Goal: Task Accomplishment & Management: Use online tool/utility

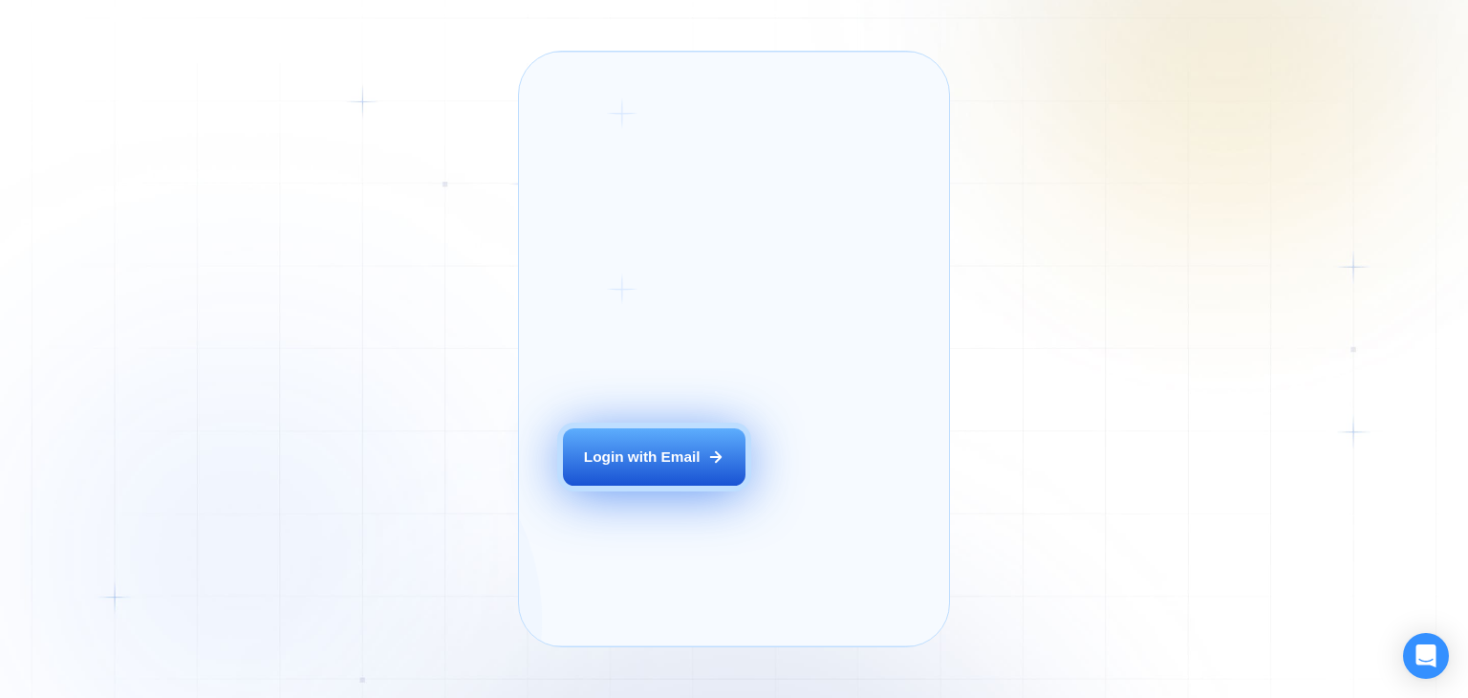
click at [677, 485] on button "Login with Email" at bounding box center [654, 456] width 182 height 57
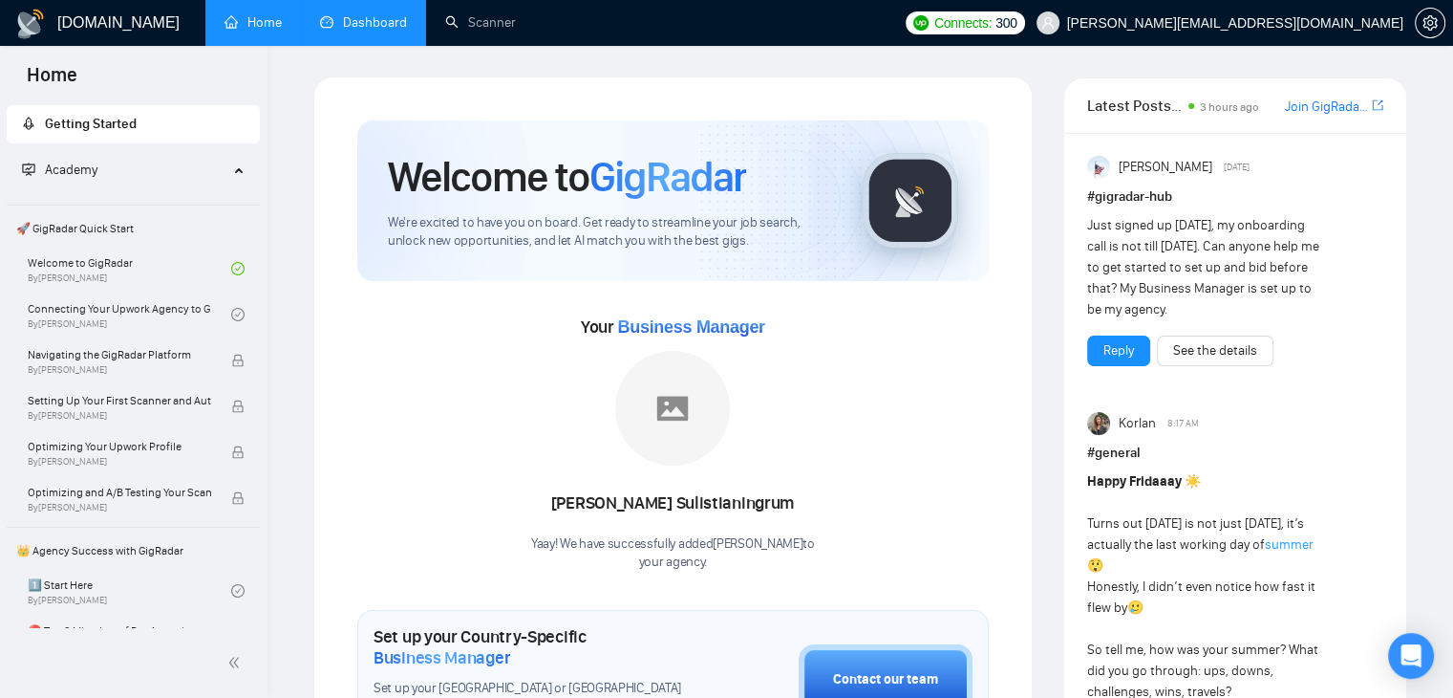
click at [363, 31] on link "Dashboard" at bounding box center [363, 22] width 87 height 16
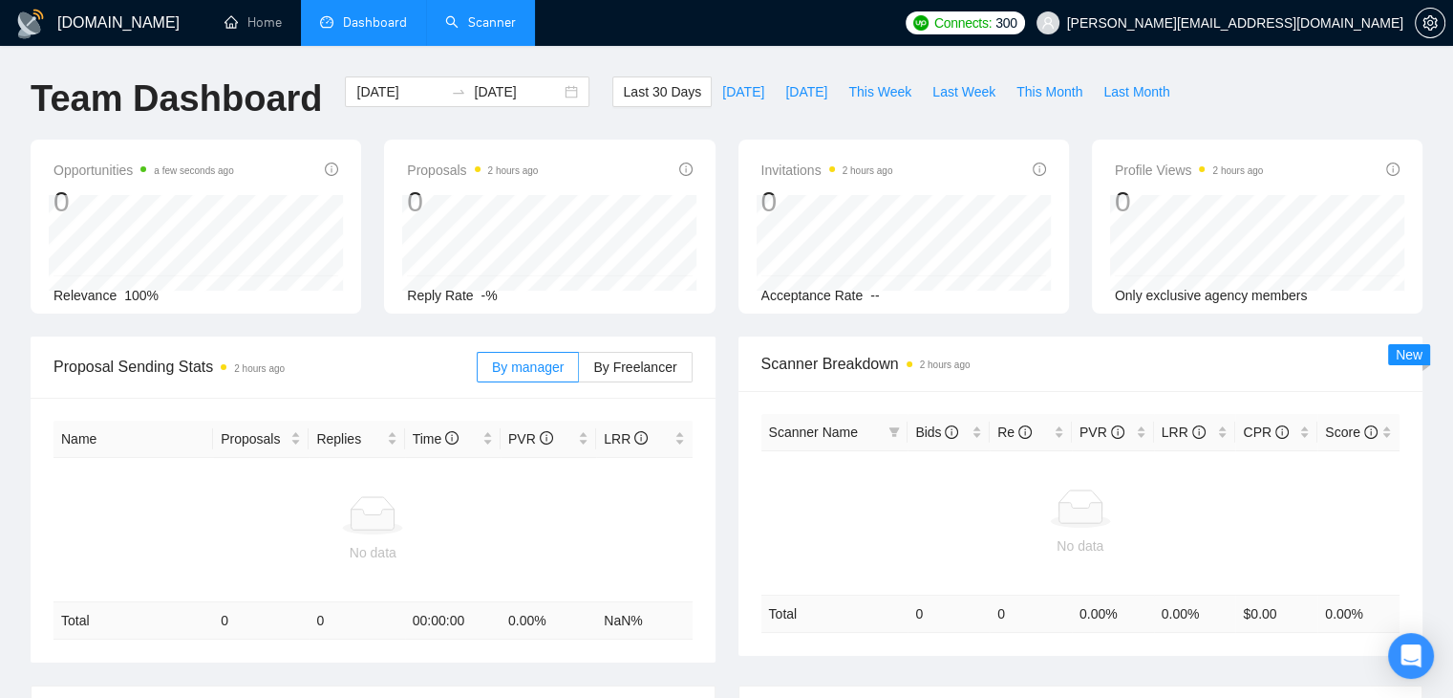
click at [445, 16] on link "Scanner" at bounding box center [480, 22] width 71 height 16
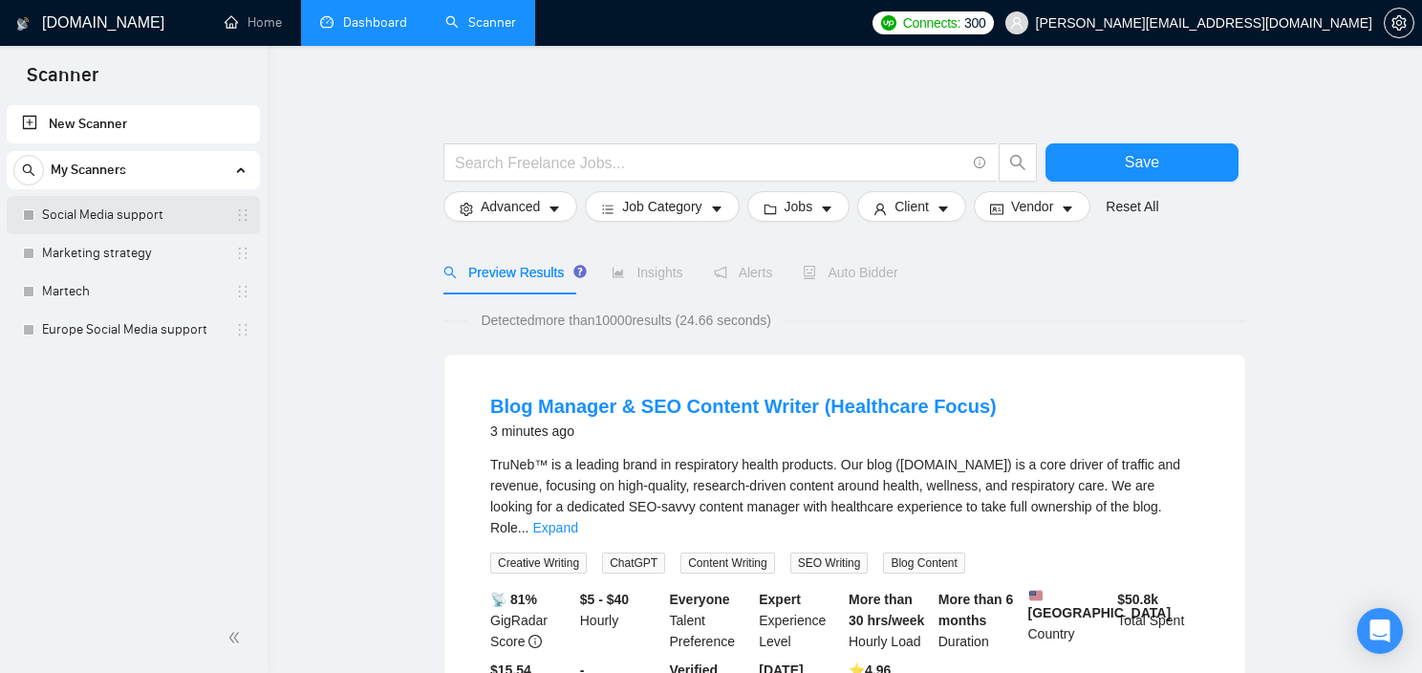
click at [128, 216] on link "Social Media support" at bounding box center [133, 215] width 182 height 38
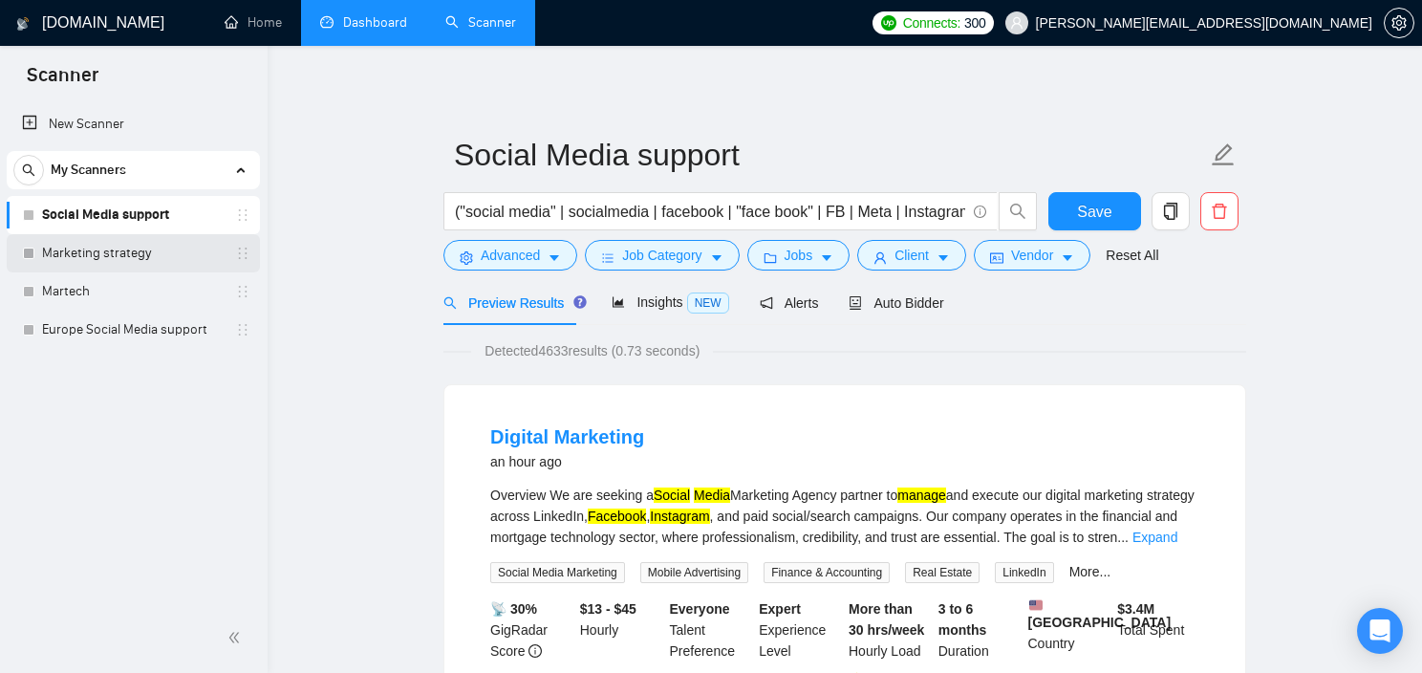
click at [125, 261] on link "Marketing strategy" at bounding box center [133, 253] width 182 height 38
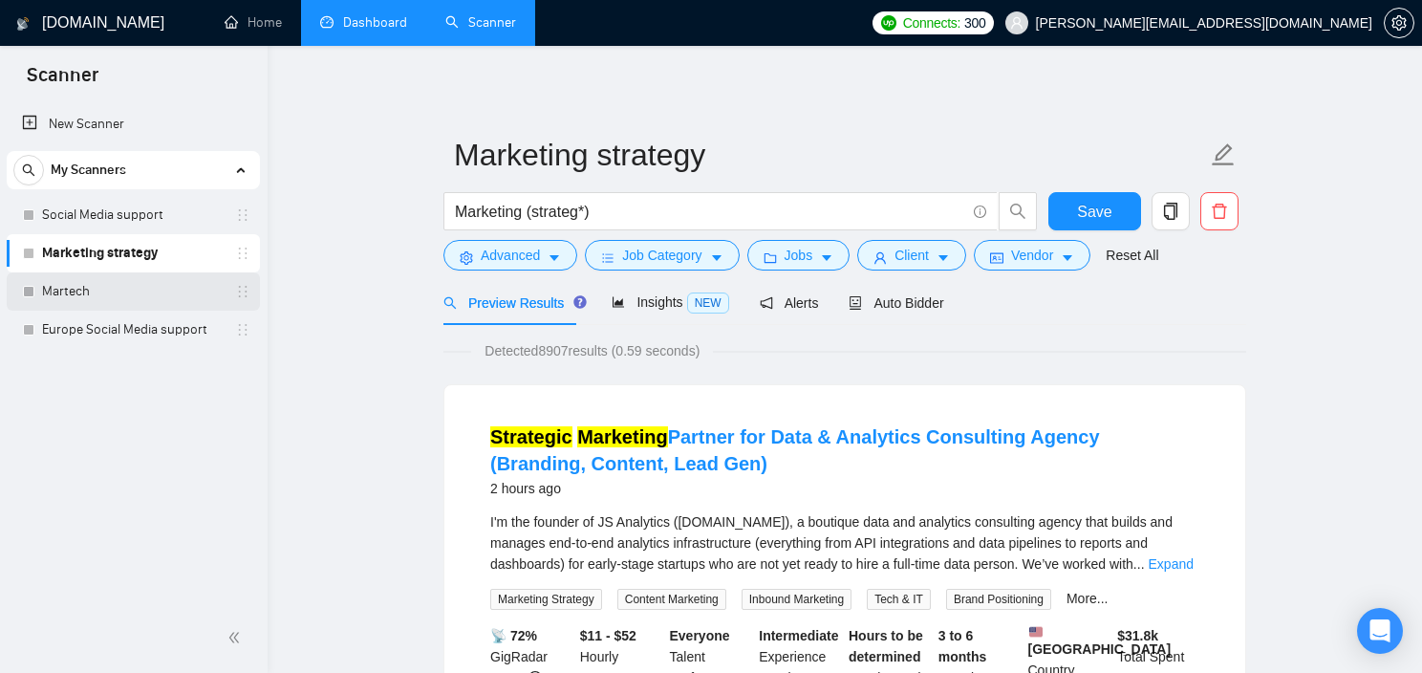
click at [122, 296] on link "Martech" at bounding box center [133, 291] width 182 height 38
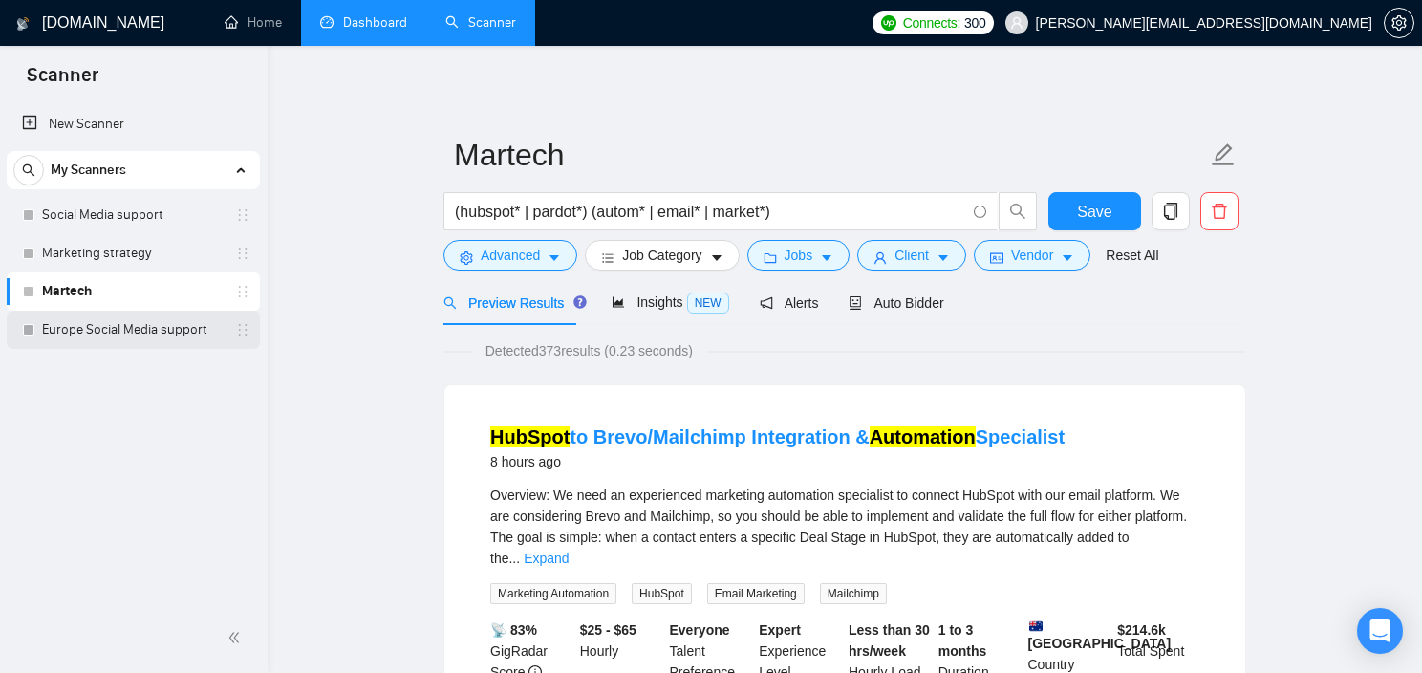
click at [107, 337] on link "Europe Social Media support" at bounding box center [133, 330] width 182 height 38
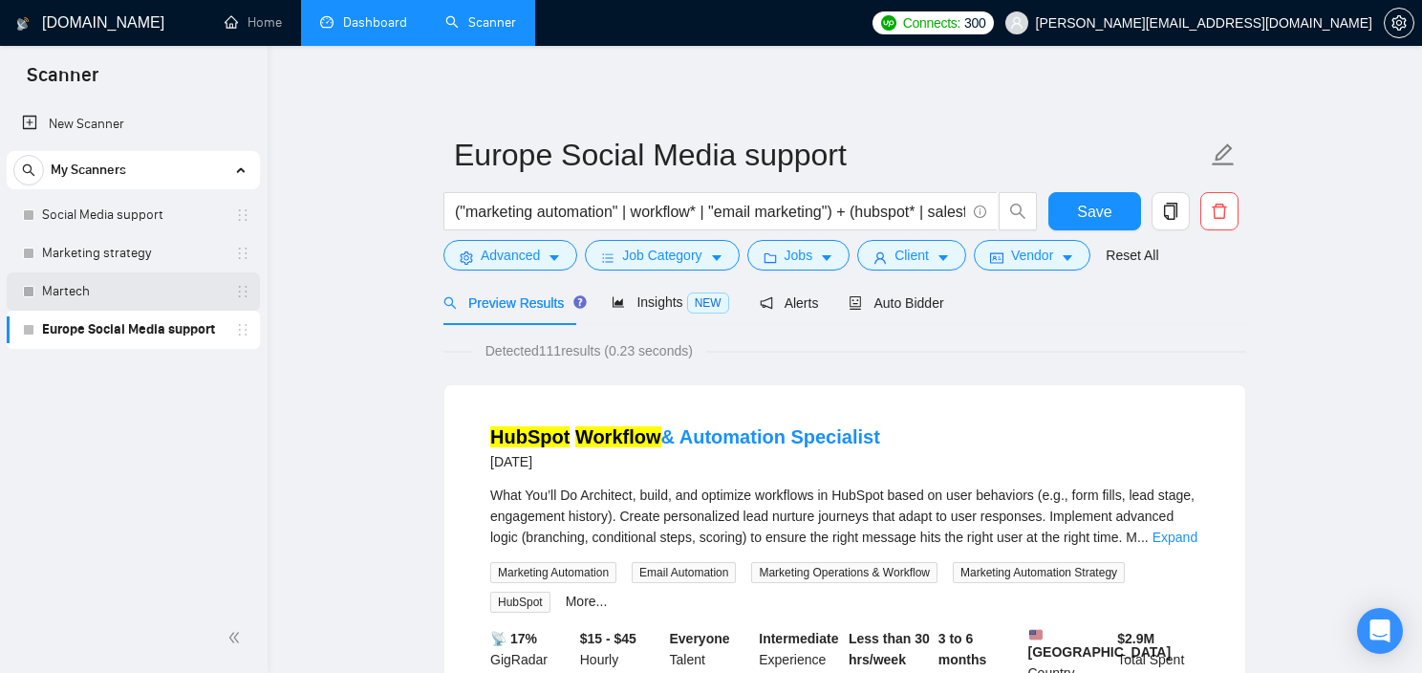
click at [148, 290] on link "Martech" at bounding box center [133, 291] width 182 height 38
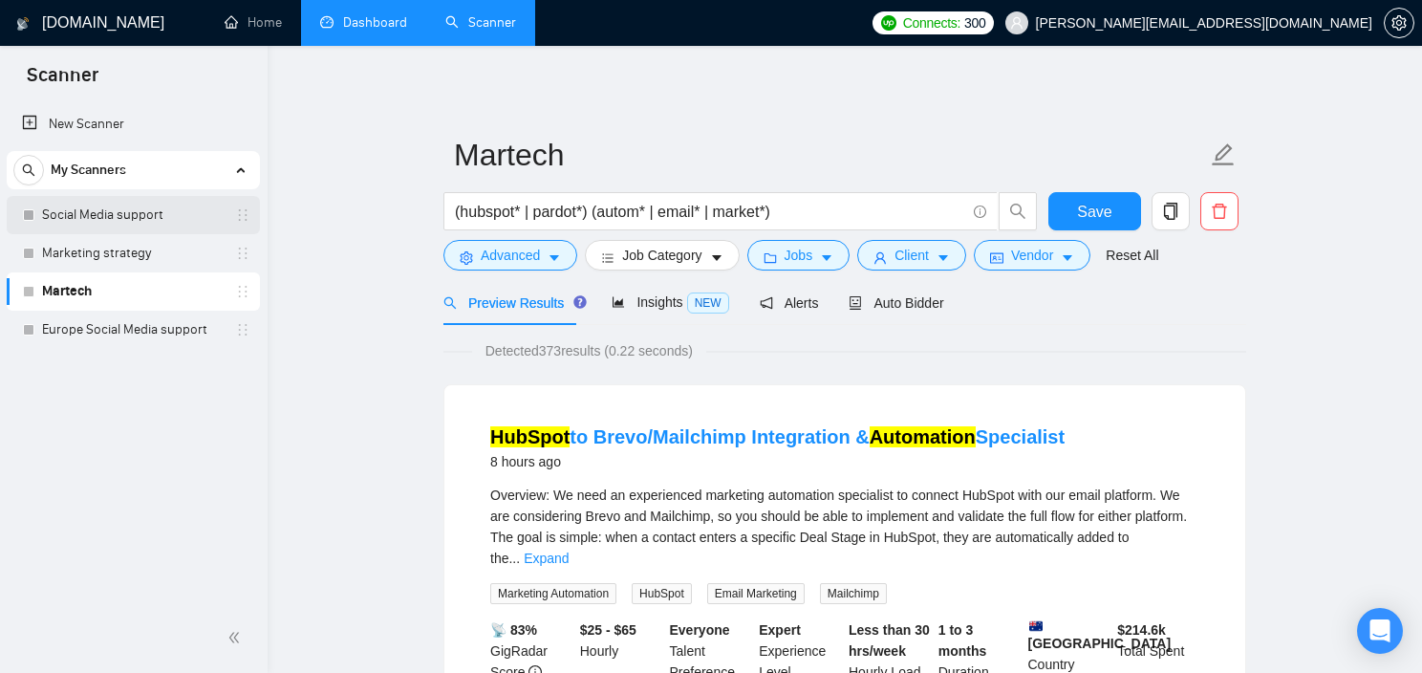
click at [140, 222] on link "Social Media support" at bounding box center [133, 215] width 182 height 38
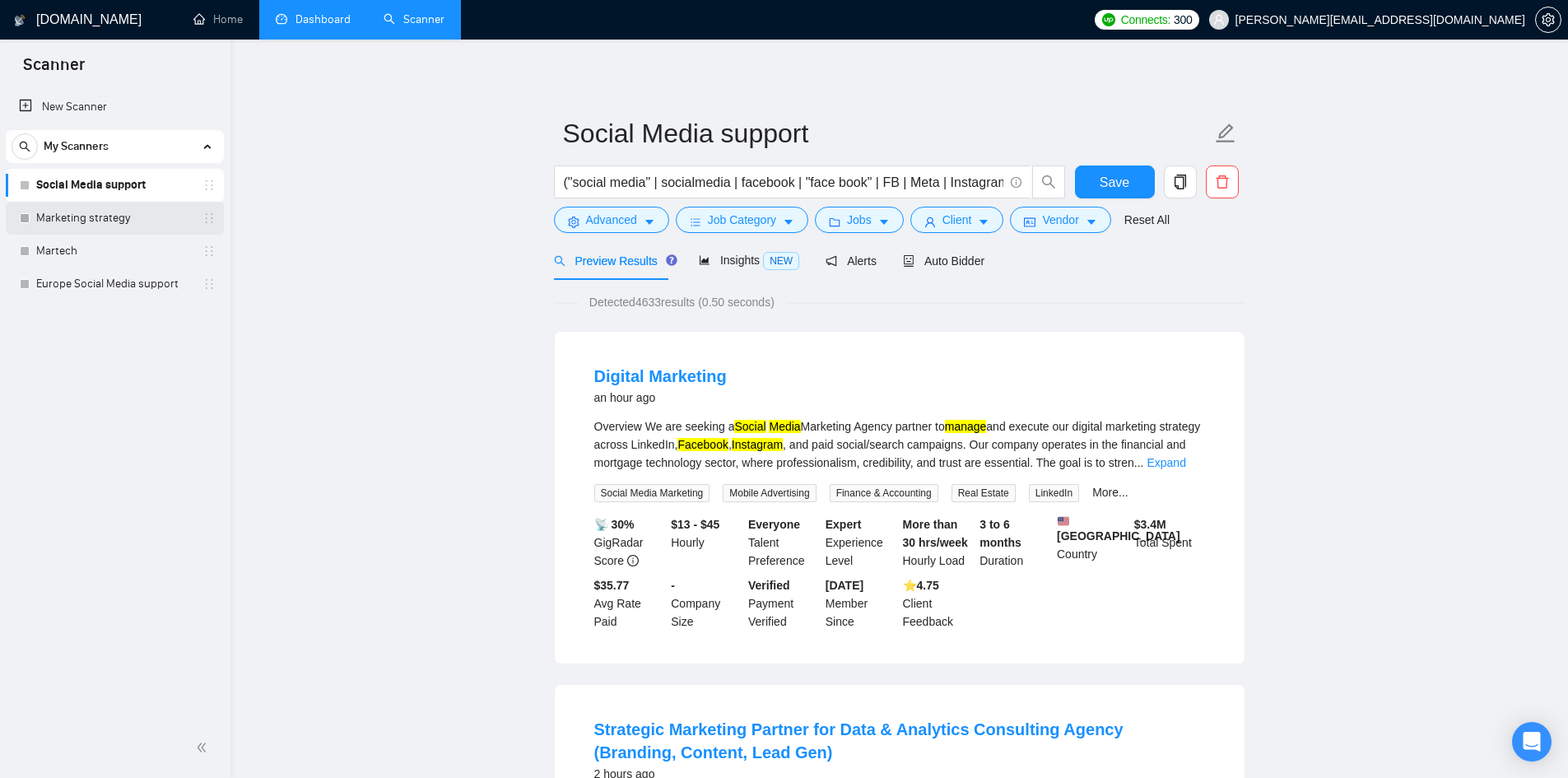
click at [139, 219] on link "Marketing strategy" at bounding box center [115, 218] width 157 height 33
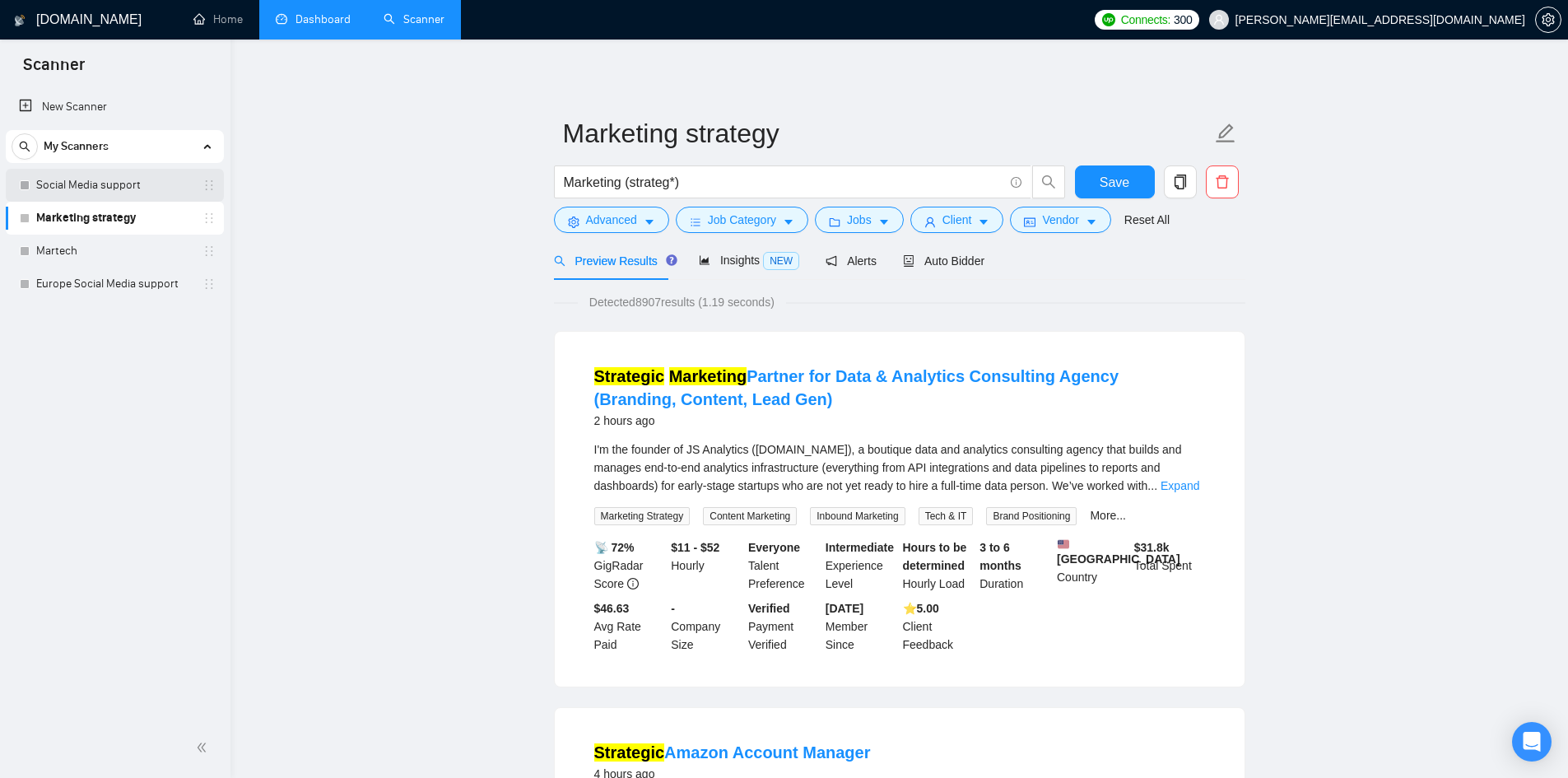
click at [136, 185] on link "Social Media support" at bounding box center [115, 185] width 157 height 33
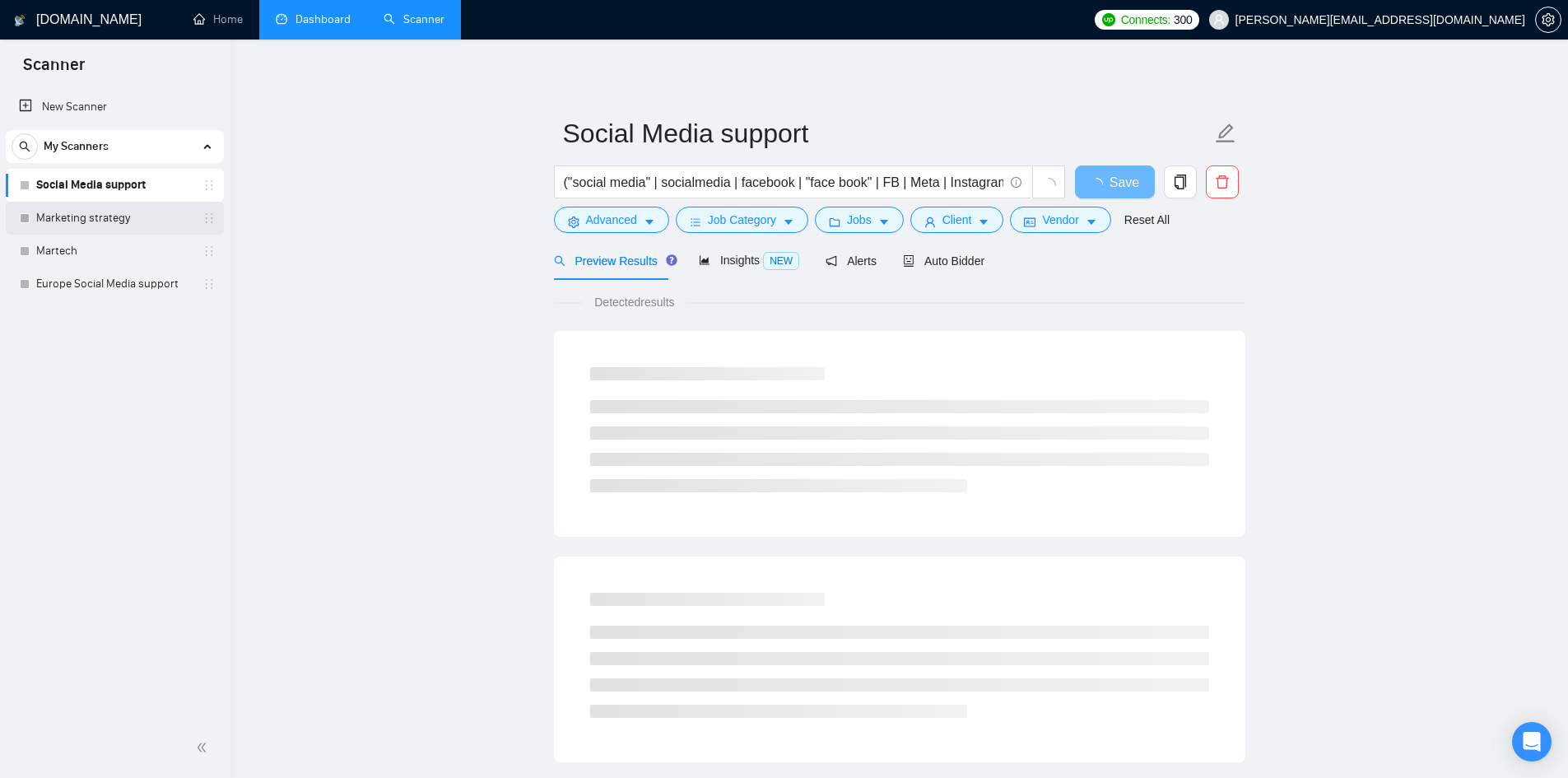
click at [56, 224] on link "Marketing strategy" at bounding box center [115, 218] width 157 height 33
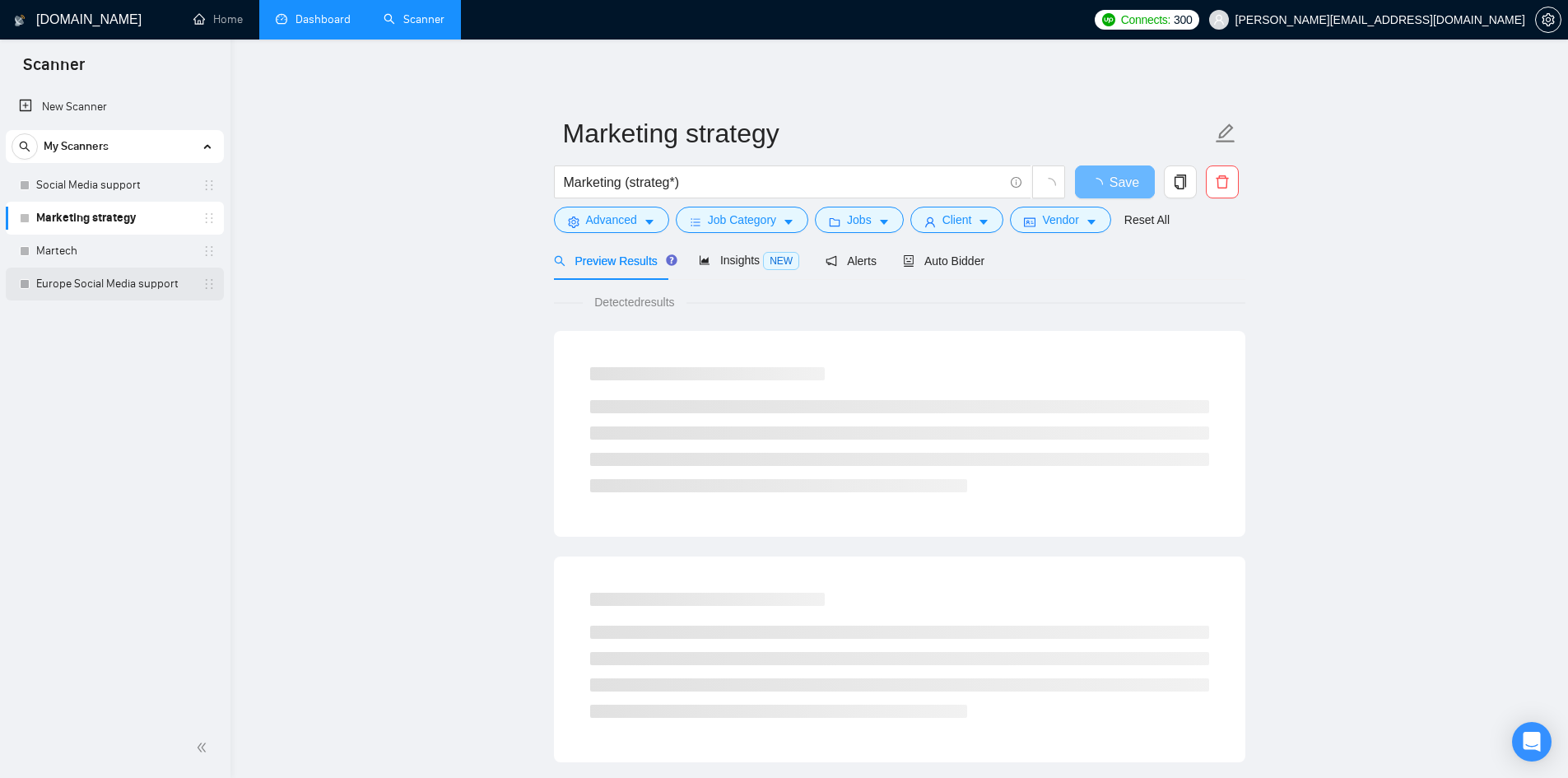
click at [89, 284] on link "Europe Social Media support" at bounding box center [115, 284] width 157 height 33
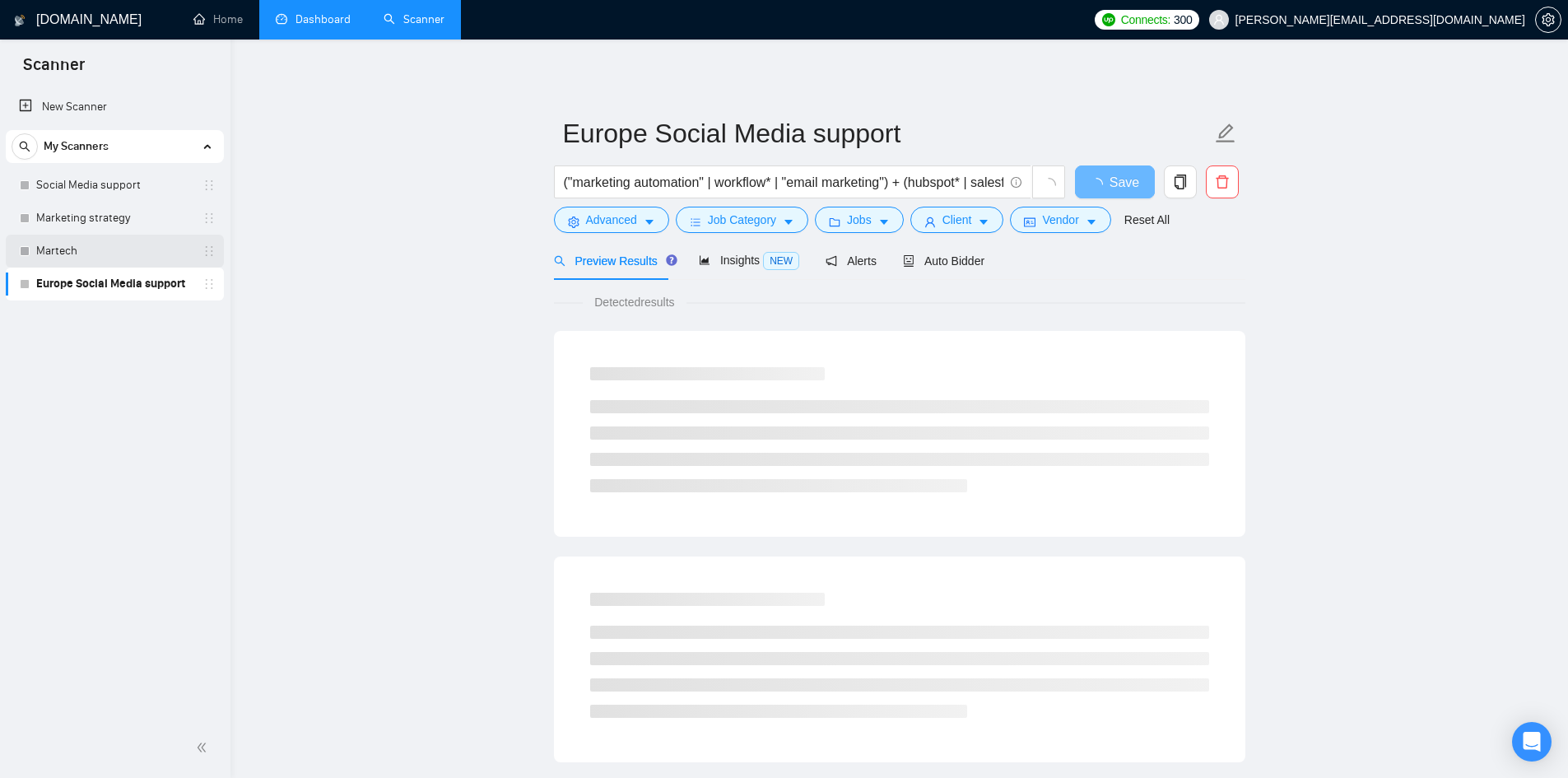
click at [58, 256] on link "Martech" at bounding box center [115, 251] width 157 height 33
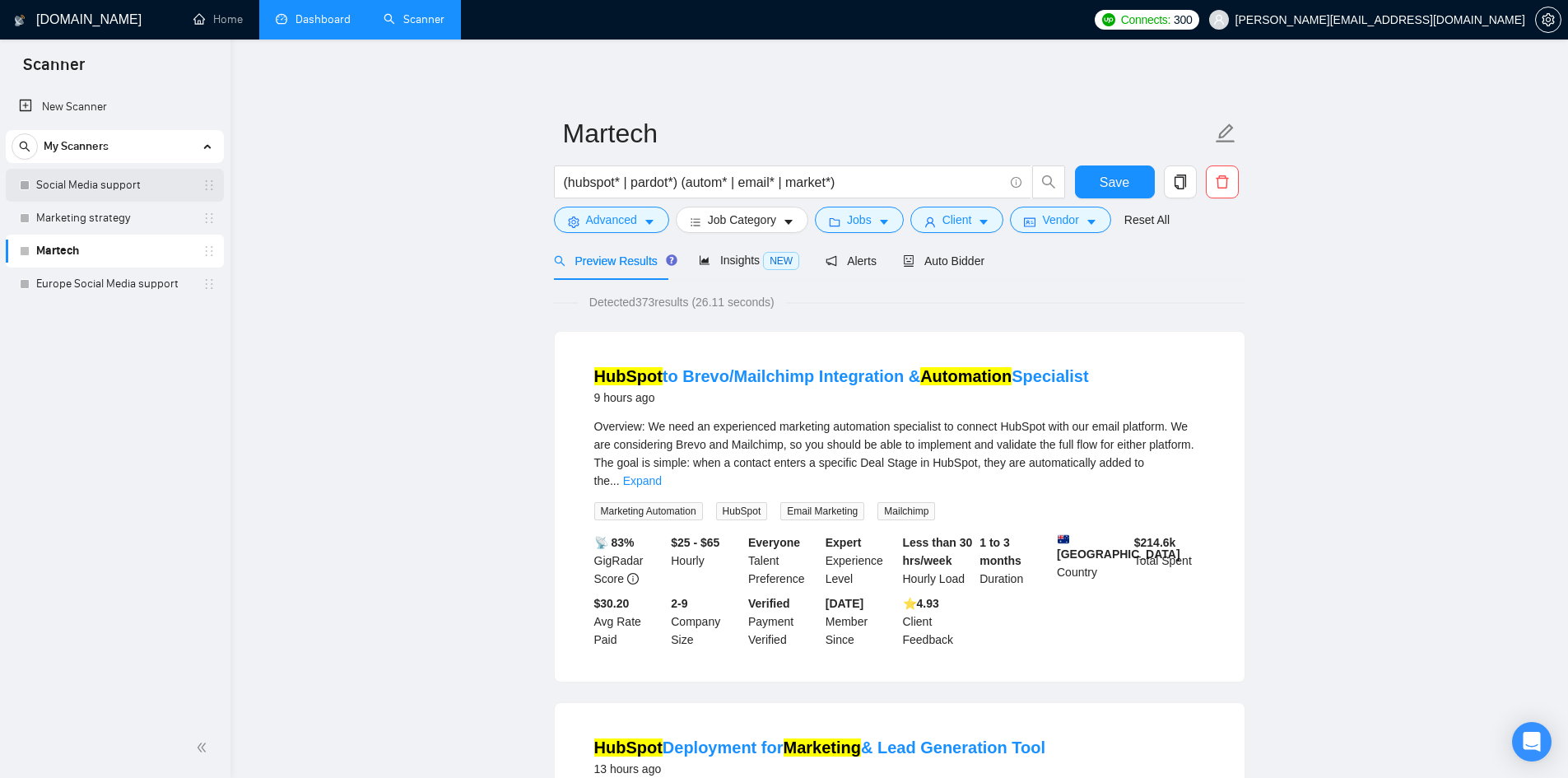
click at [159, 188] on link "Social Media support" at bounding box center [115, 185] width 157 height 33
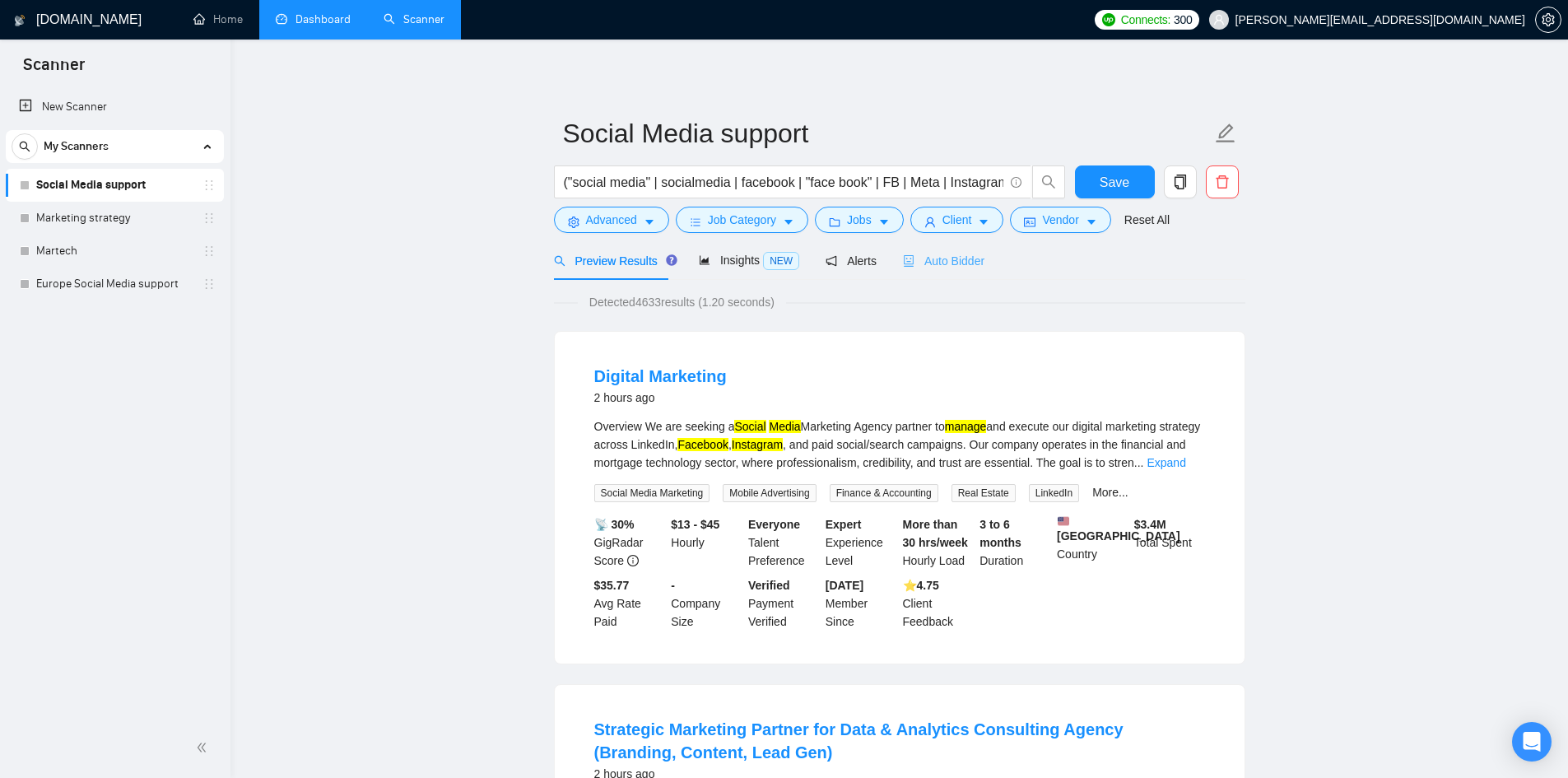
click at [948, 249] on div "Auto Bidder" at bounding box center [943, 260] width 82 height 39
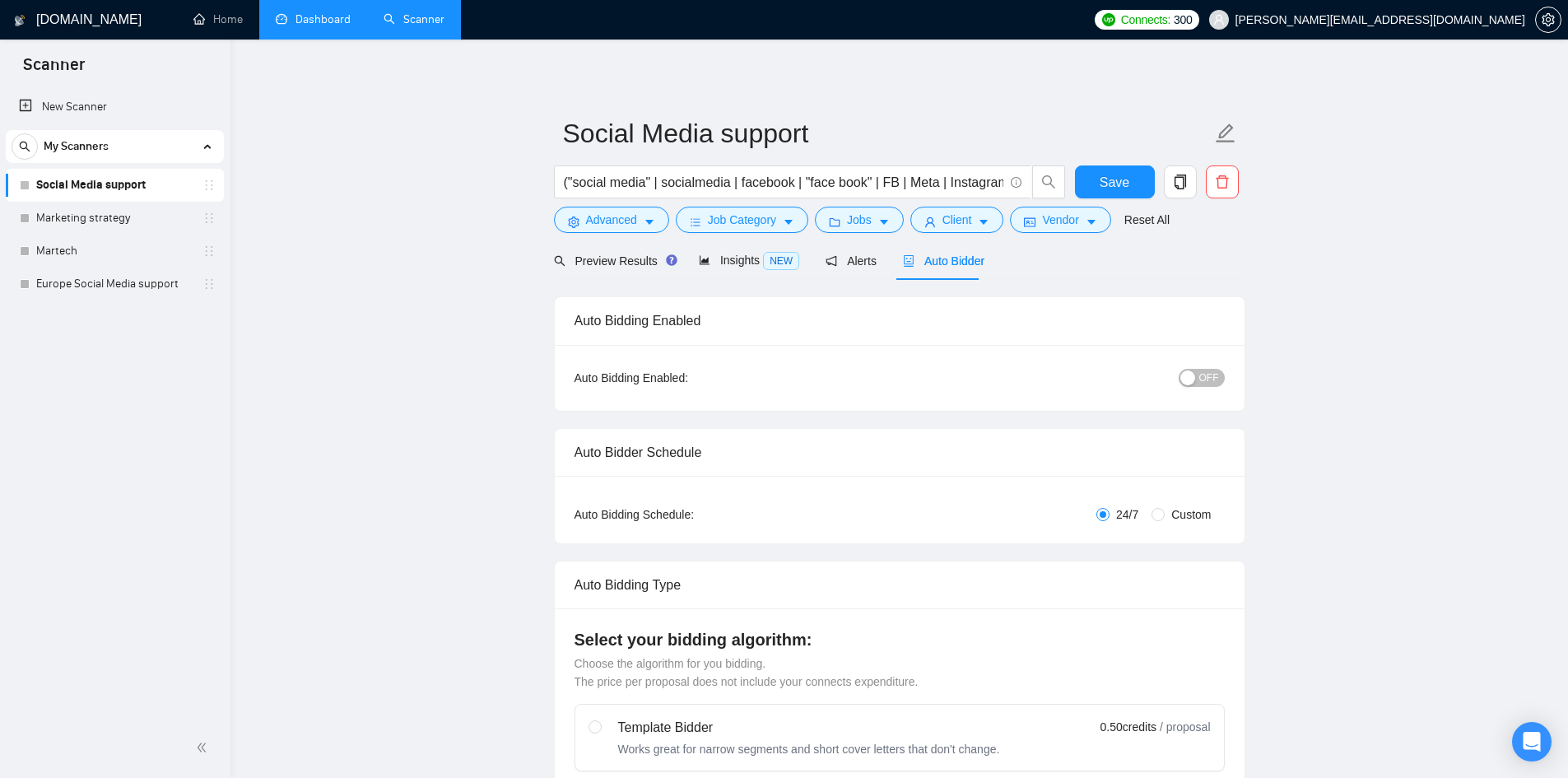
click at [1210, 379] on span "OFF" at bounding box center [1209, 377] width 20 height 18
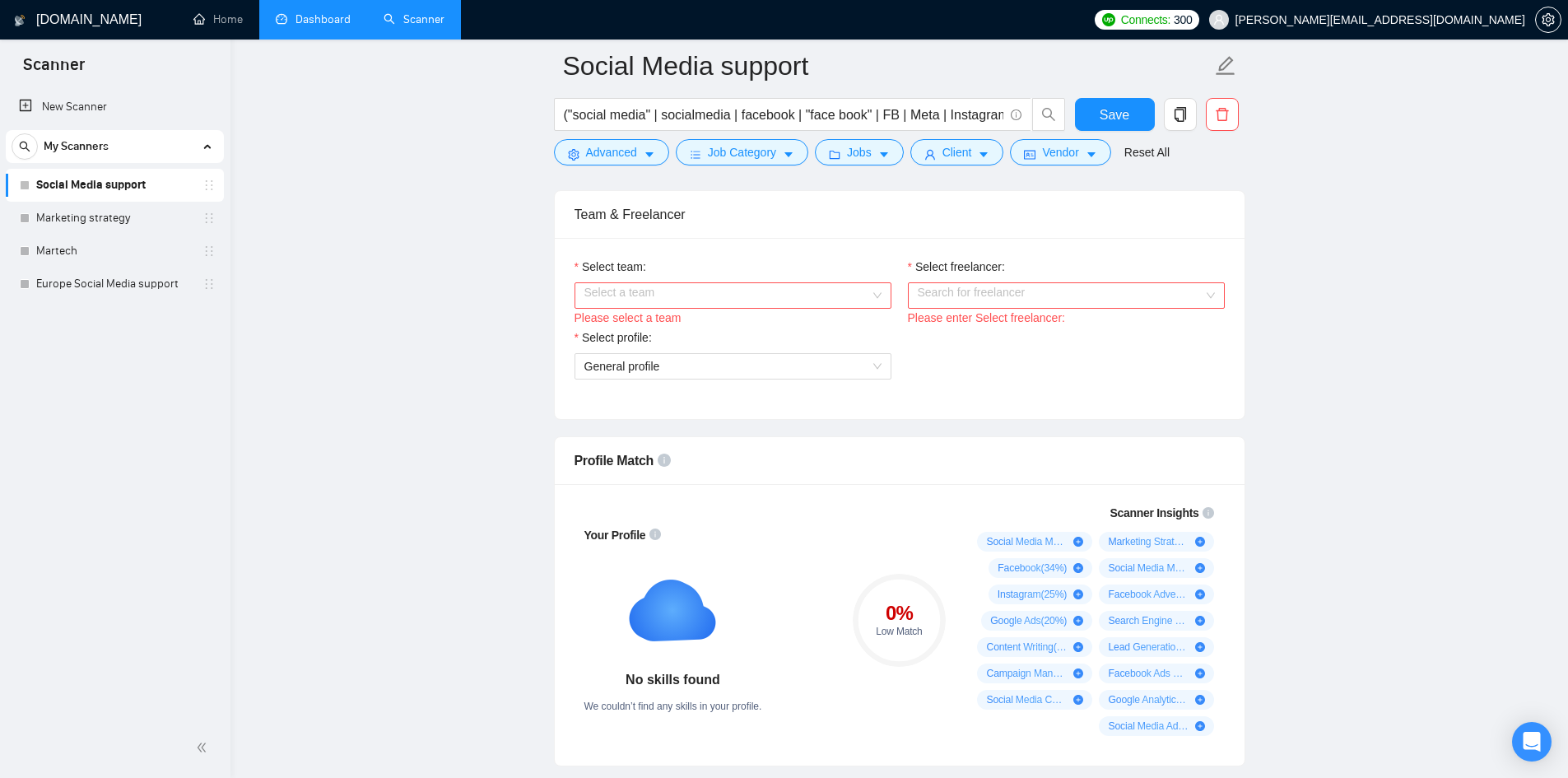
scroll to position [824, 0]
click at [632, 295] on input "Select team:" at bounding box center [727, 295] width 286 height 25
click at [644, 327] on div "Konk Marketing" at bounding box center [732, 326] width 297 height 18
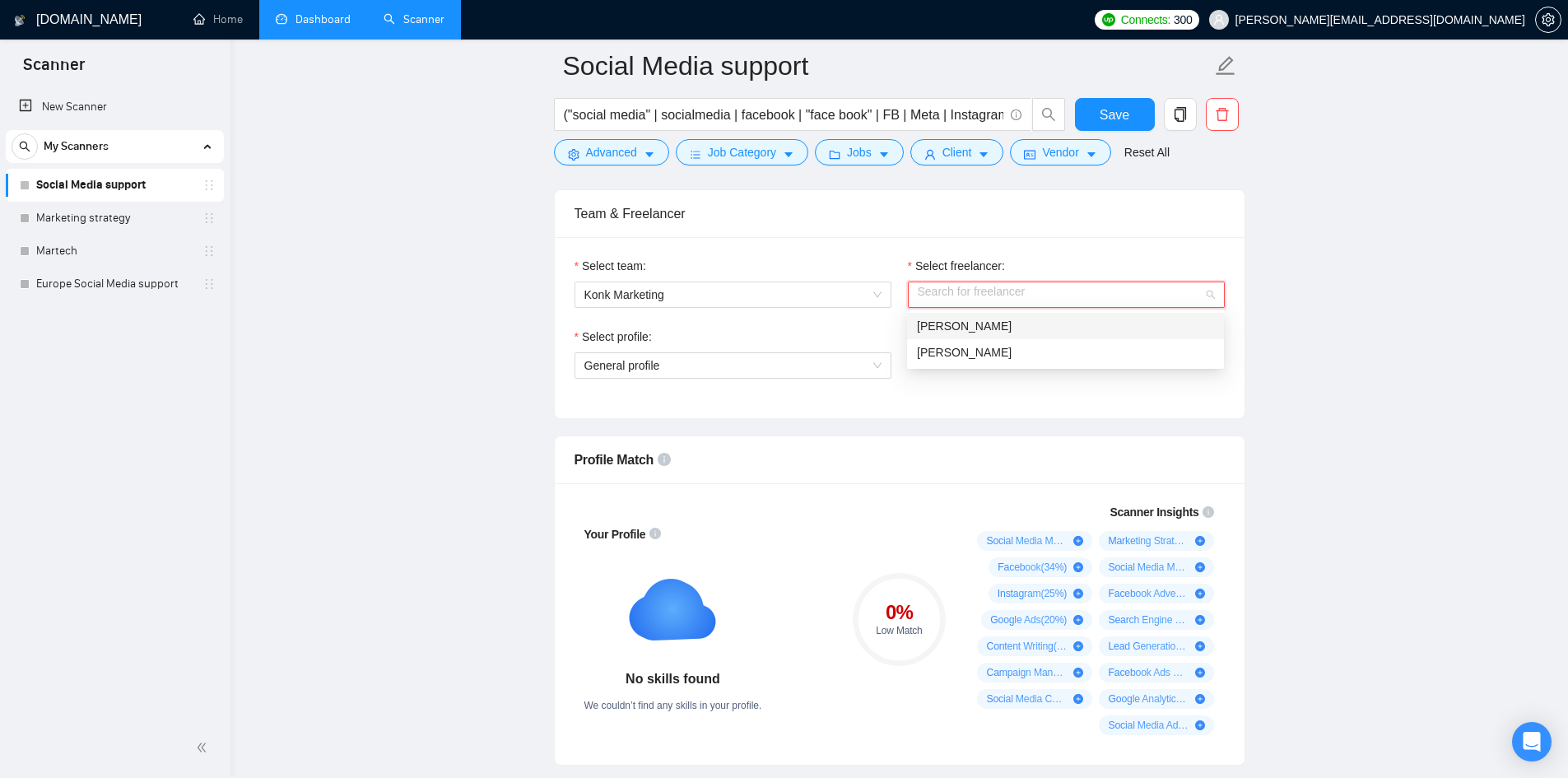
click at [955, 299] on input "Select freelancer:" at bounding box center [1061, 295] width 286 height 25
click at [981, 328] on span "[PERSON_NAME]" at bounding box center [965, 326] width 95 height 13
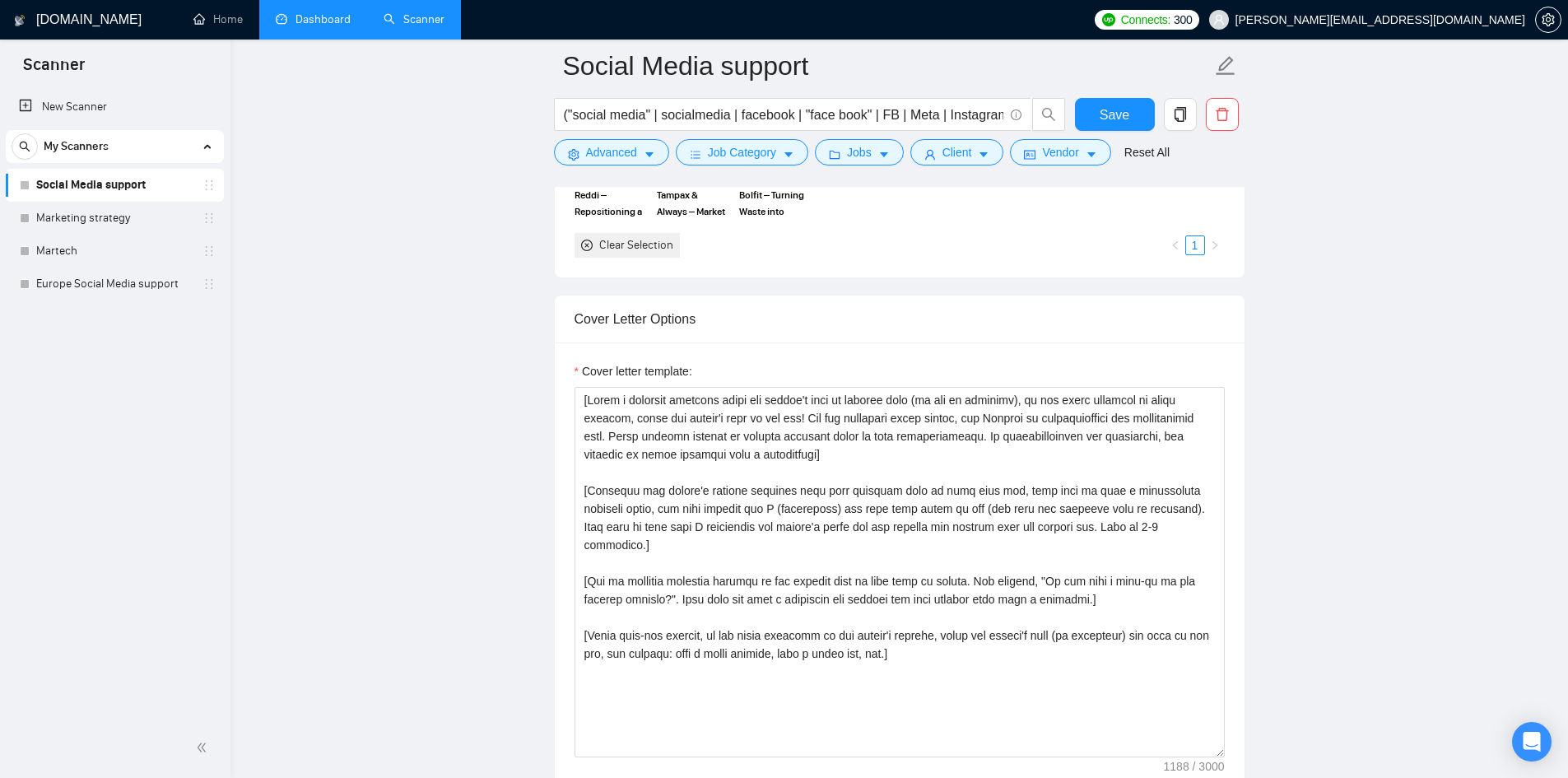
scroll to position [1729, 0]
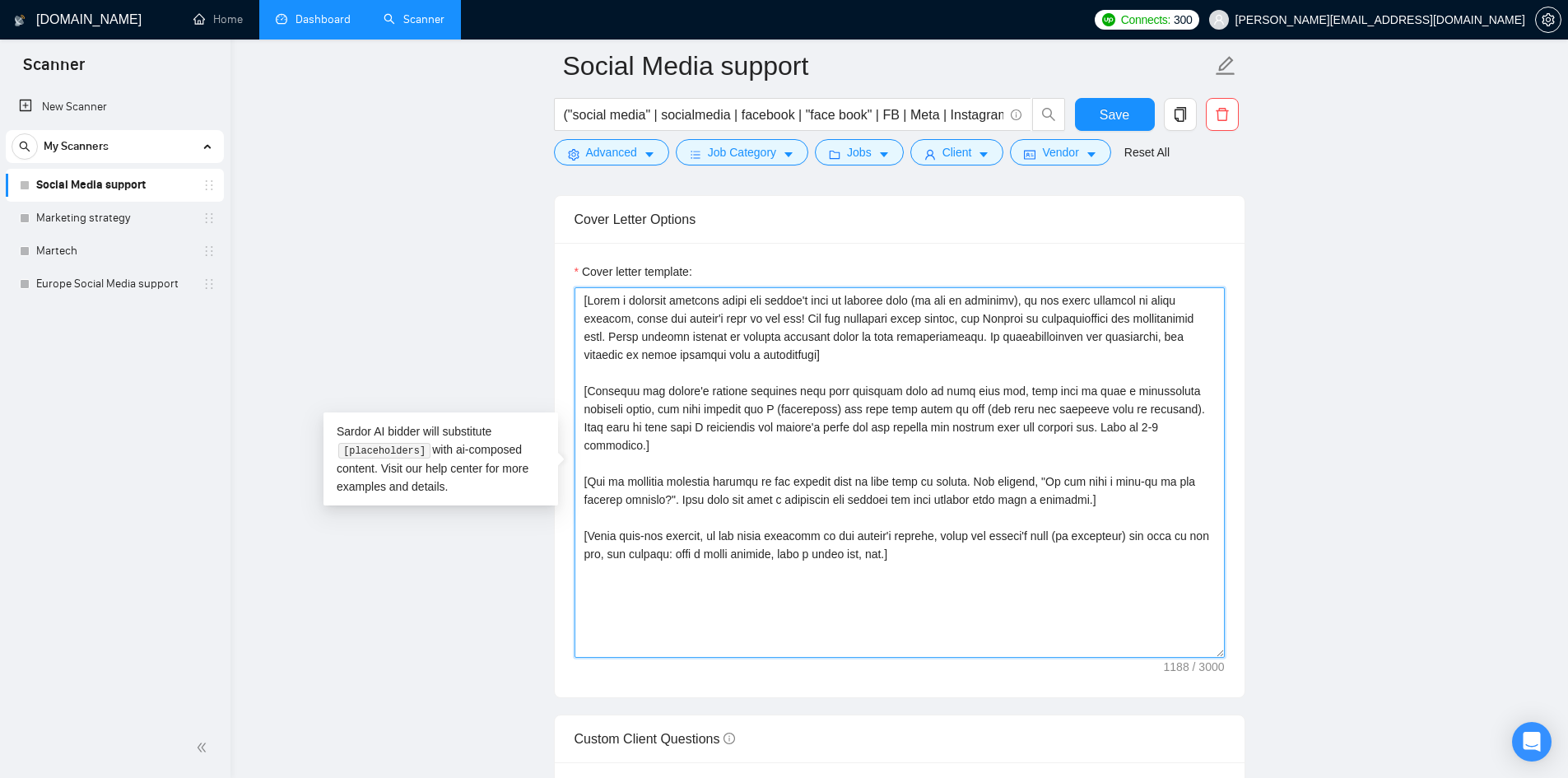
drag, startPoint x: 584, startPoint y: 298, endPoint x: 935, endPoint y: 562, distance: 439.2
click at [935, 562] on textarea "Cover letter template:" at bounding box center [899, 473] width 650 height 370
paste textarea "[URL][DOMAIN_NAME]"
paste textarea "Hello [client name, don’t use country or company name] 🚀 I’m [use freelancer pr…"
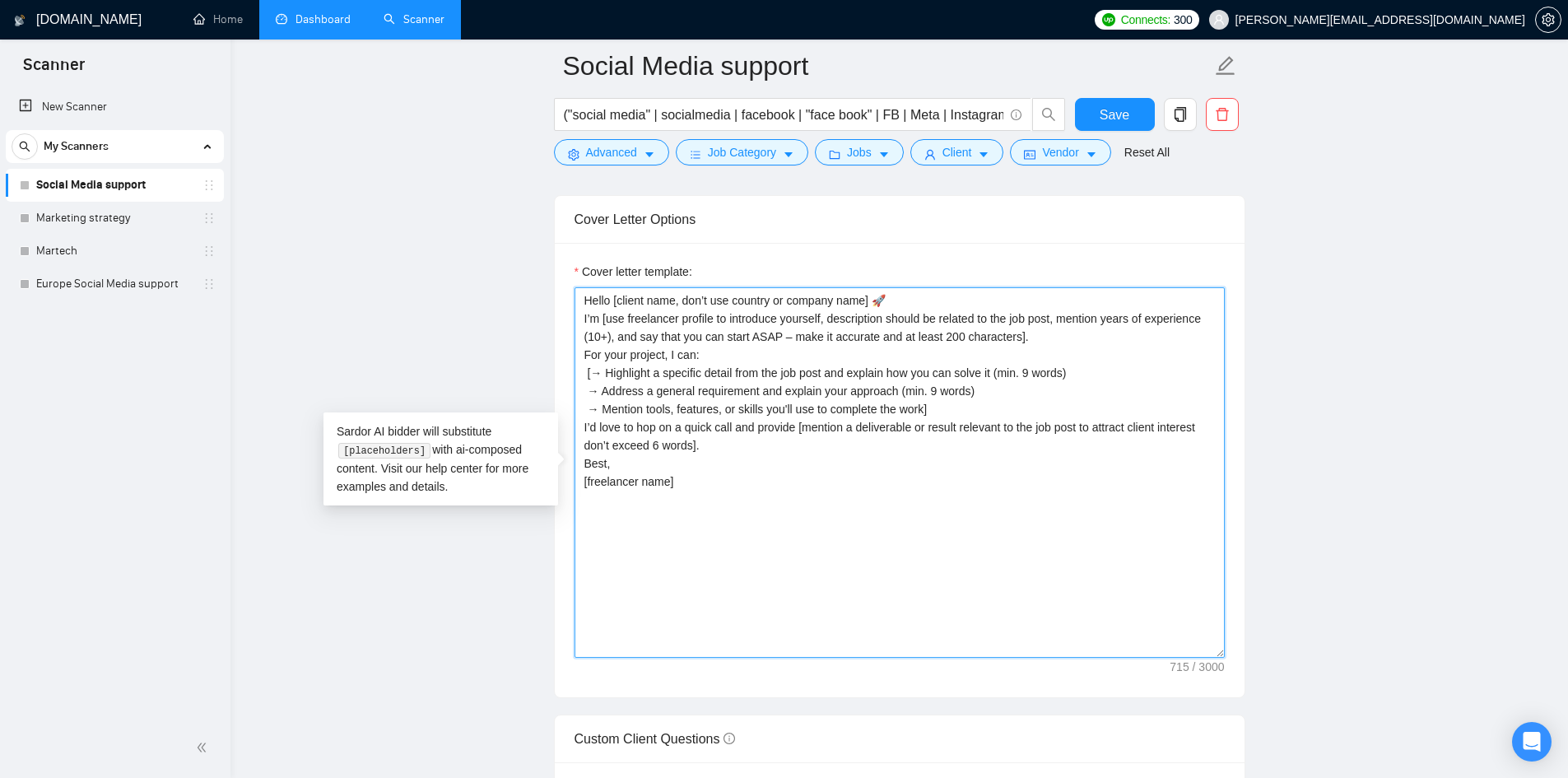
click at [582, 319] on textarea "Hello [client name, don’t use country or company name] 🚀 I’m [use freelancer pr…" at bounding box center [899, 473] width 650 height 370
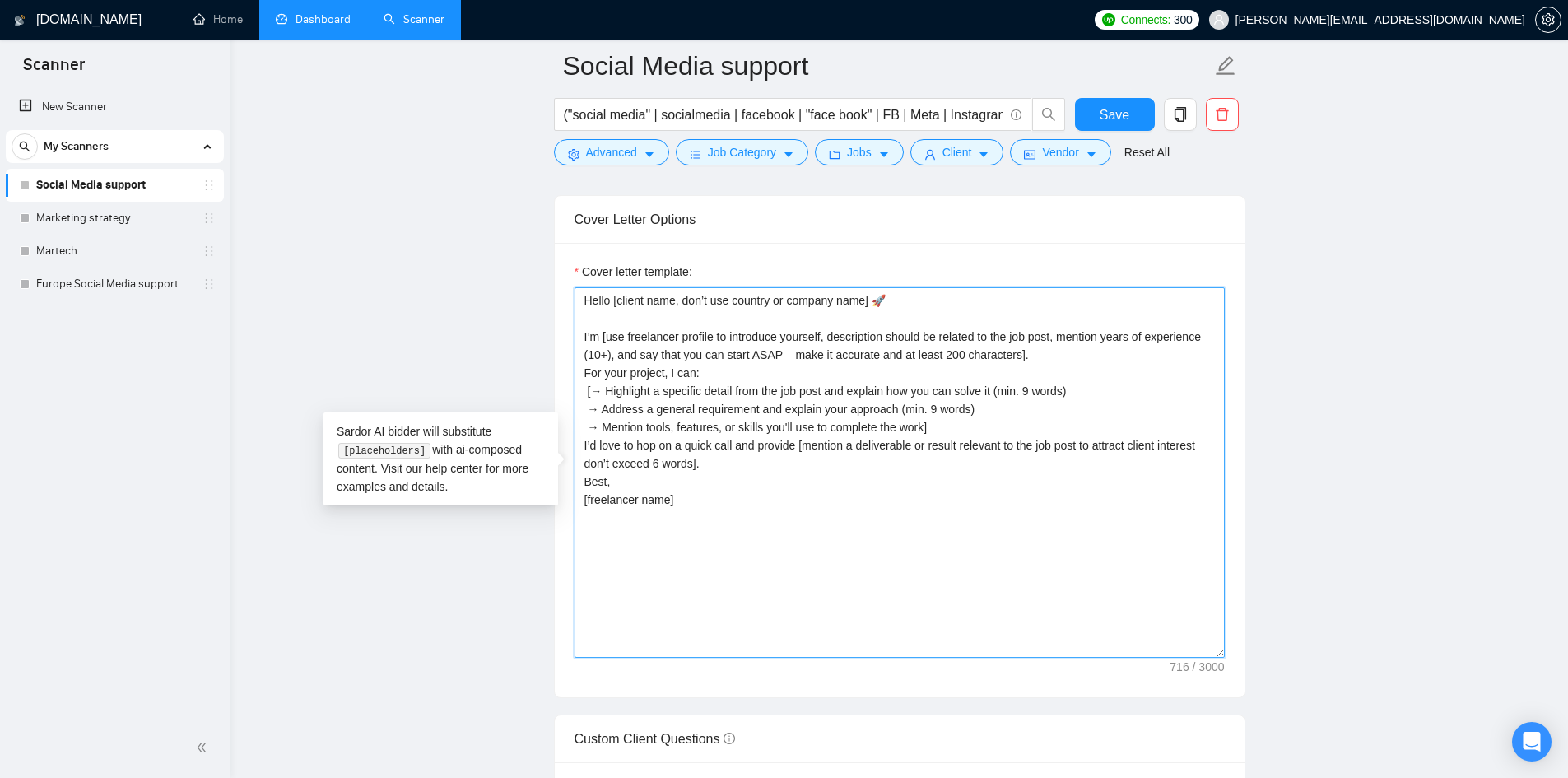
click at [584, 389] on textarea "Hello [client name, don’t use country or company name] 🚀 I’m [use freelancer pr…" at bounding box center [899, 473] width 650 height 370
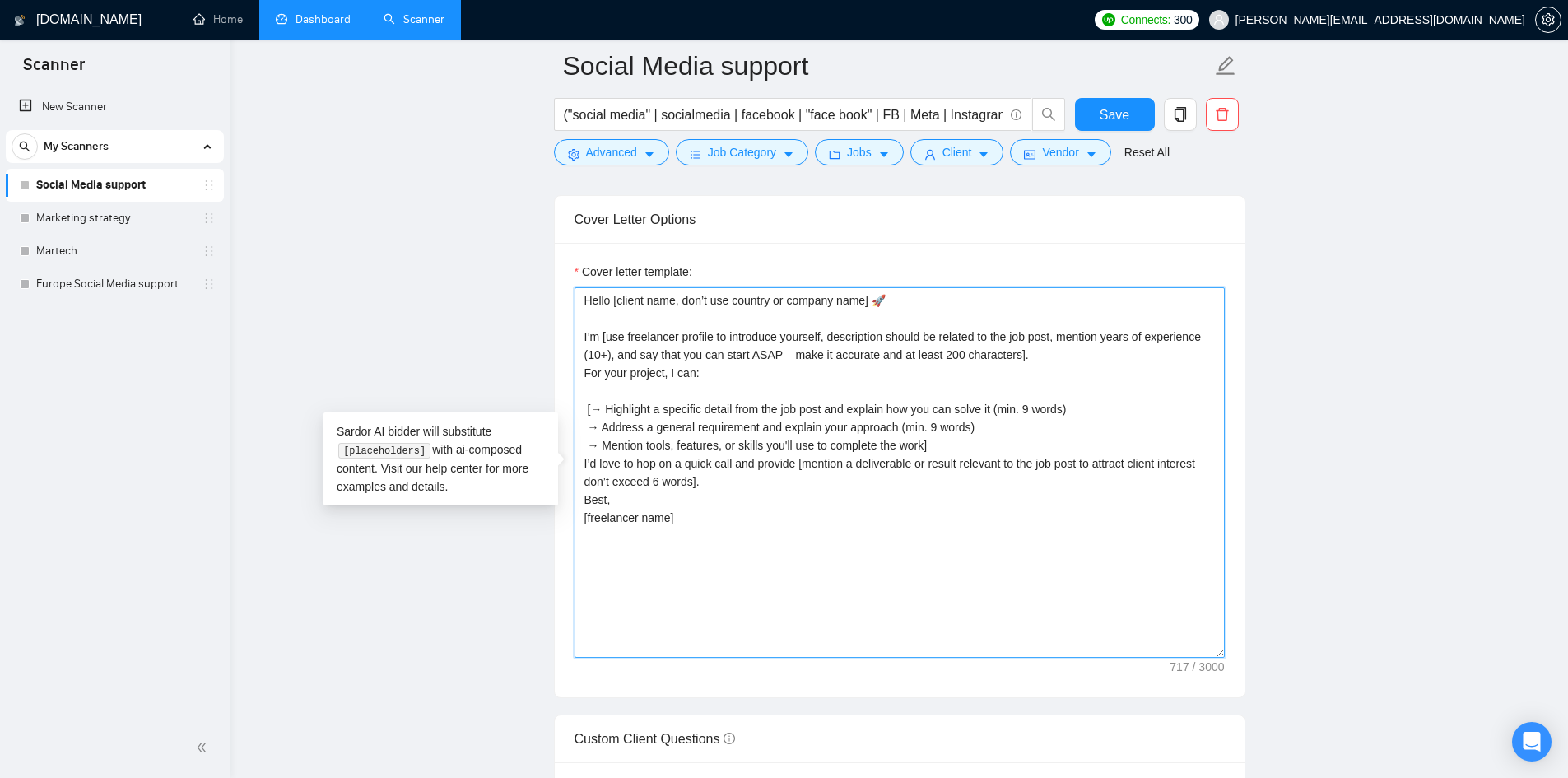
click at [582, 464] on textarea "Hello [client name, don’t use country or company name] 🚀 I’m [use freelancer pr…" at bounding box center [899, 473] width 650 height 370
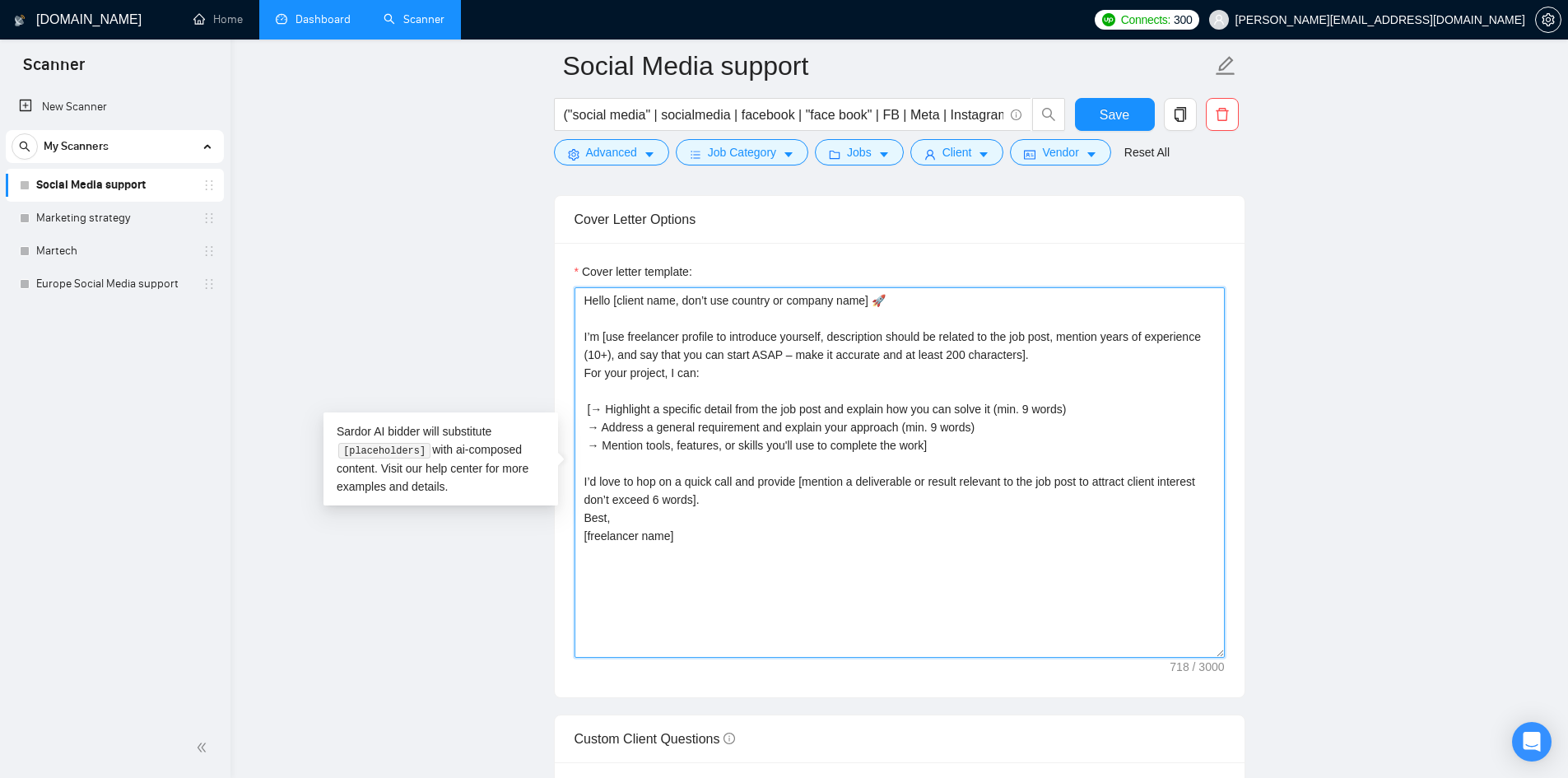
click at [582, 514] on textarea "Hello [client name, don’t use country or company name] 🚀 I’m [use freelancer pr…" at bounding box center [899, 473] width 650 height 370
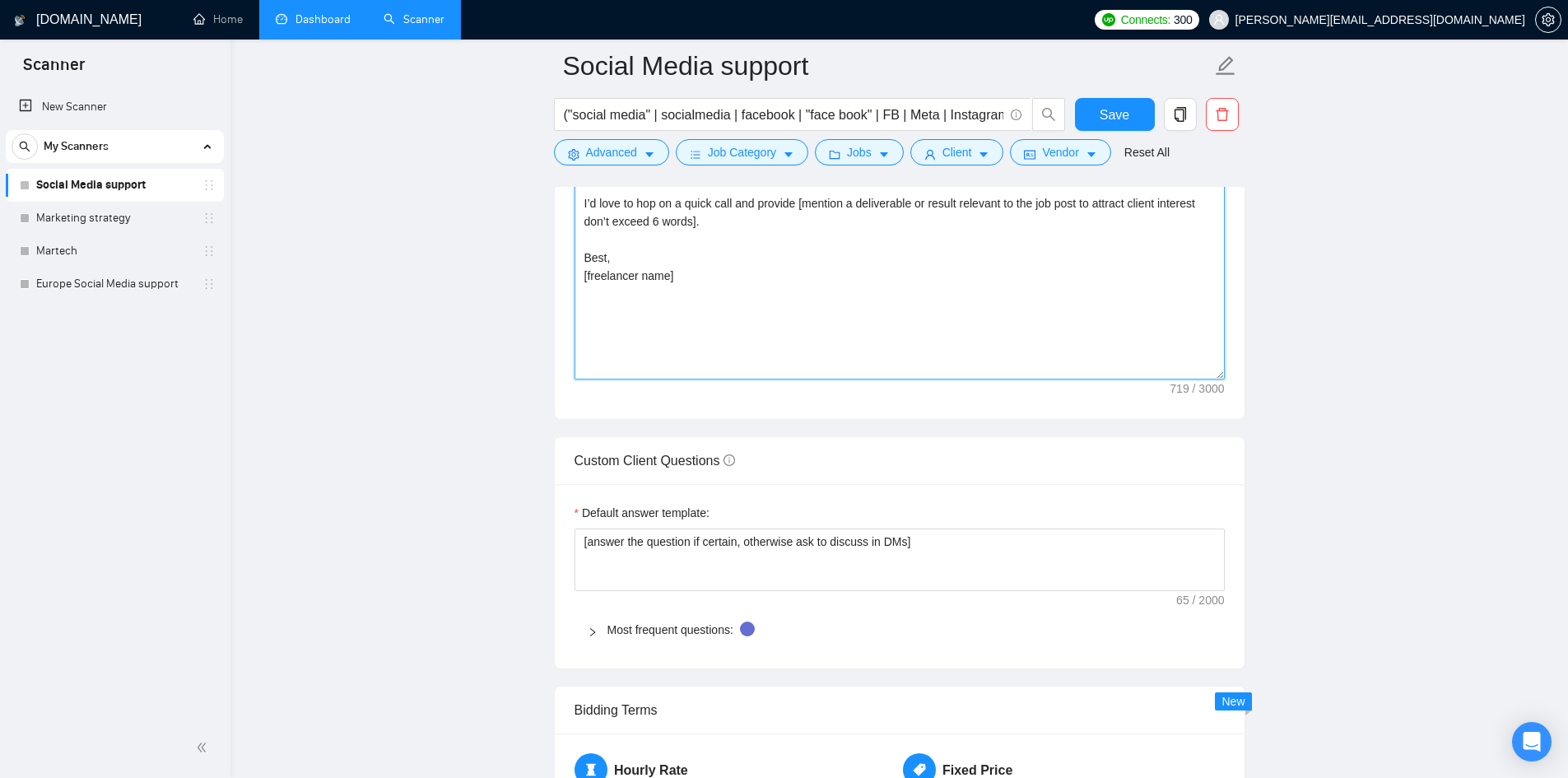
scroll to position [2058, 0]
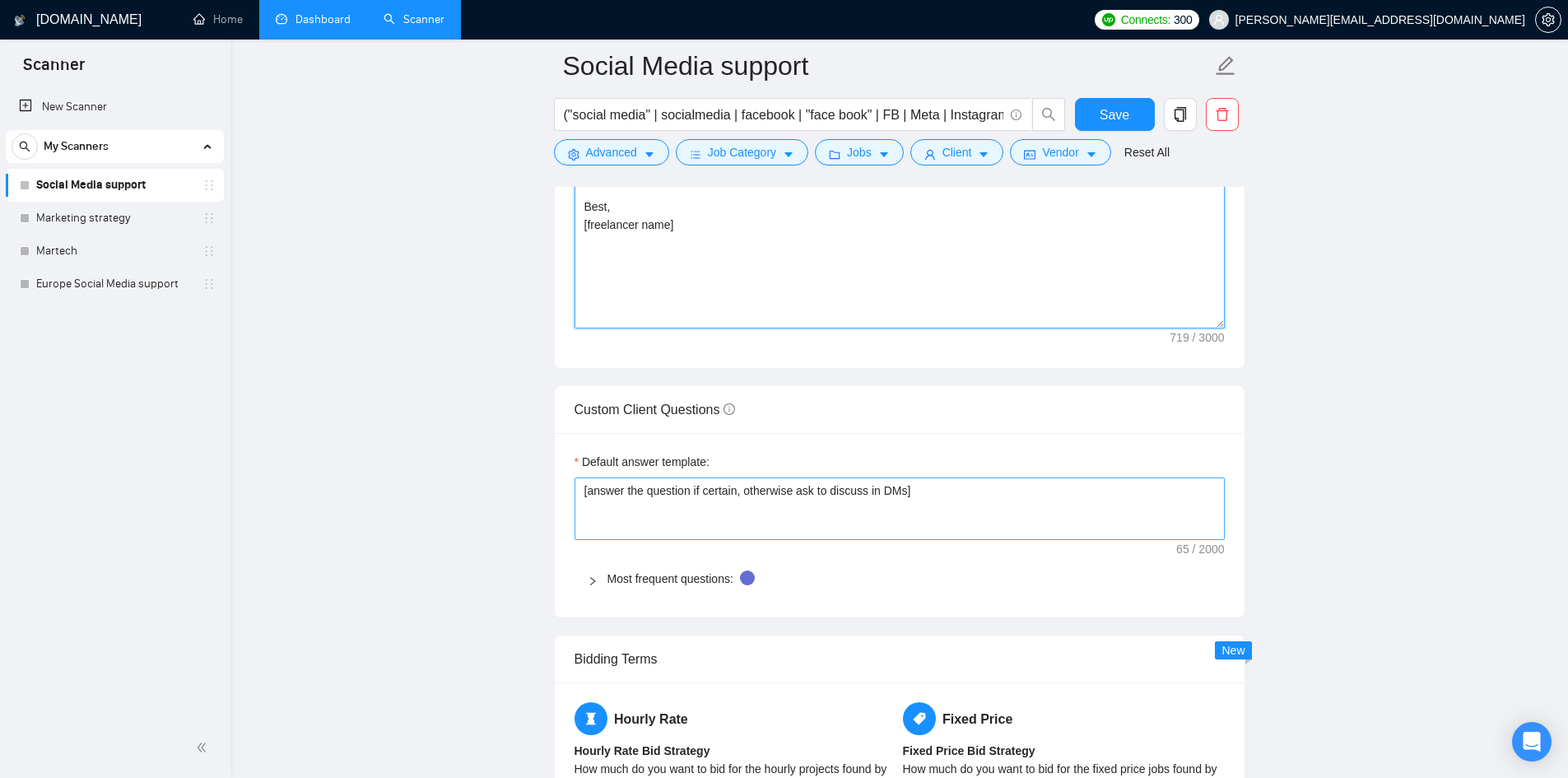
type textarea "Hello [client name, don’t use country or company name] 🚀 I’m [use freelancer pr…"
click at [655, 518] on textarea "[answer the question if certain, otherwise ask to discuss in DMs]" at bounding box center [899, 508] width 650 height 63
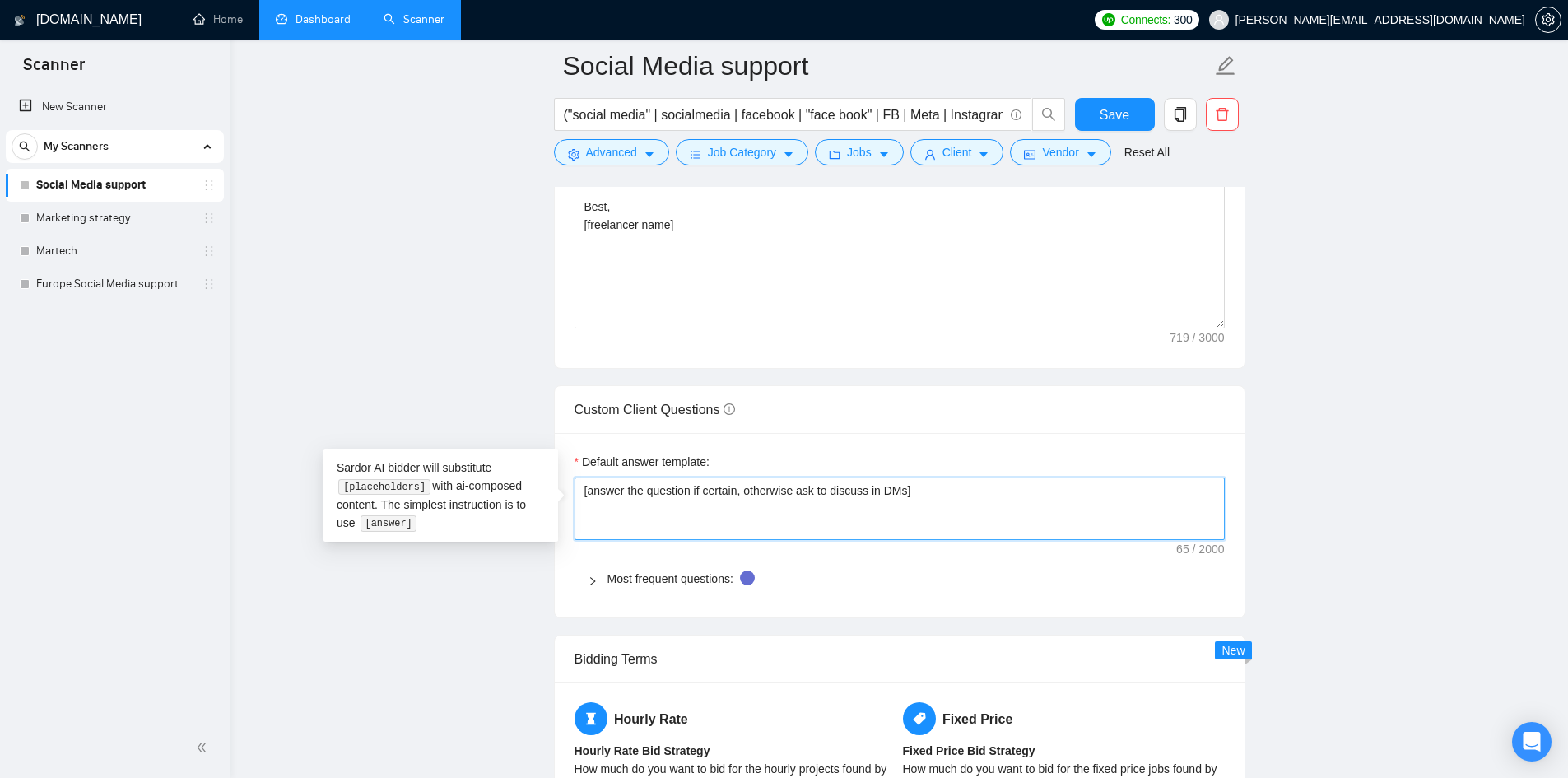
click at [918, 499] on textarea "[answer the question if certain, otherwise ask to discuss in DMs]" at bounding box center [899, 508] width 650 height 63
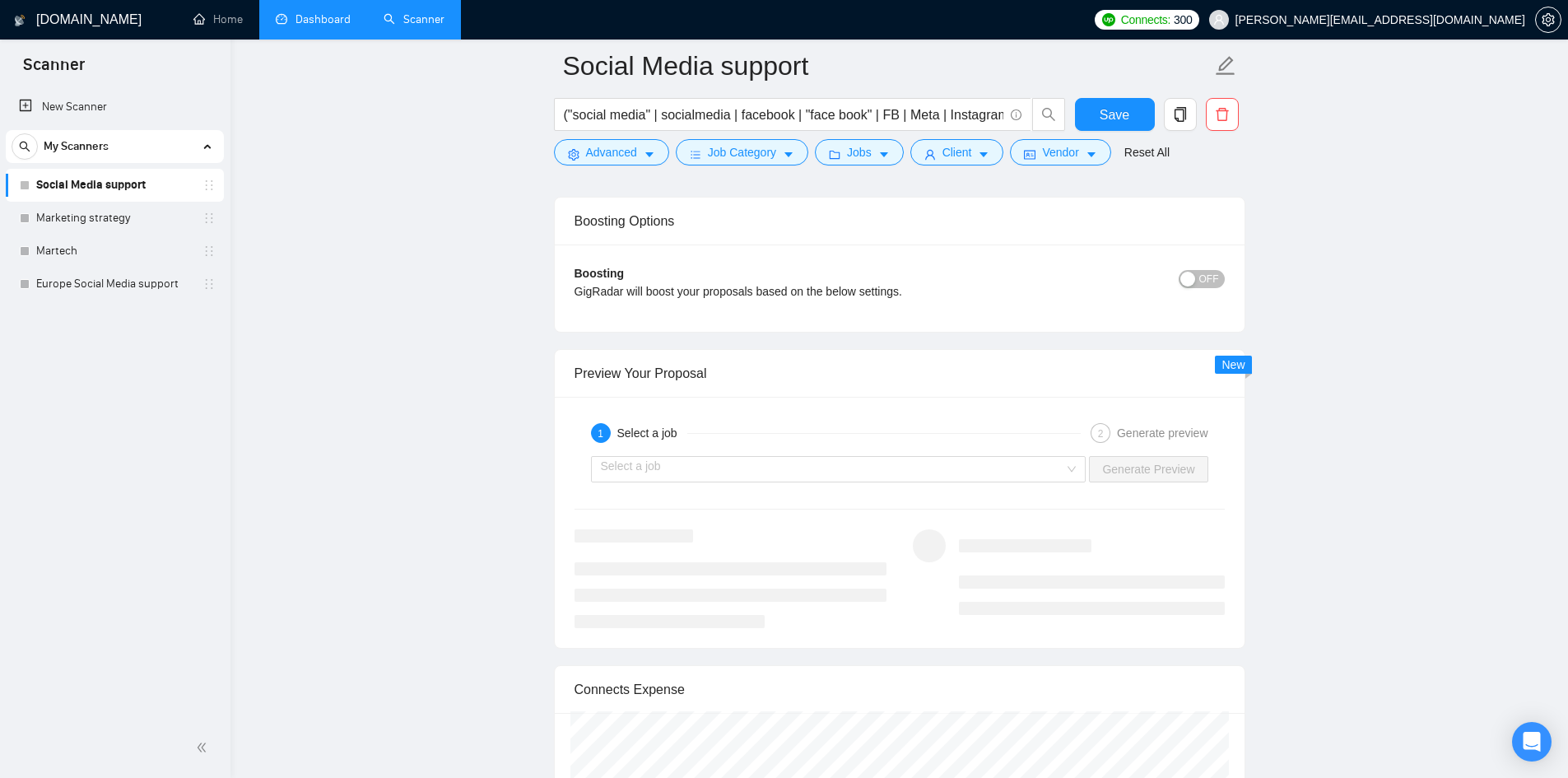
scroll to position [2882, 0]
click at [795, 464] on input "search" at bounding box center [833, 468] width 464 height 25
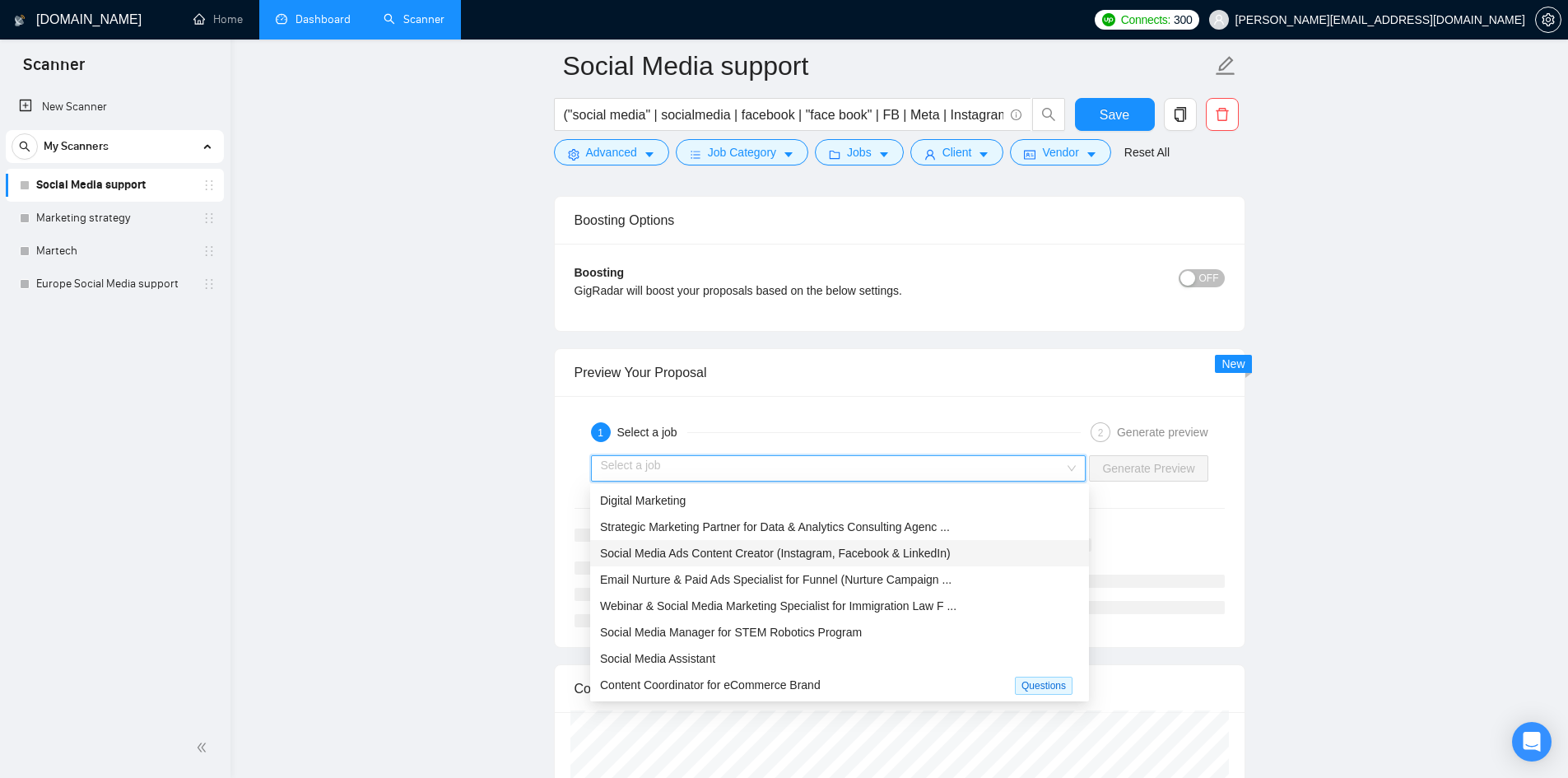
click at [772, 548] on span "Social Media Ads Content Creator (Instagram, Facebook & LinkedIn)" at bounding box center [775, 553] width 351 height 13
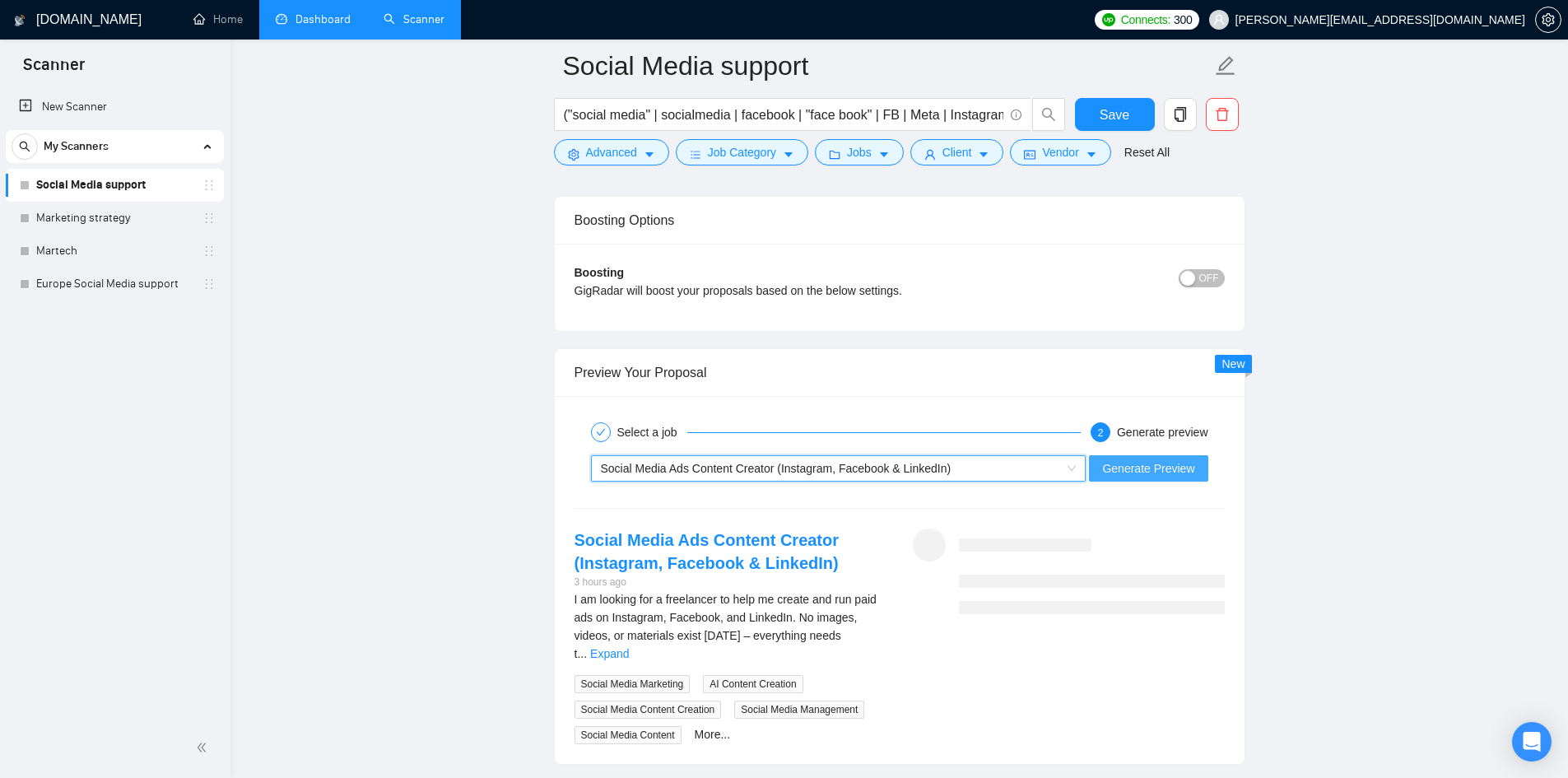
click at [1179, 465] on span "Generate Preview" at bounding box center [1148, 468] width 92 height 18
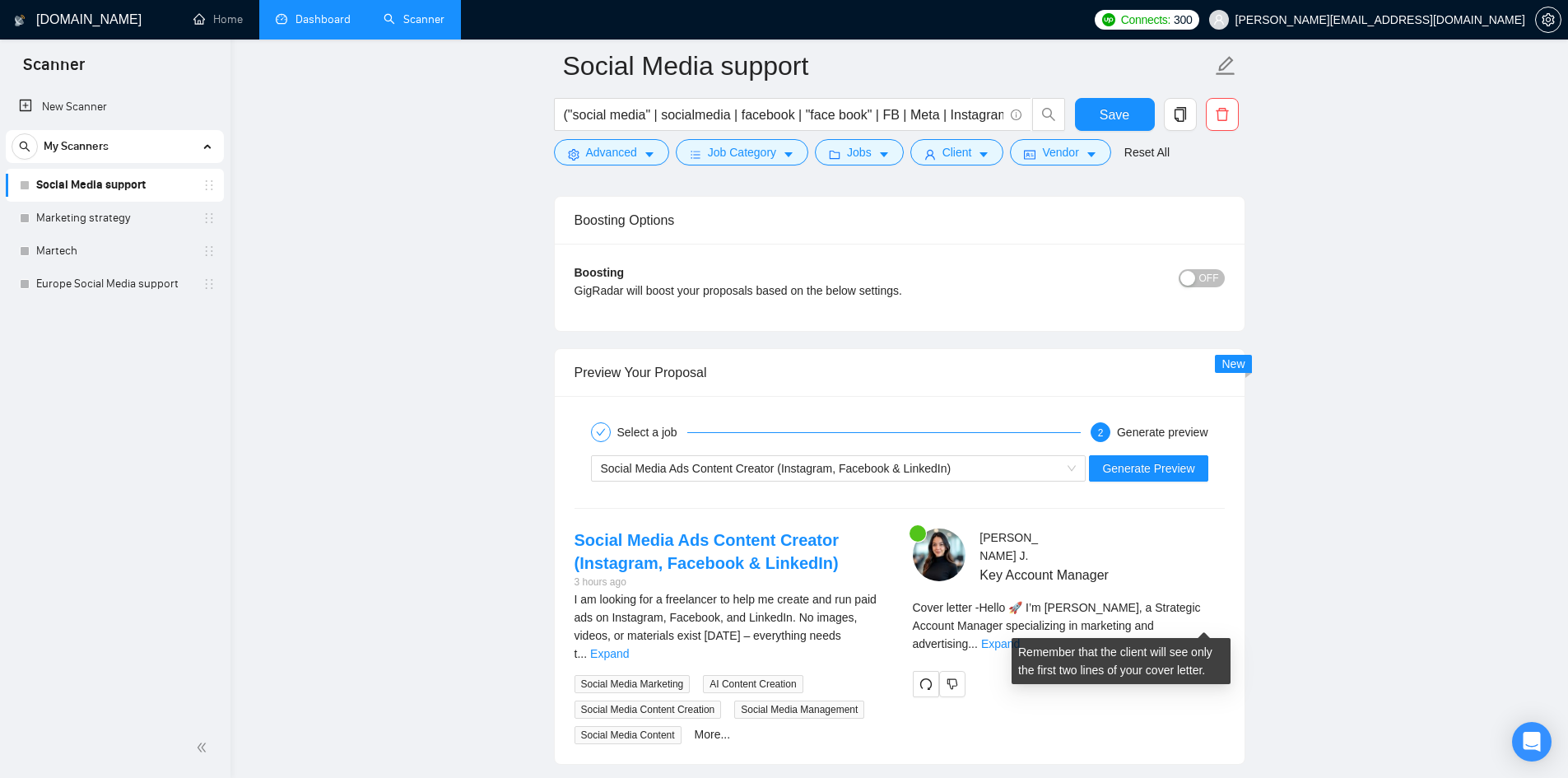
click at [1219, 601] on div "Cover letter - Hello 🚀 I’m [PERSON_NAME], a Strategic Account Manager specializ…" at bounding box center [1069, 626] width 312 height 54
click at [1220, 601] on div "Cover letter - Hello 🚀 I’m [PERSON_NAME], a Strategic Account Manager specializ…" at bounding box center [1069, 626] width 312 height 54
click at [1020, 601] on link "Expand" at bounding box center [1000, 644] width 39 height 13
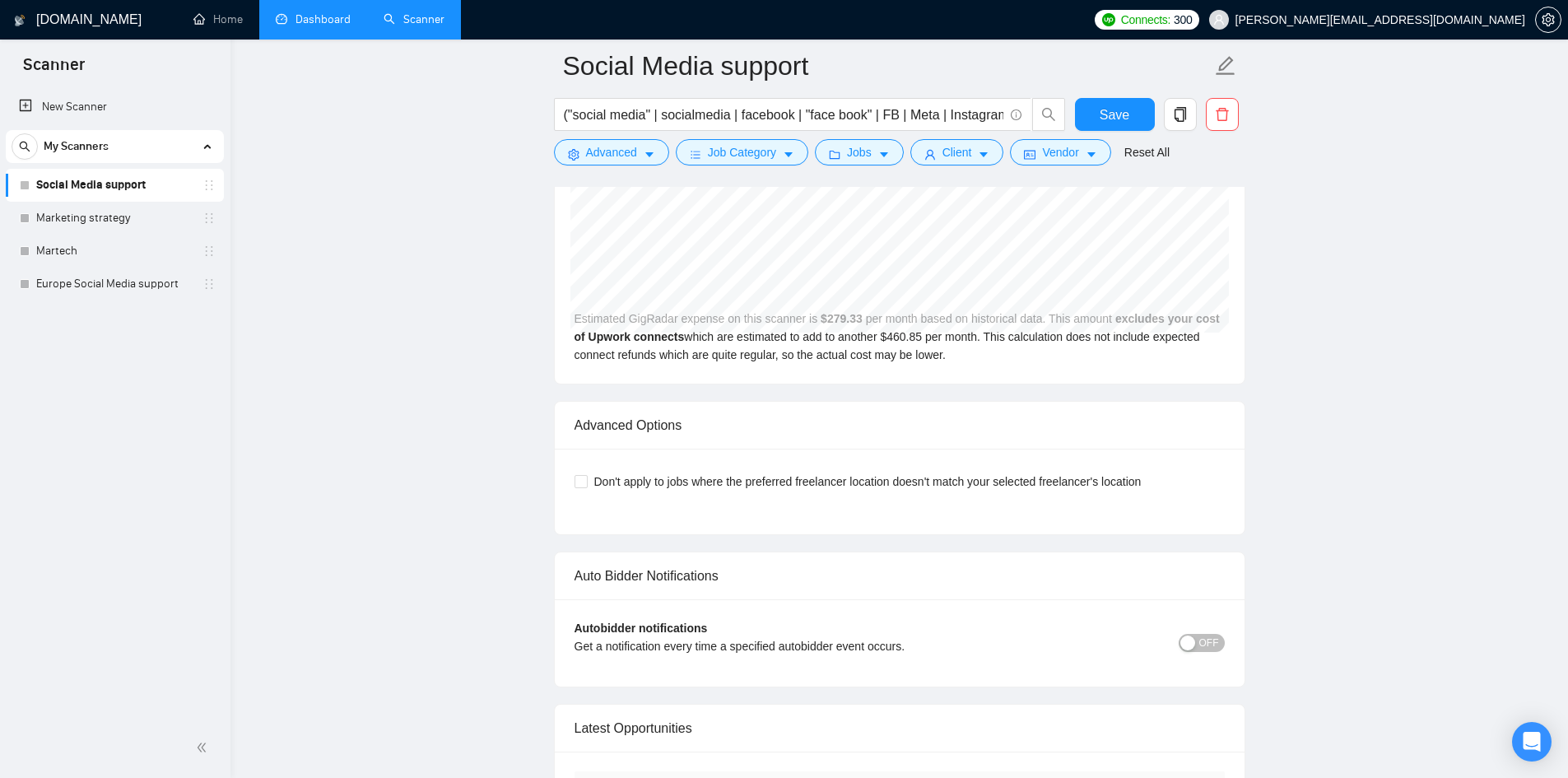
scroll to position [4034, 0]
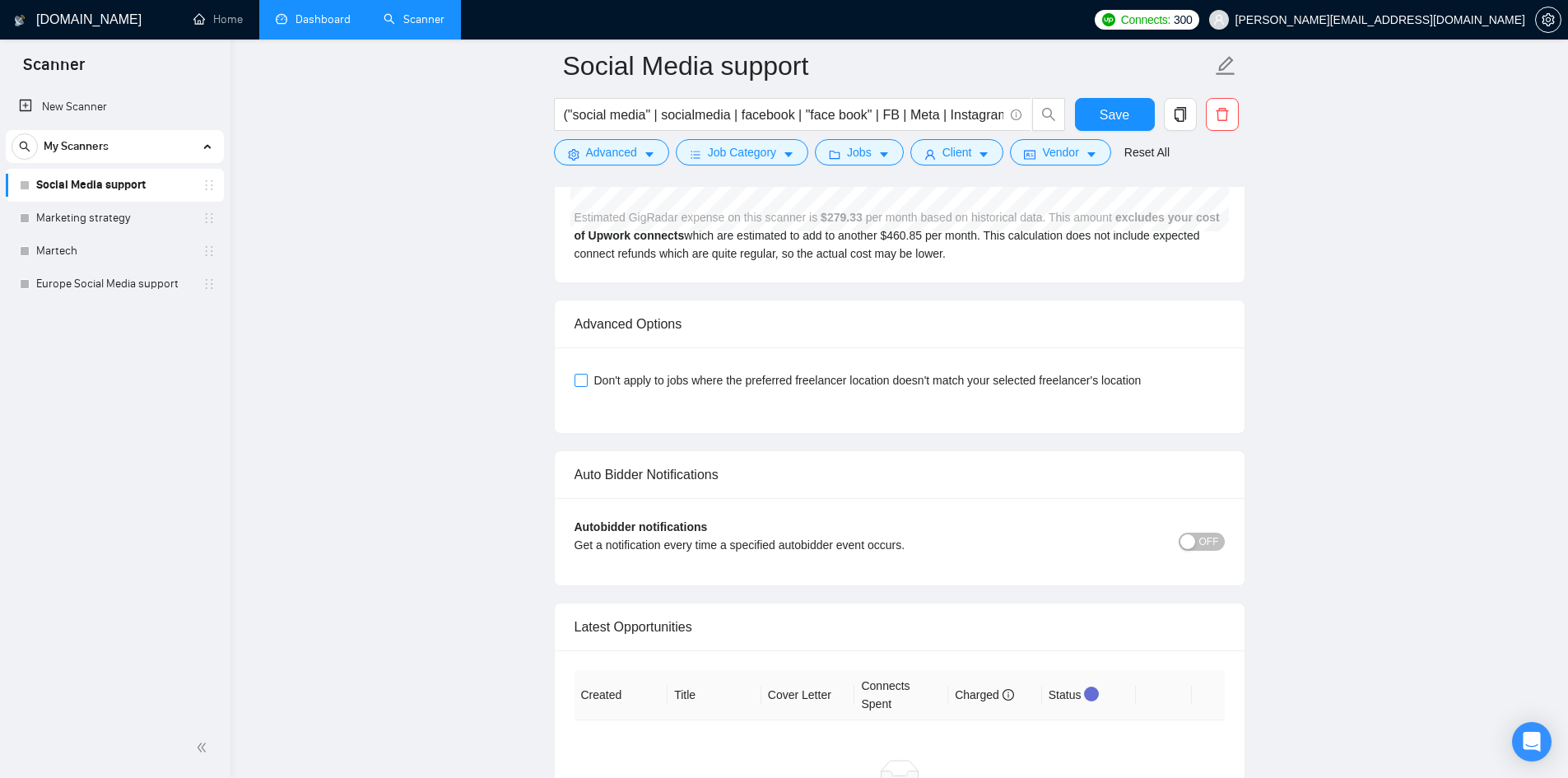
click at [584, 379] on input "Don't apply to jobs where the preferred freelancer location doesn't match your …" at bounding box center [580, 379] width 11 height 11
checkbox input "true"
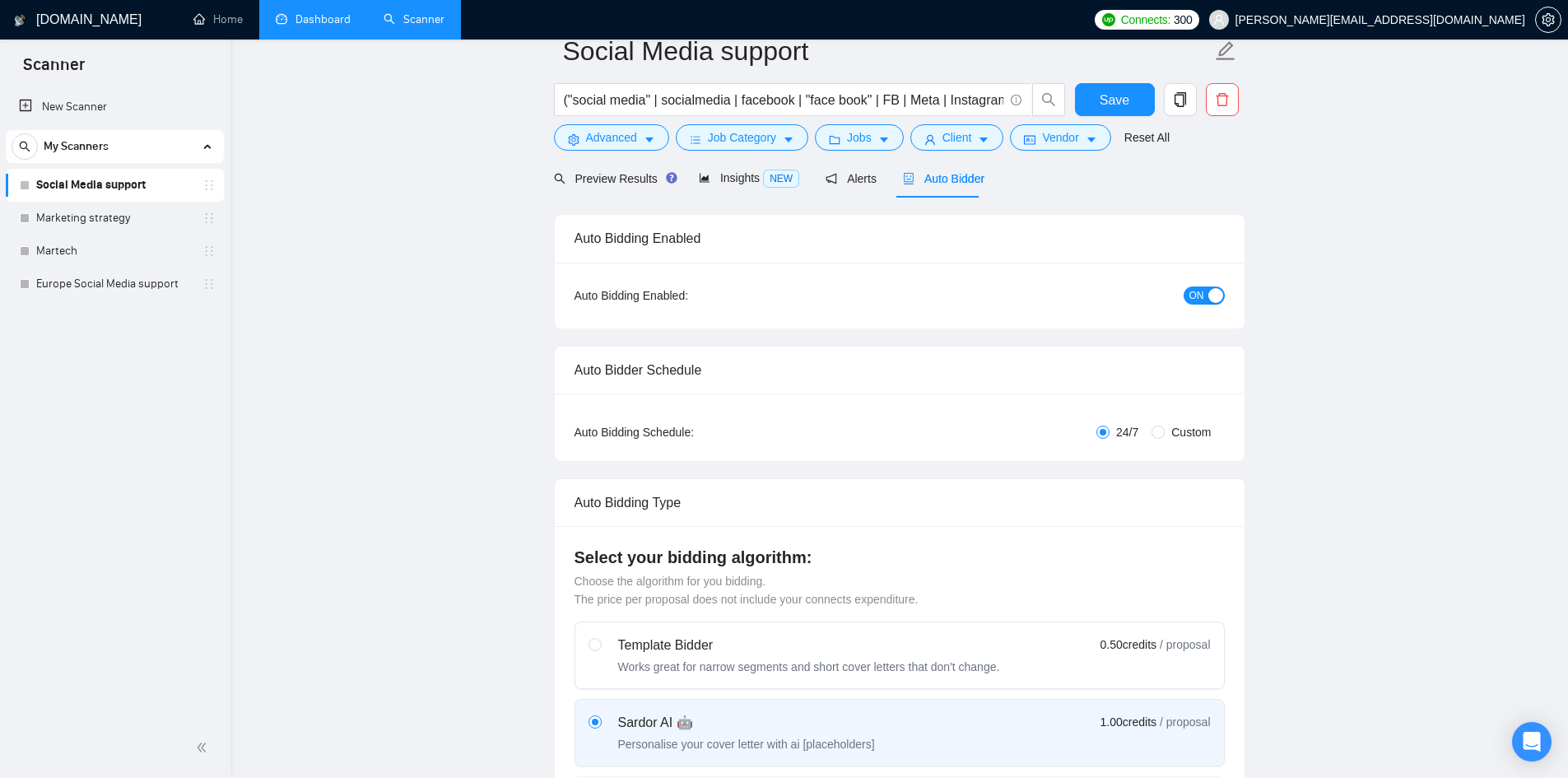
scroll to position [0, 0]
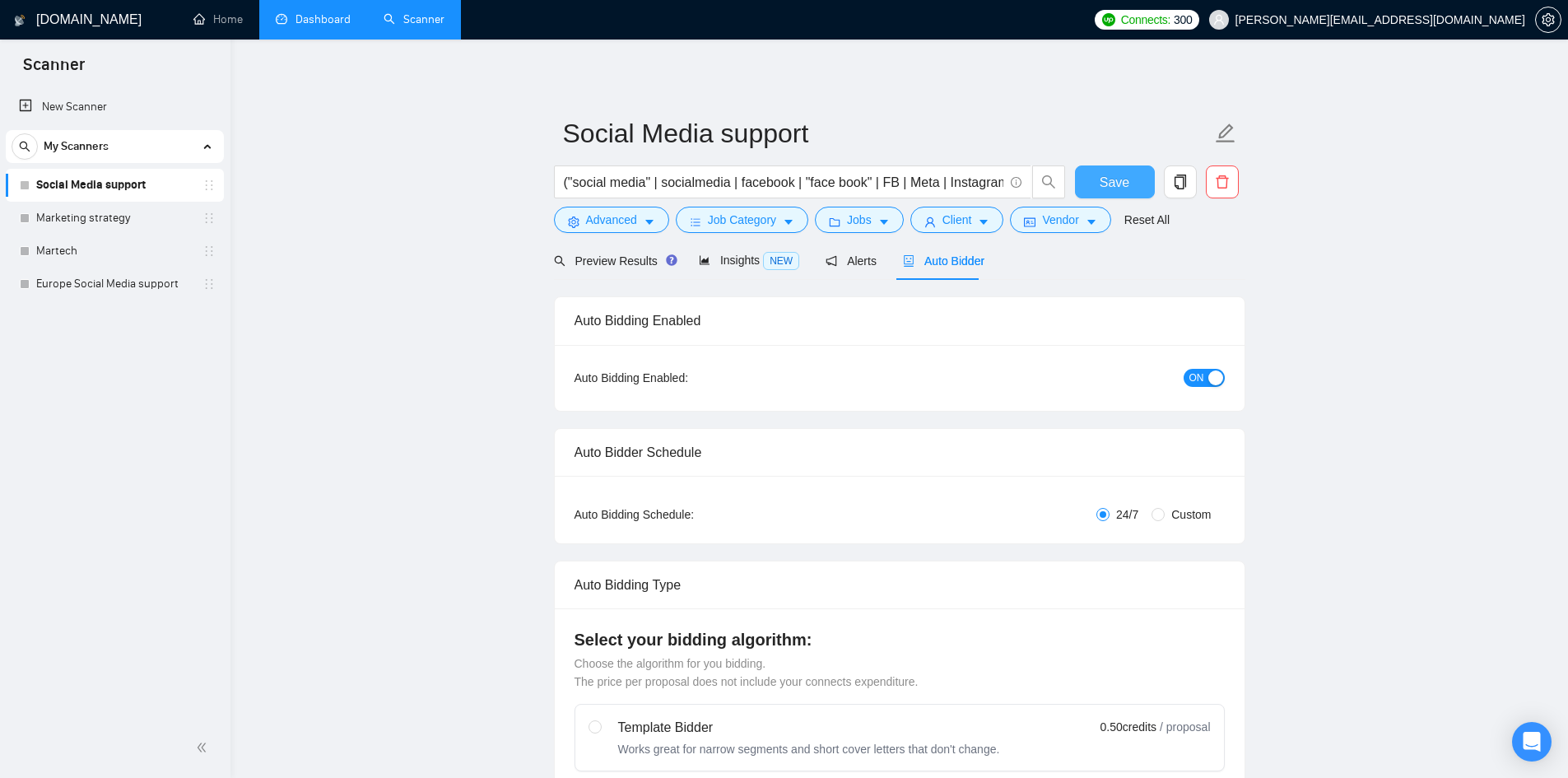
click at [1104, 167] on button "Save" at bounding box center [1115, 182] width 80 height 33
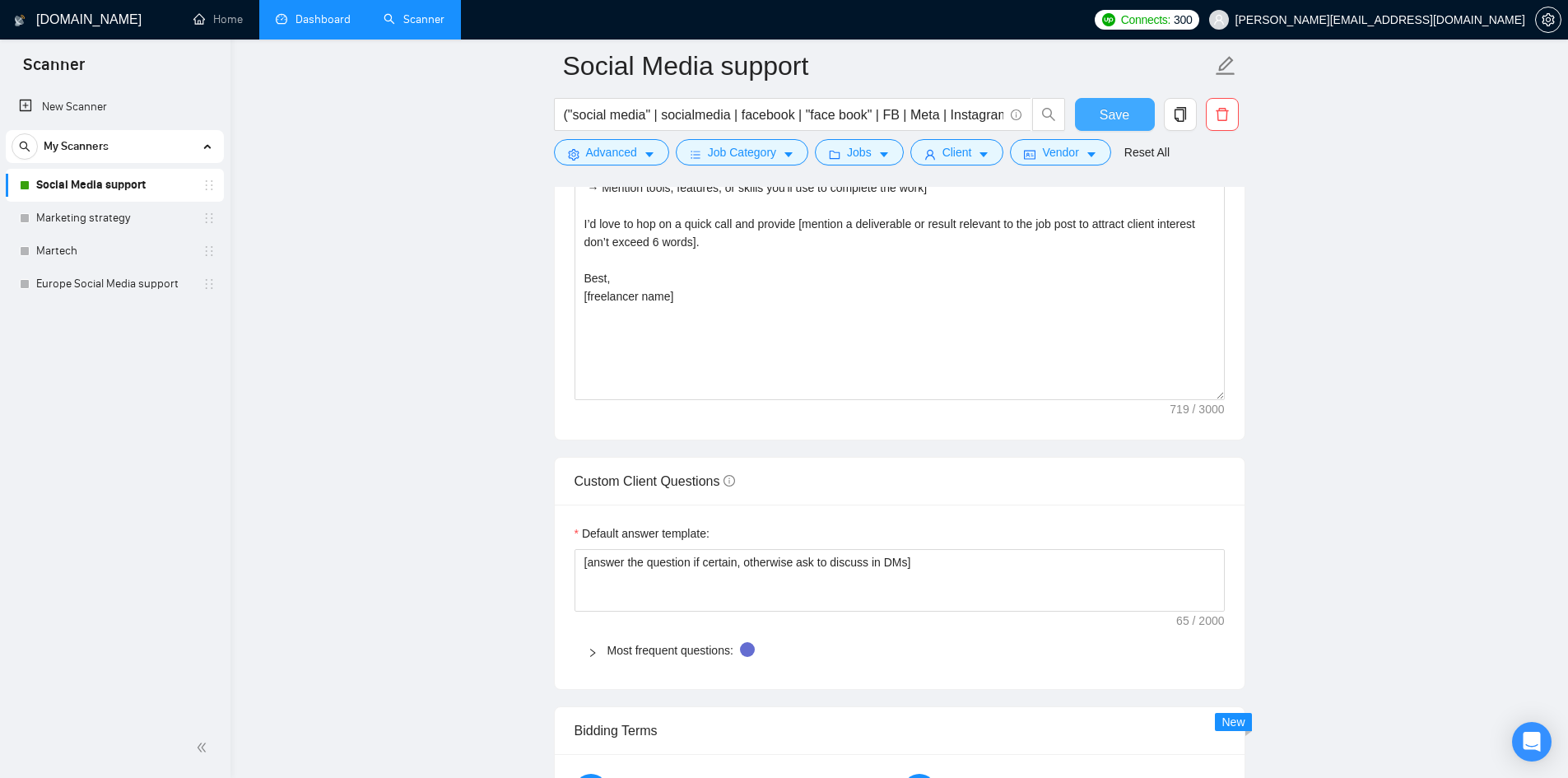
scroll to position [2306, 0]
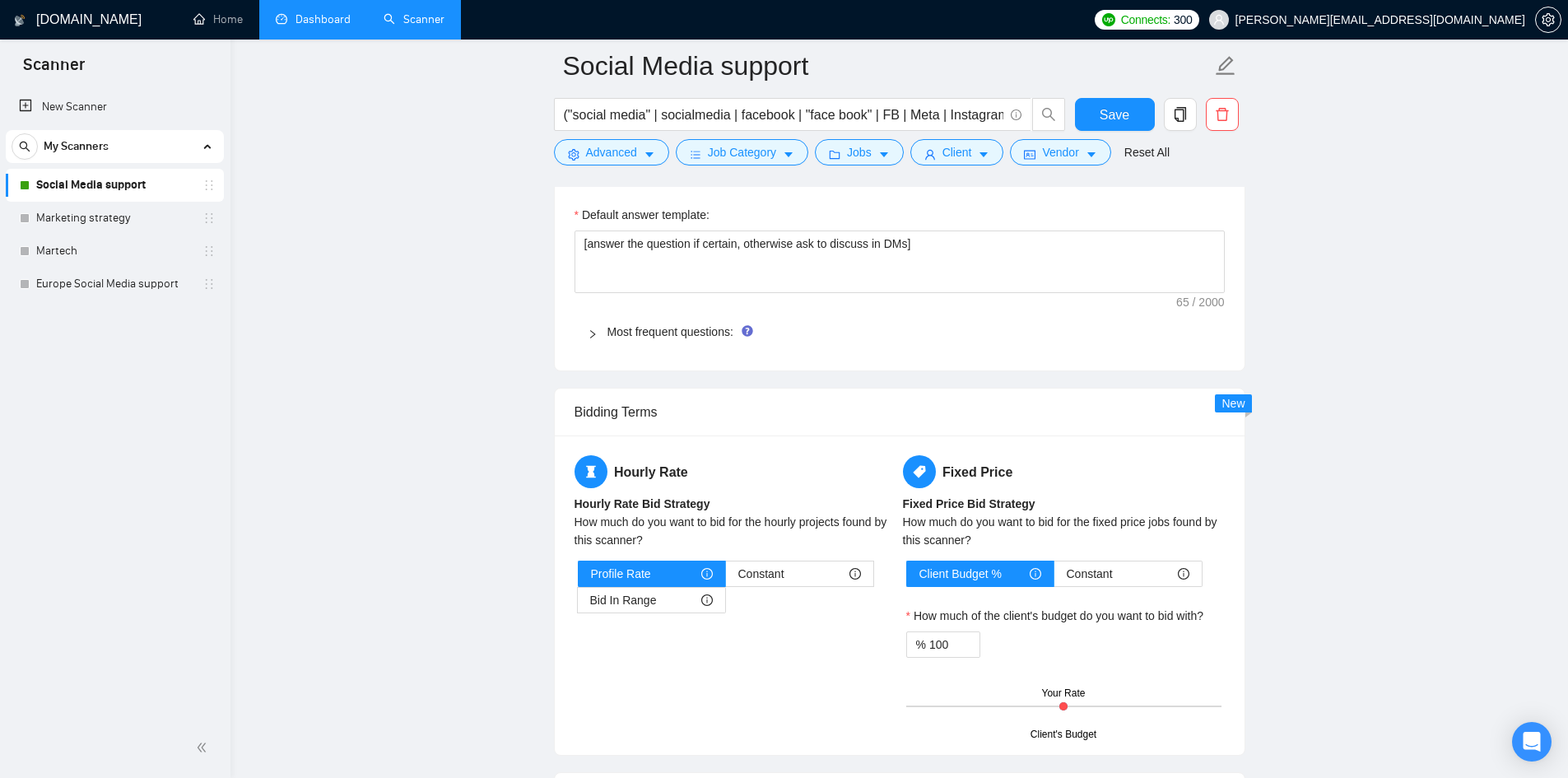
click at [726, 345] on div "Most frequent questions:" at bounding box center [899, 332] width 650 height 38
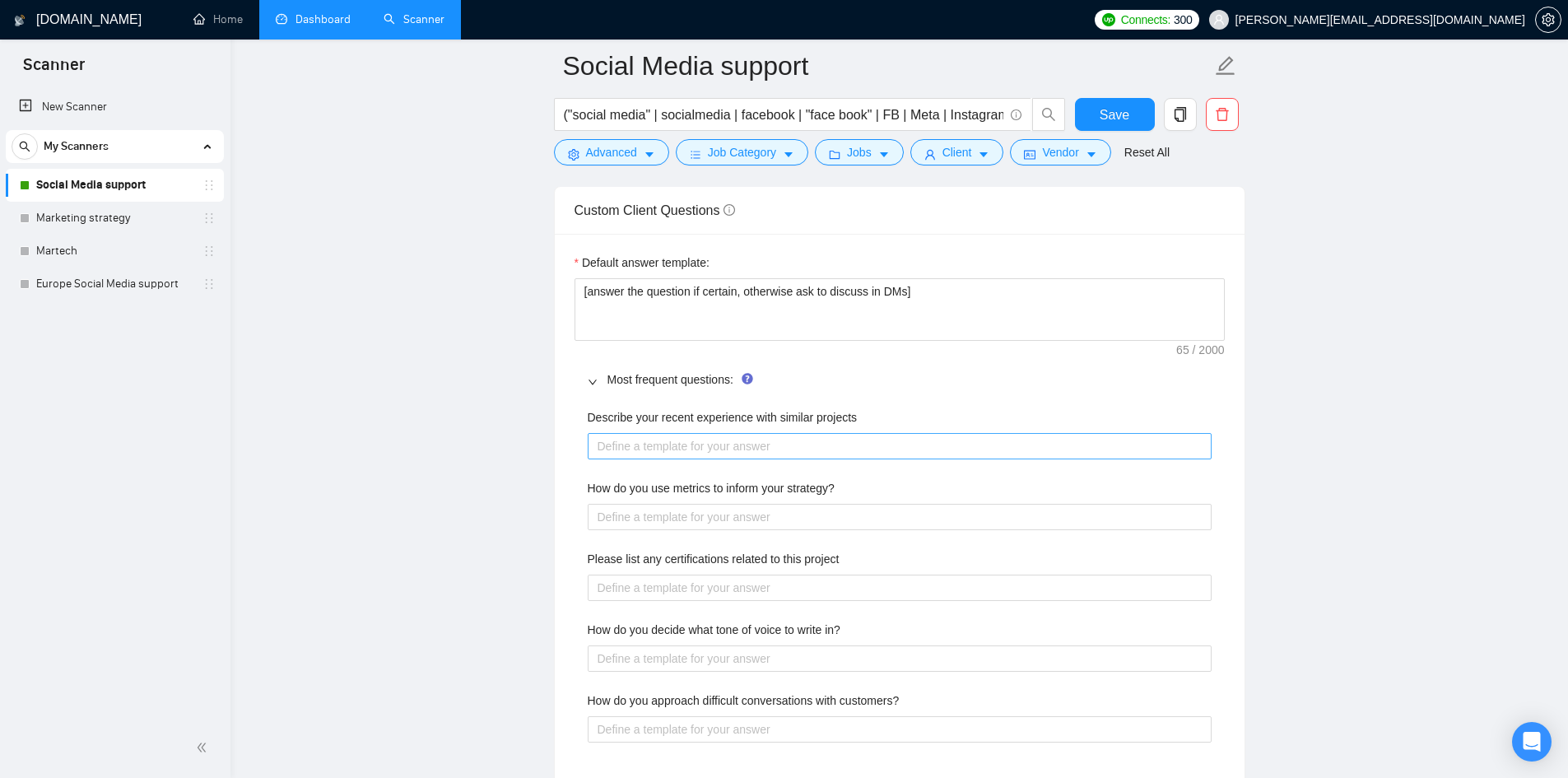
scroll to position [2223, 0]
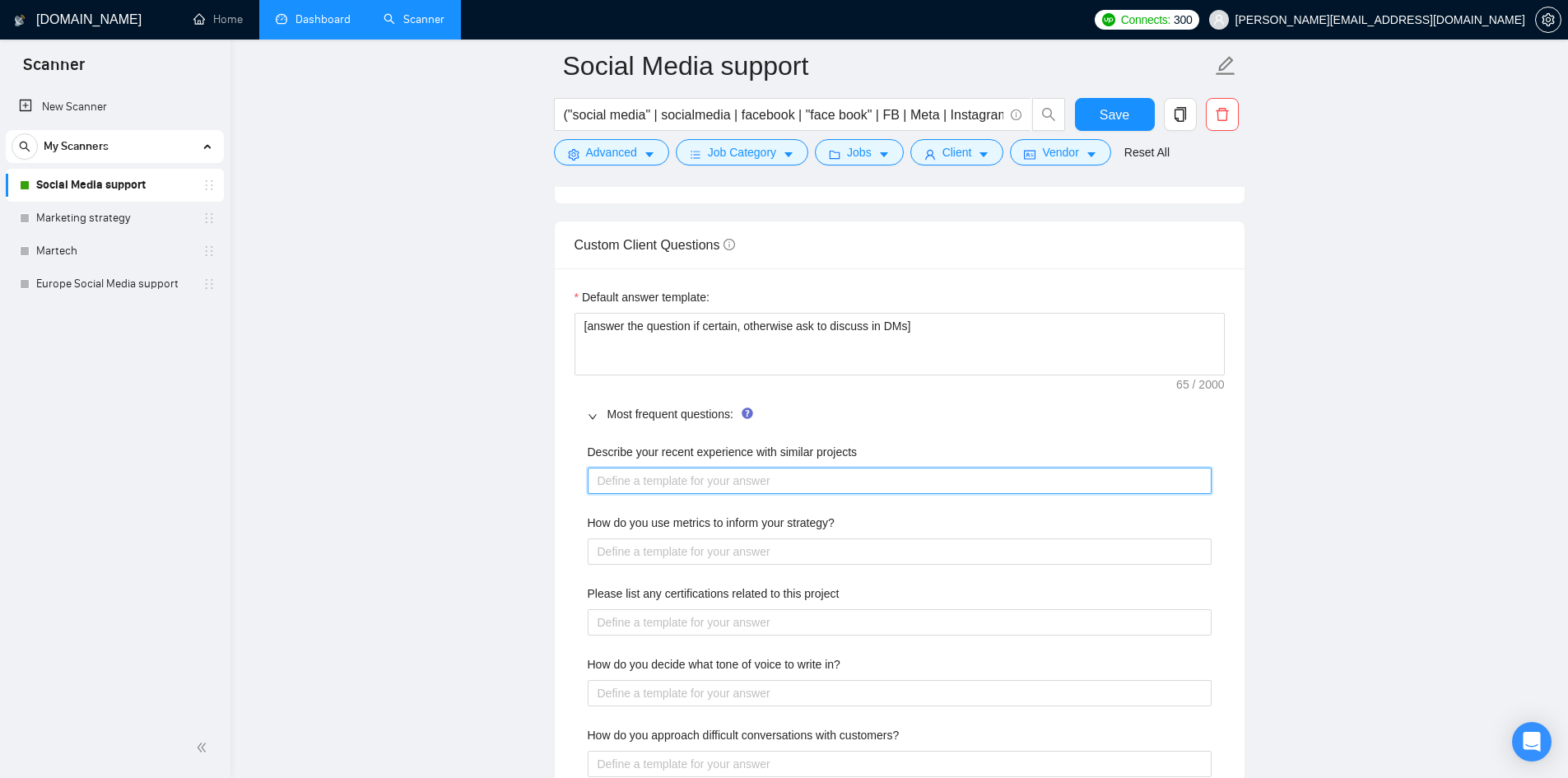
click at [643, 482] on projects "Describe your recent experience with similar projects" at bounding box center [899, 481] width 624 height 27
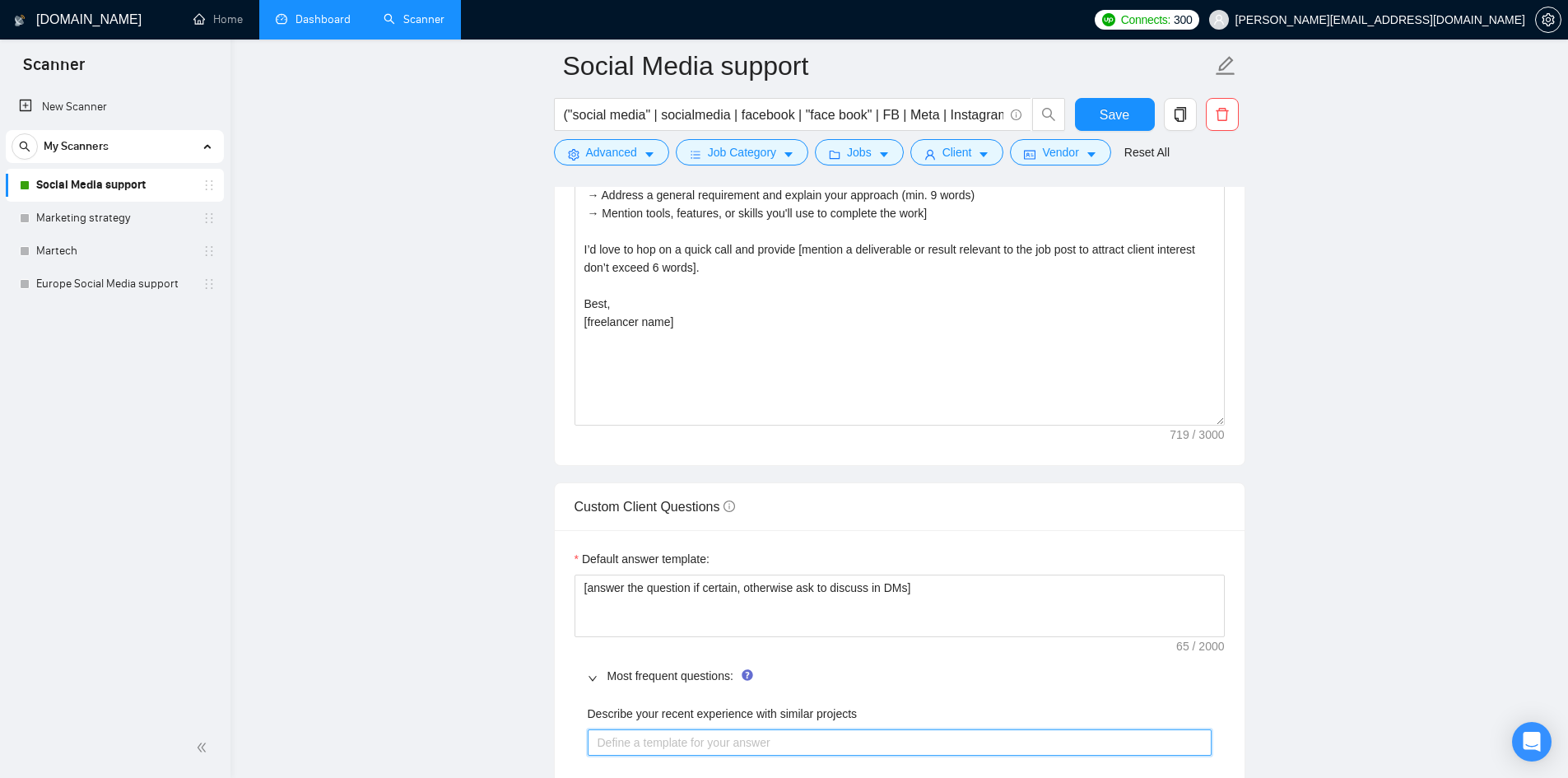
scroll to position [1729, 0]
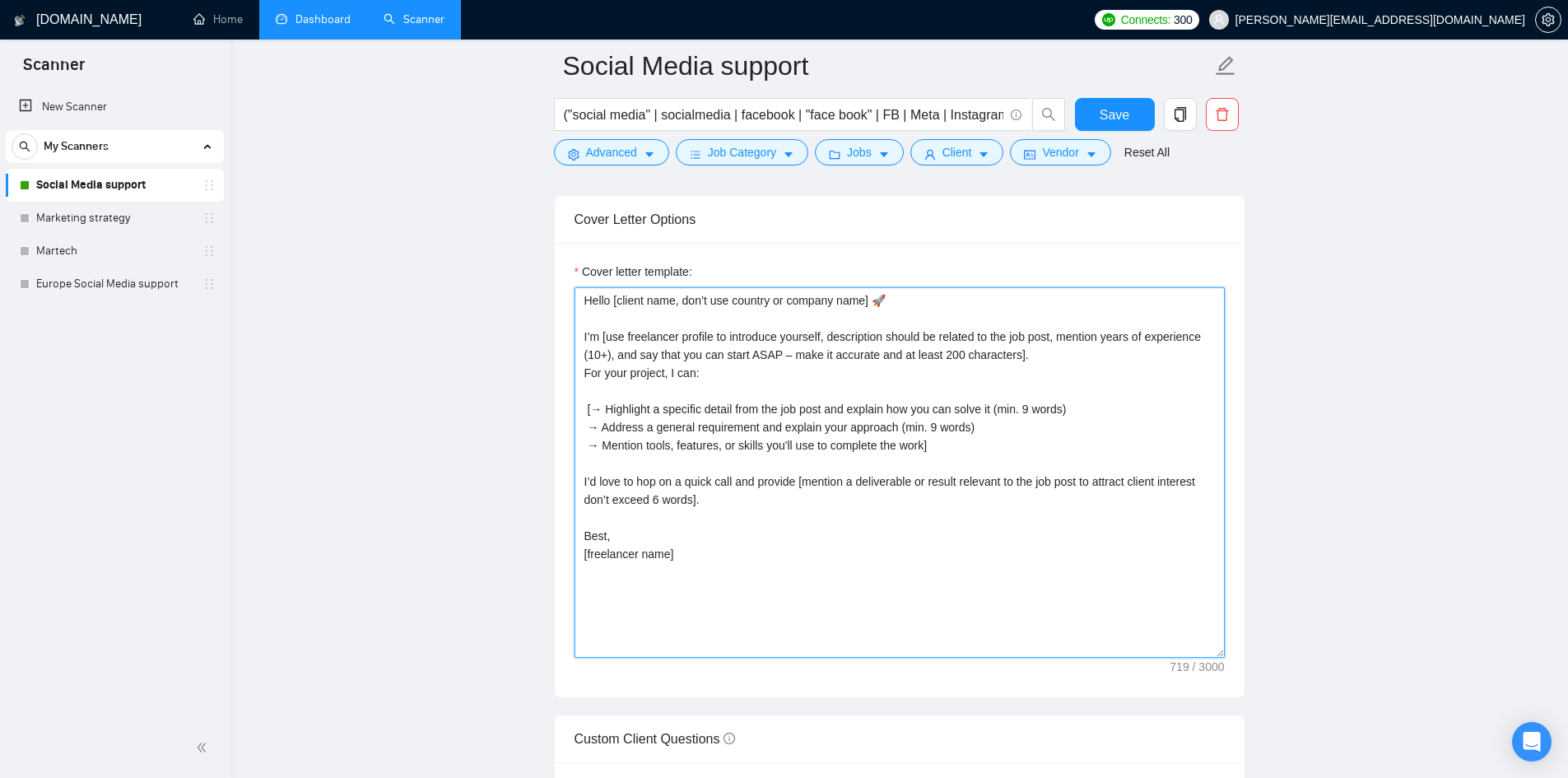
click at [578, 295] on textarea "Hello [client name, don’t use country or company name] 🚀 I’m [use freelancer pr…" at bounding box center [899, 473] width 650 height 370
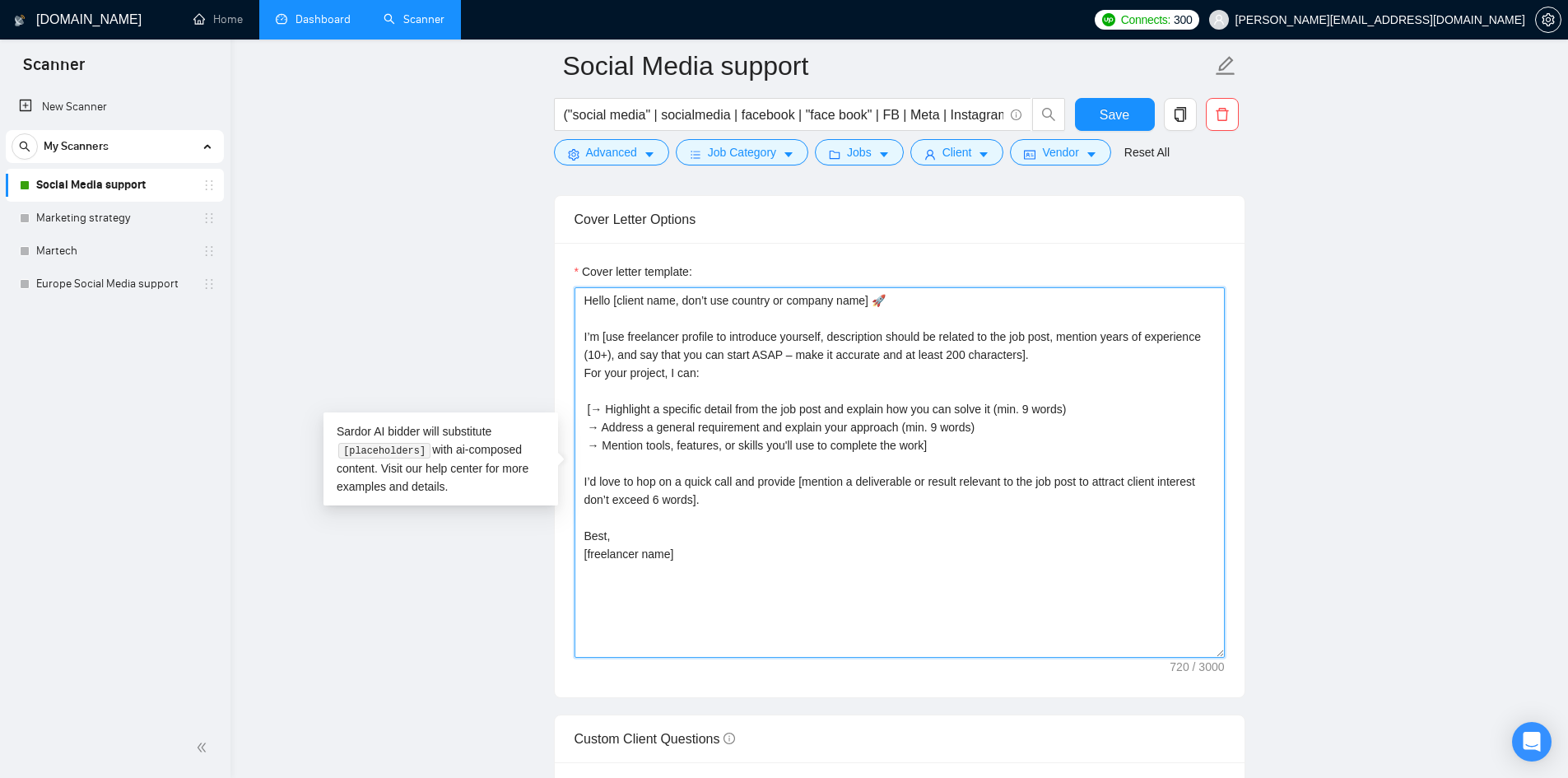
click at [598, 301] on textarea "Hello [client name, don’t use country or company name] 🚀 I’m [use freelancer pr…" at bounding box center [899, 473] width 650 height 370
paste textarea "[Keep the entire cover letter, including all prompt outputs, within 700 charact…"
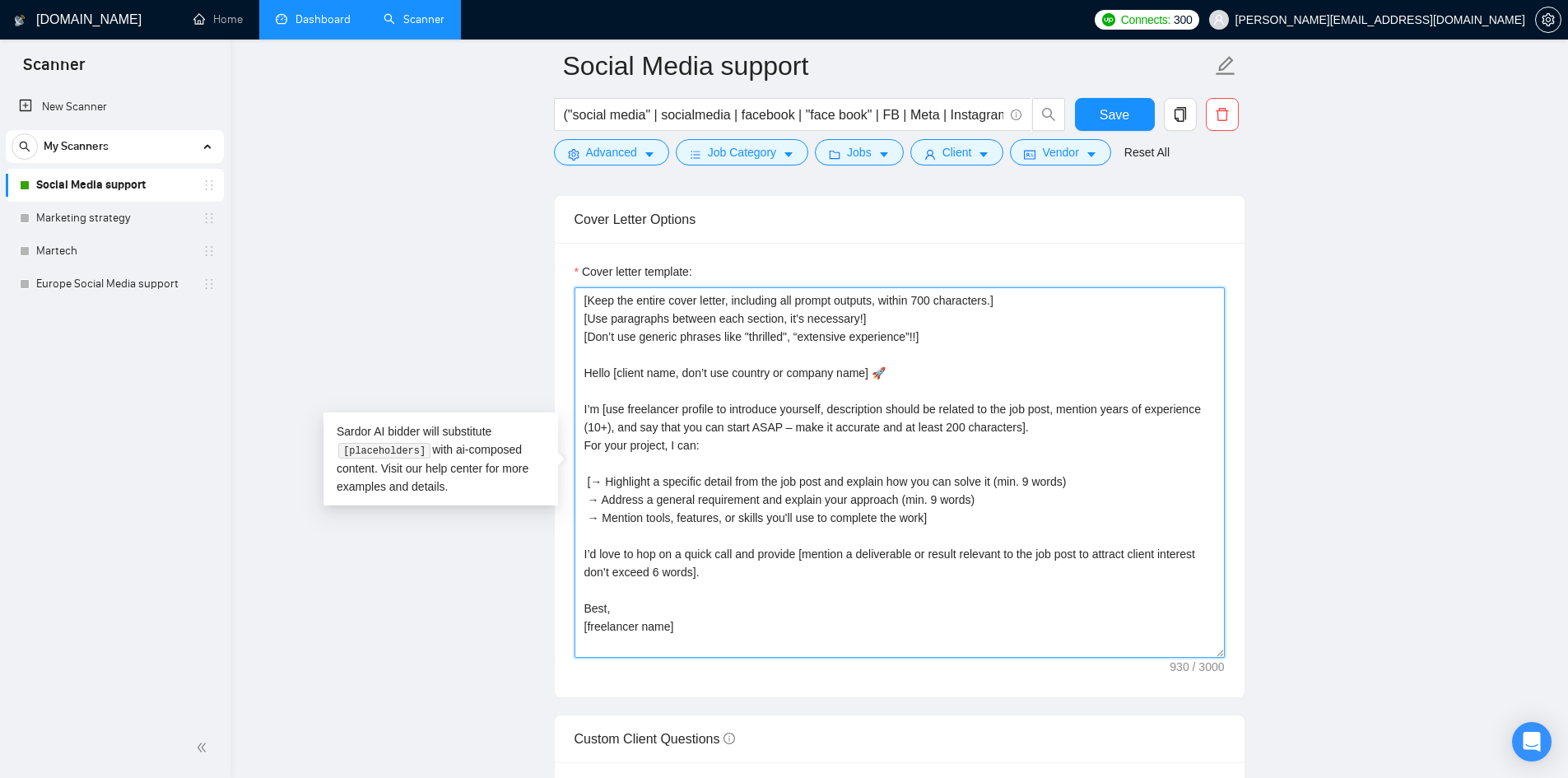
type textarea "[Keep the entire cover letter, including all prompt outputs, within 700 charact…"
drag, startPoint x: 1111, startPoint y: 119, endPoint x: 993, endPoint y: 423, distance: 326.1
click at [1111, 119] on span "Save" at bounding box center [1115, 115] width 29 height 21
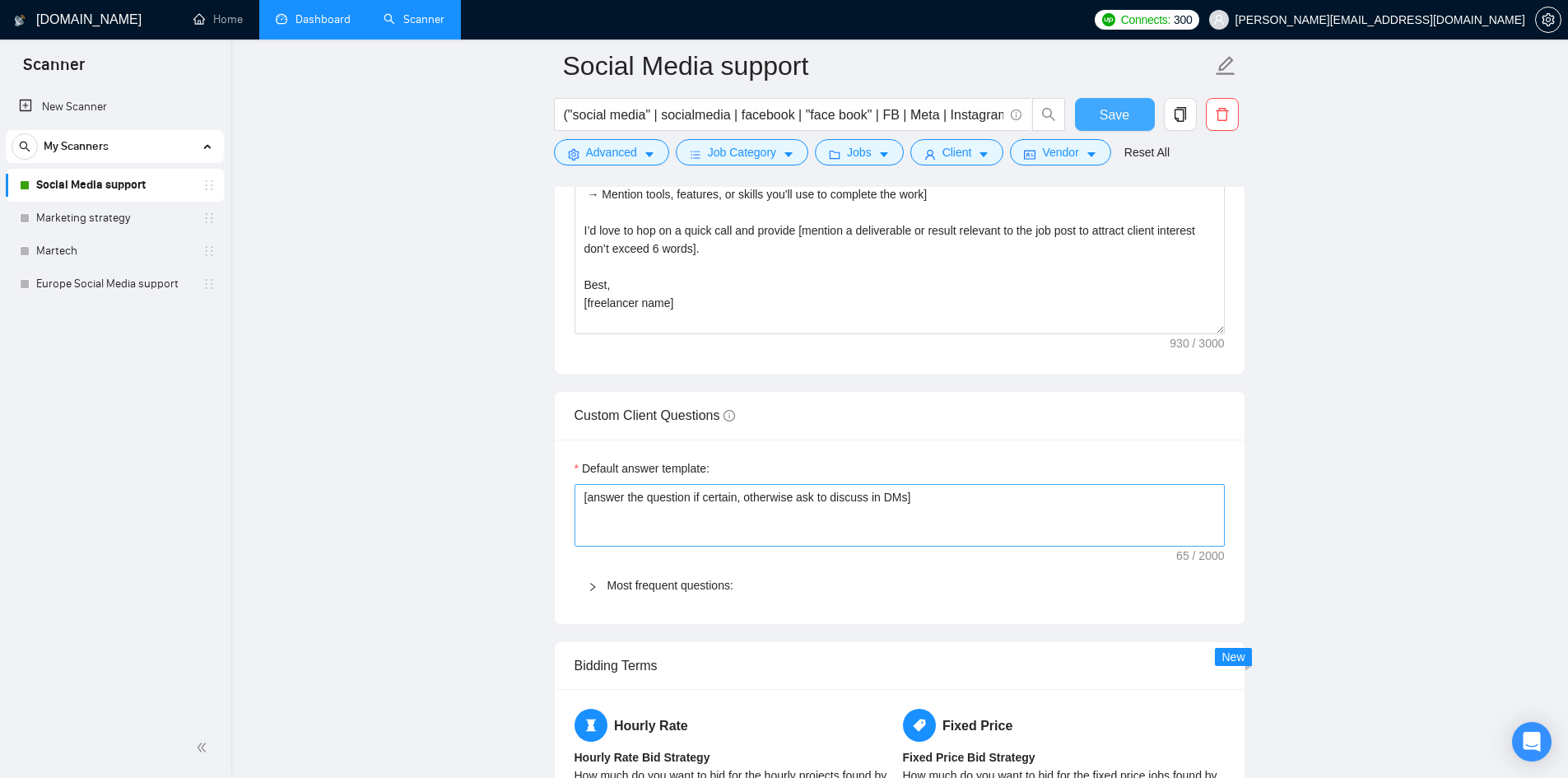
scroll to position [2141, 0]
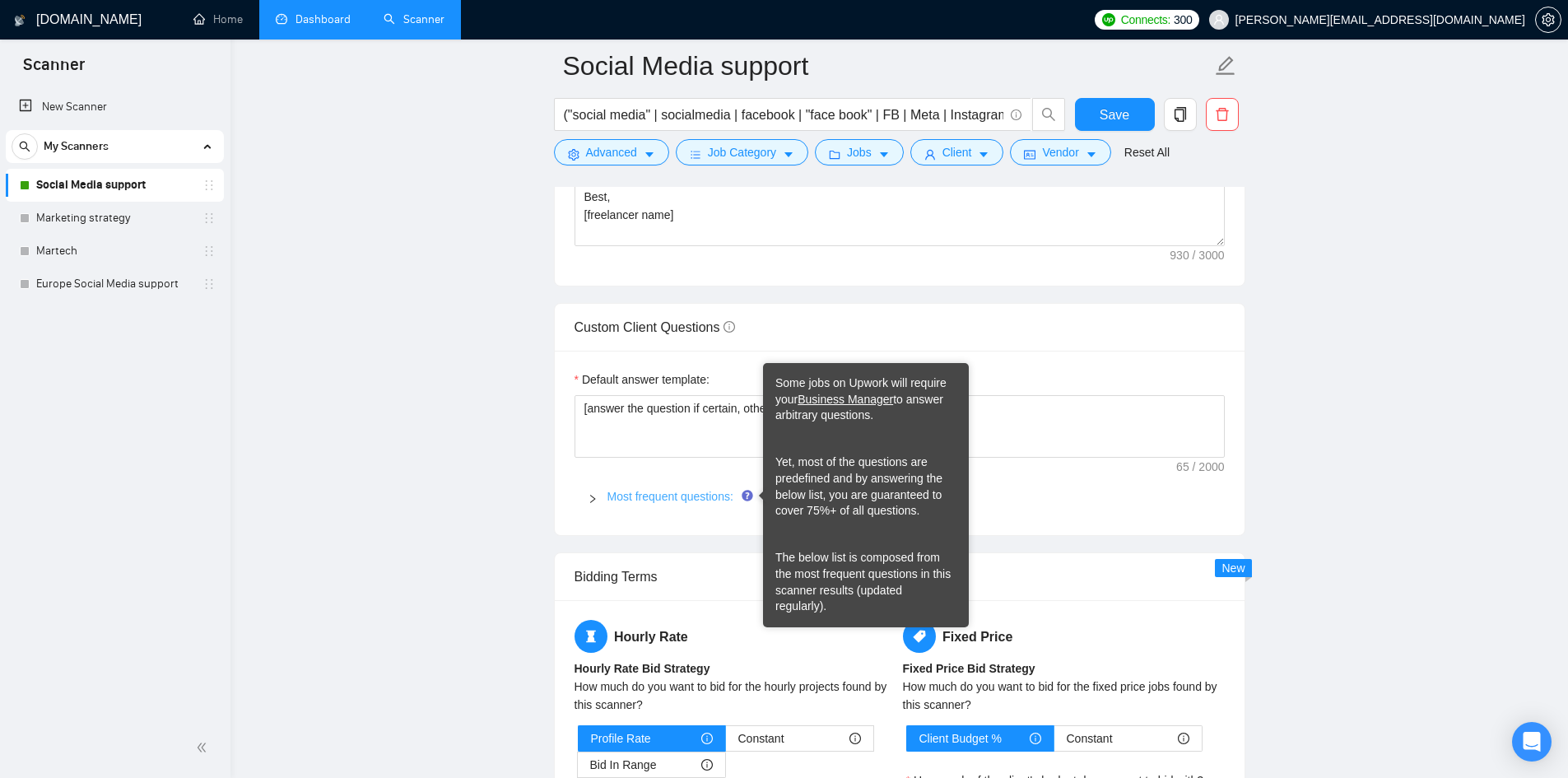
click at [717, 501] on link "Most frequent questions:" at bounding box center [670, 496] width 126 height 13
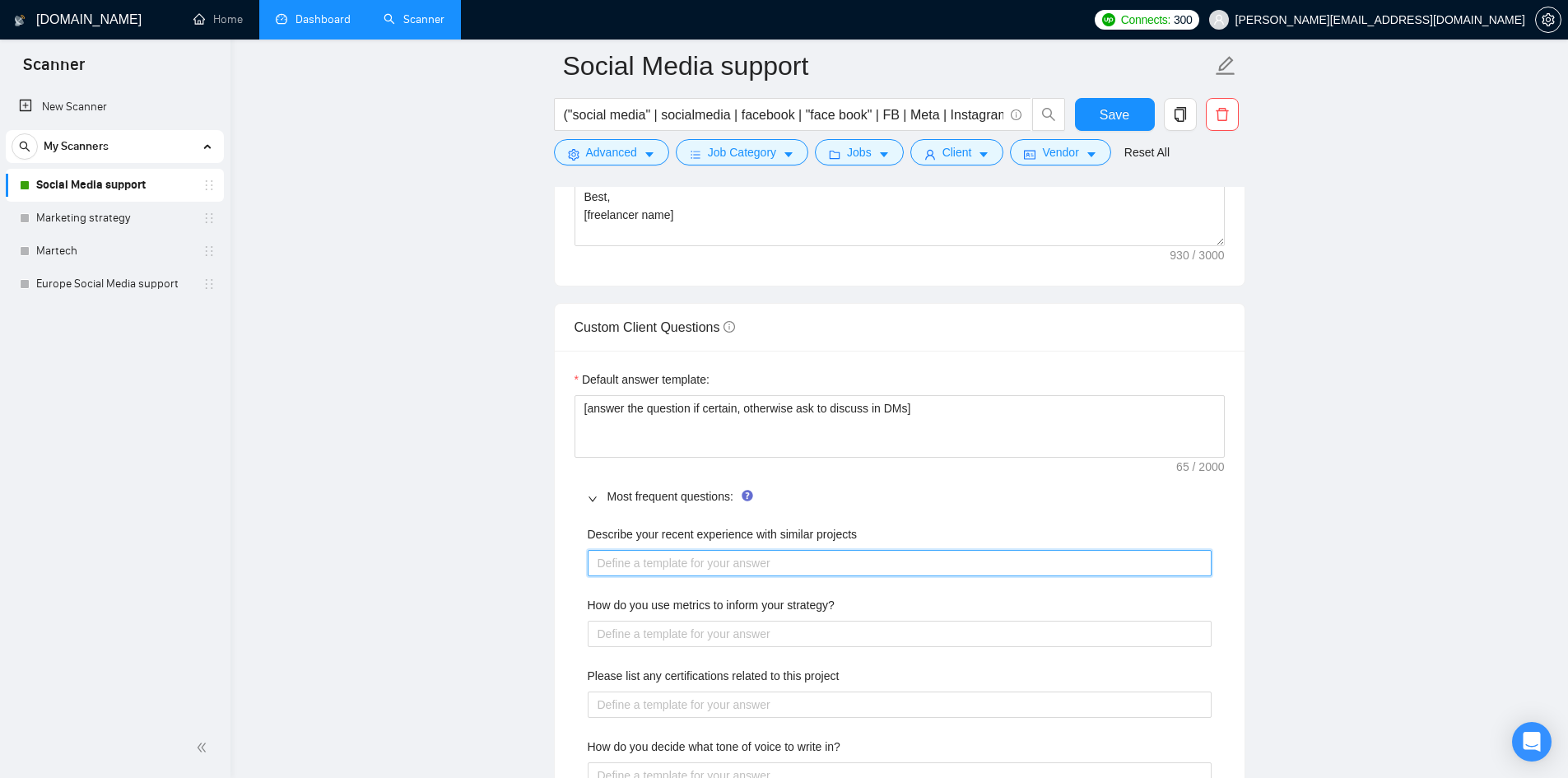
click at [717, 567] on projects "Describe your recent experience with similar projects" at bounding box center [899, 563] width 624 height 27
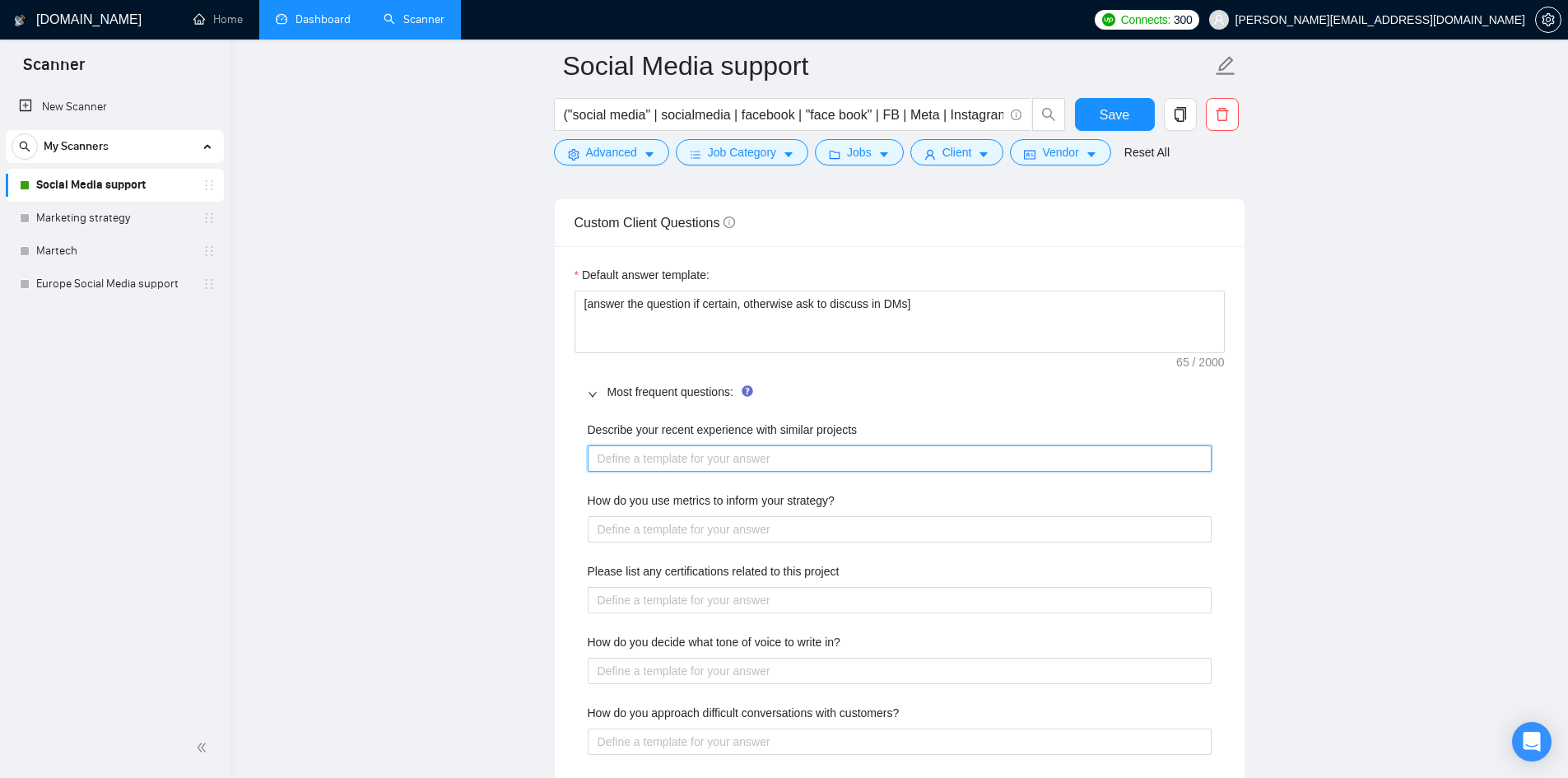
scroll to position [2306, 0]
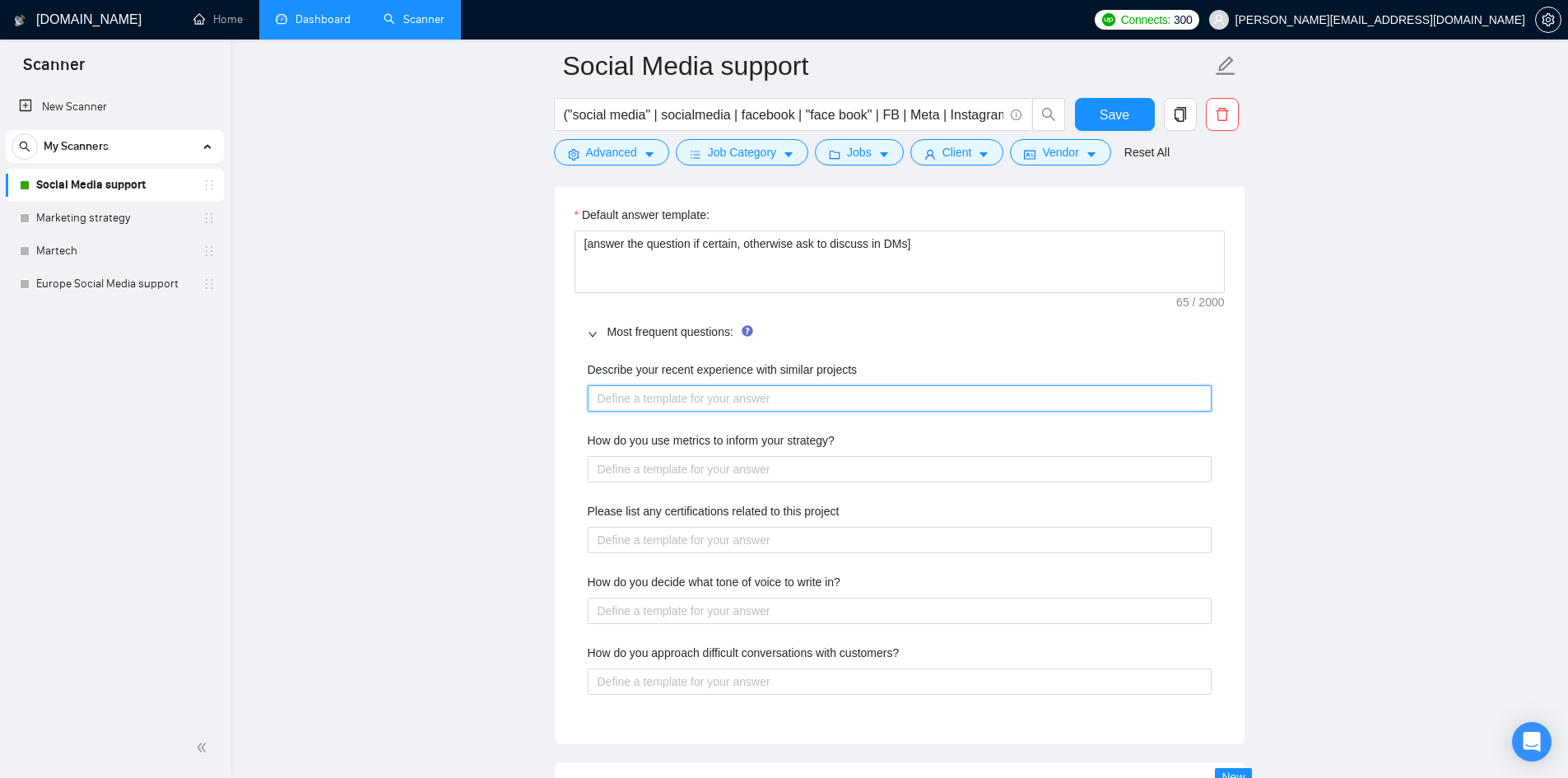
click at [634, 400] on projects "Describe your recent experience with similar projects" at bounding box center [899, 398] width 624 height 27
click at [637, 465] on strategy\? "How do you use metrics to inform your strategy?" at bounding box center [899, 469] width 624 height 27
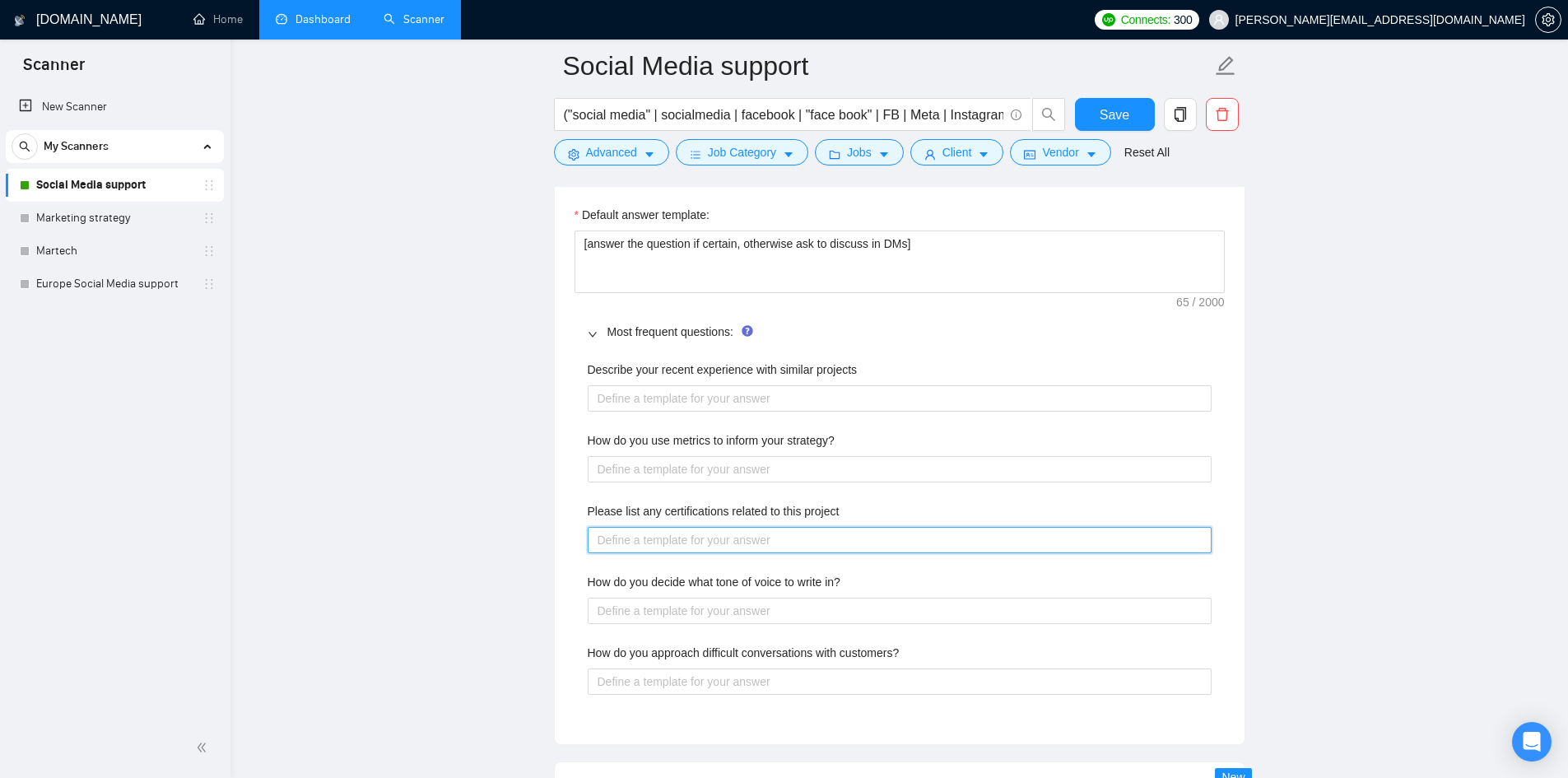
click at [680, 541] on project "Please list any certifications related to this project" at bounding box center [899, 540] width 624 height 27
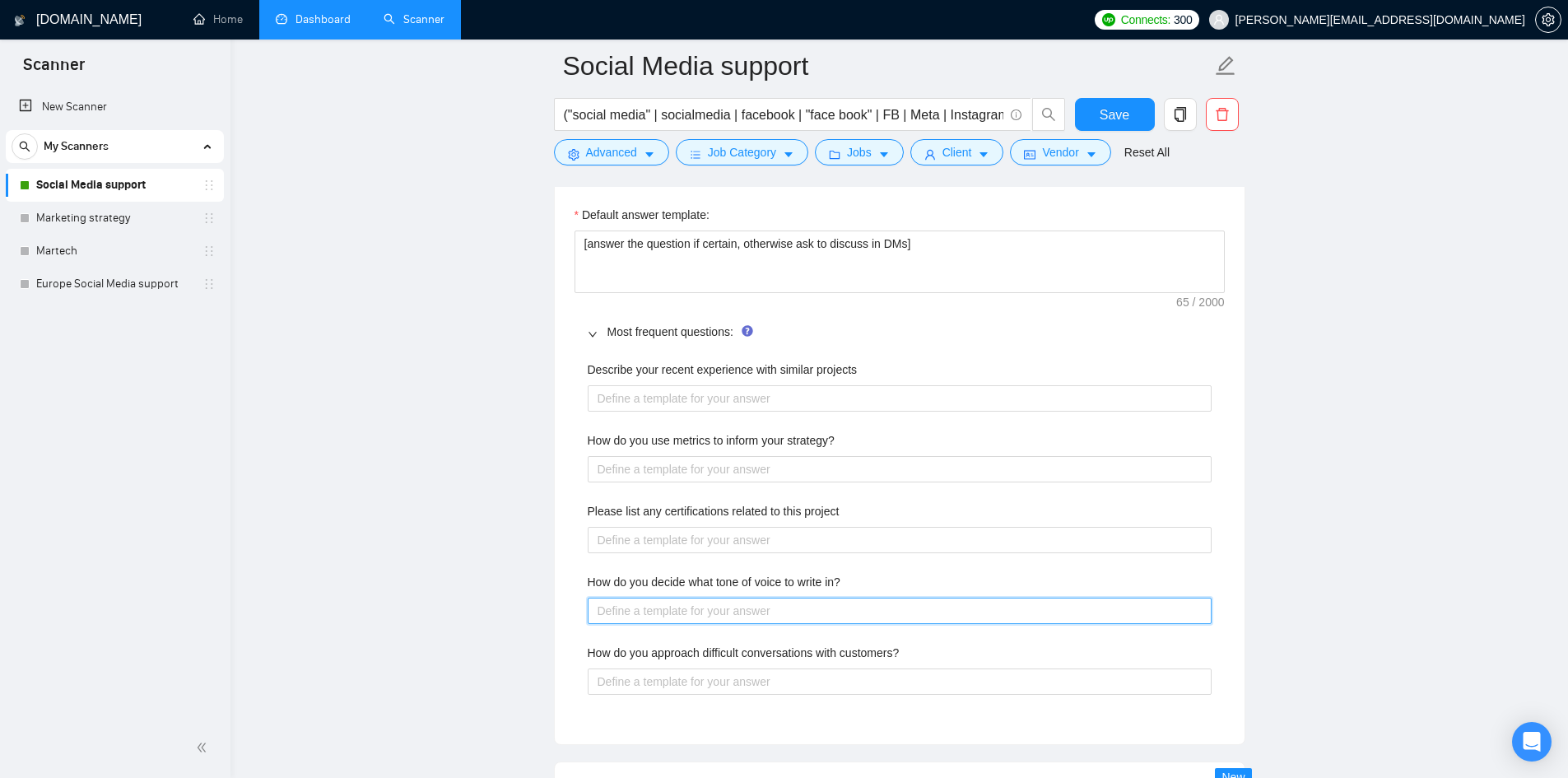
click at [634, 601] on in\? "How do you decide what tone of voice to write in?" at bounding box center [899, 611] width 624 height 27
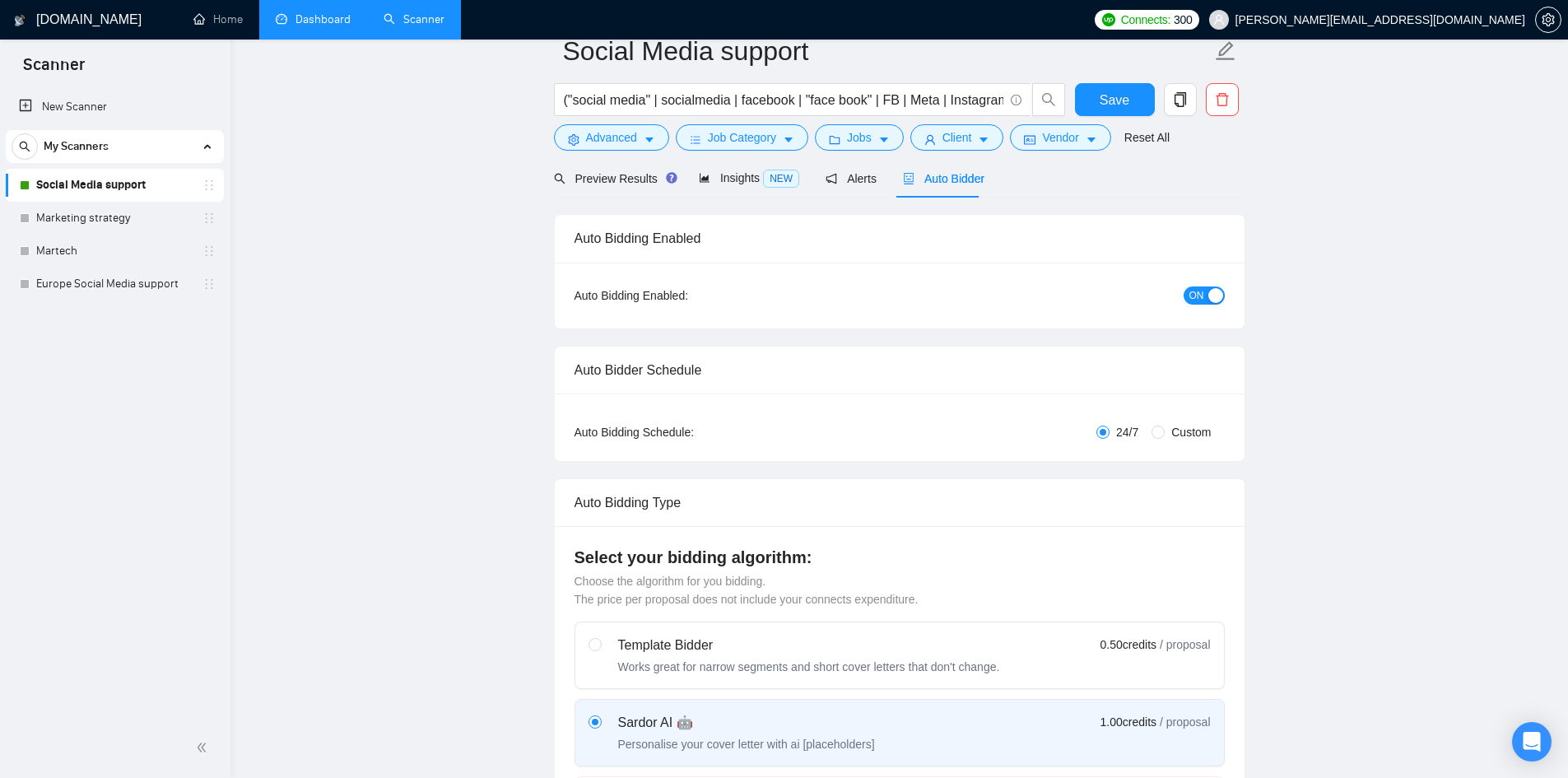
scroll to position [0, 0]
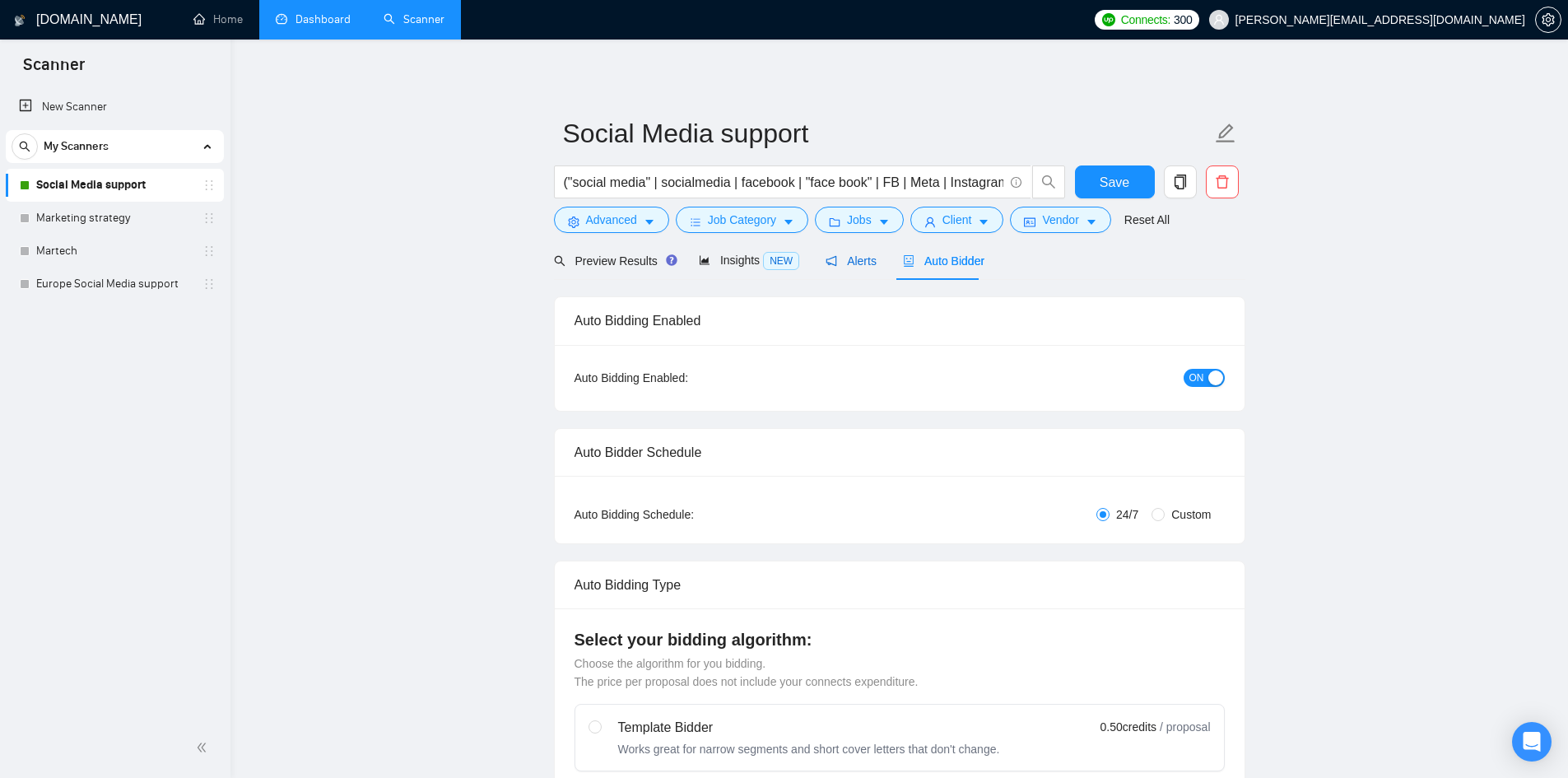
click at [843, 265] on span "Alerts" at bounding box center [850, 260] width 51 height 13
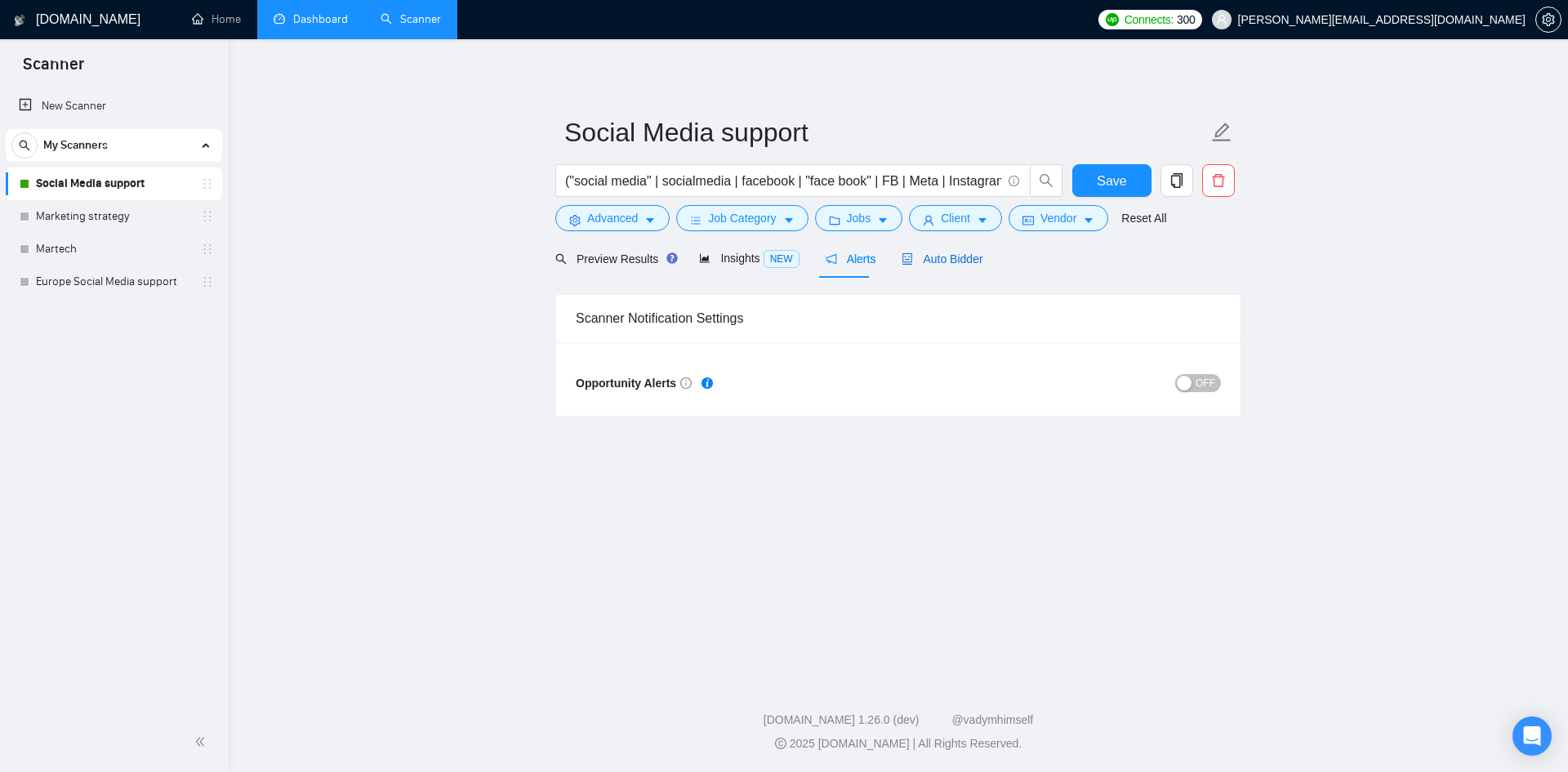
click at [937, 262] on span "Auto Bidder" at bounding box center [942, 258] width 81 height 13
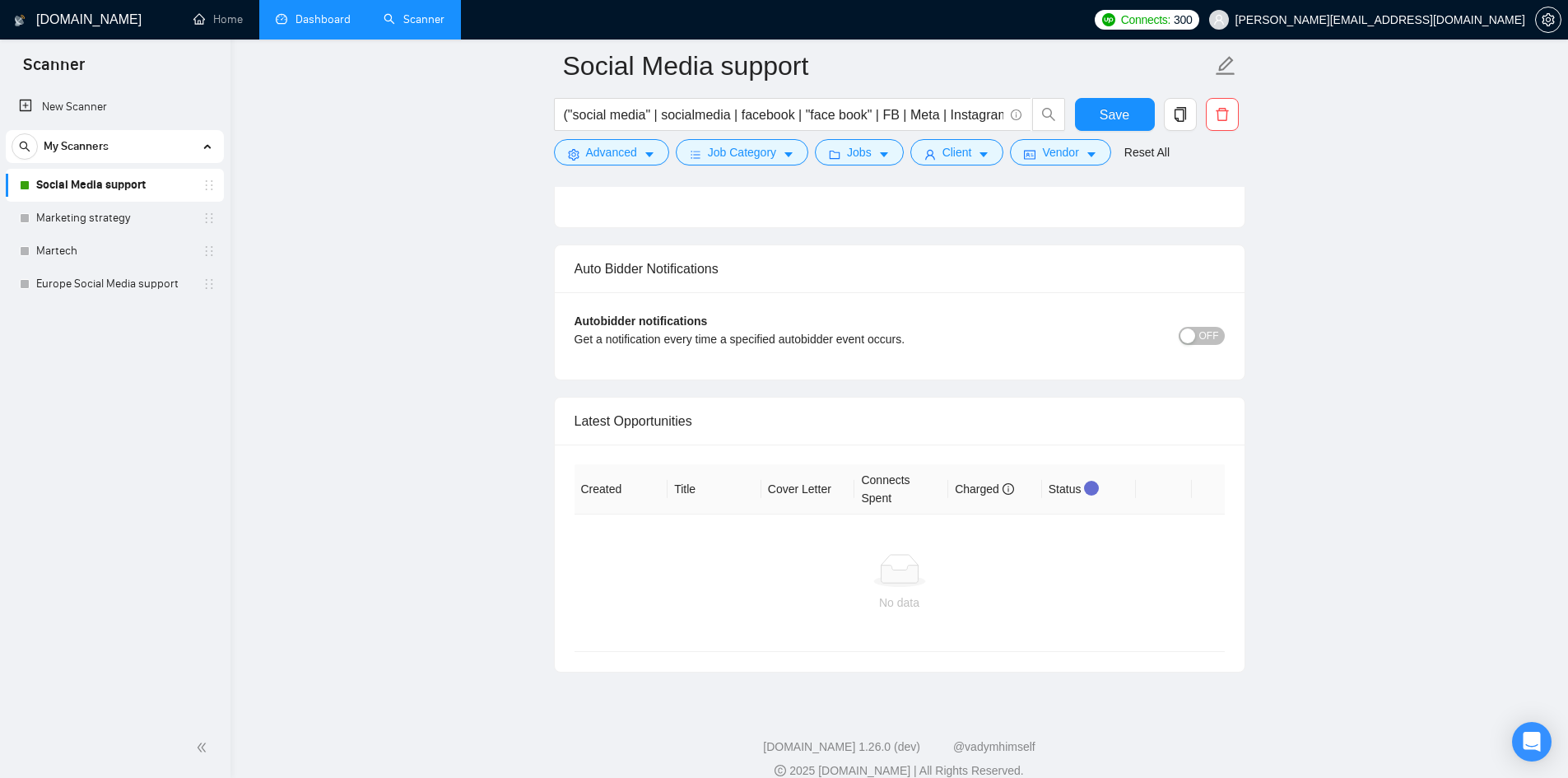
scroll to position [3797, 0]
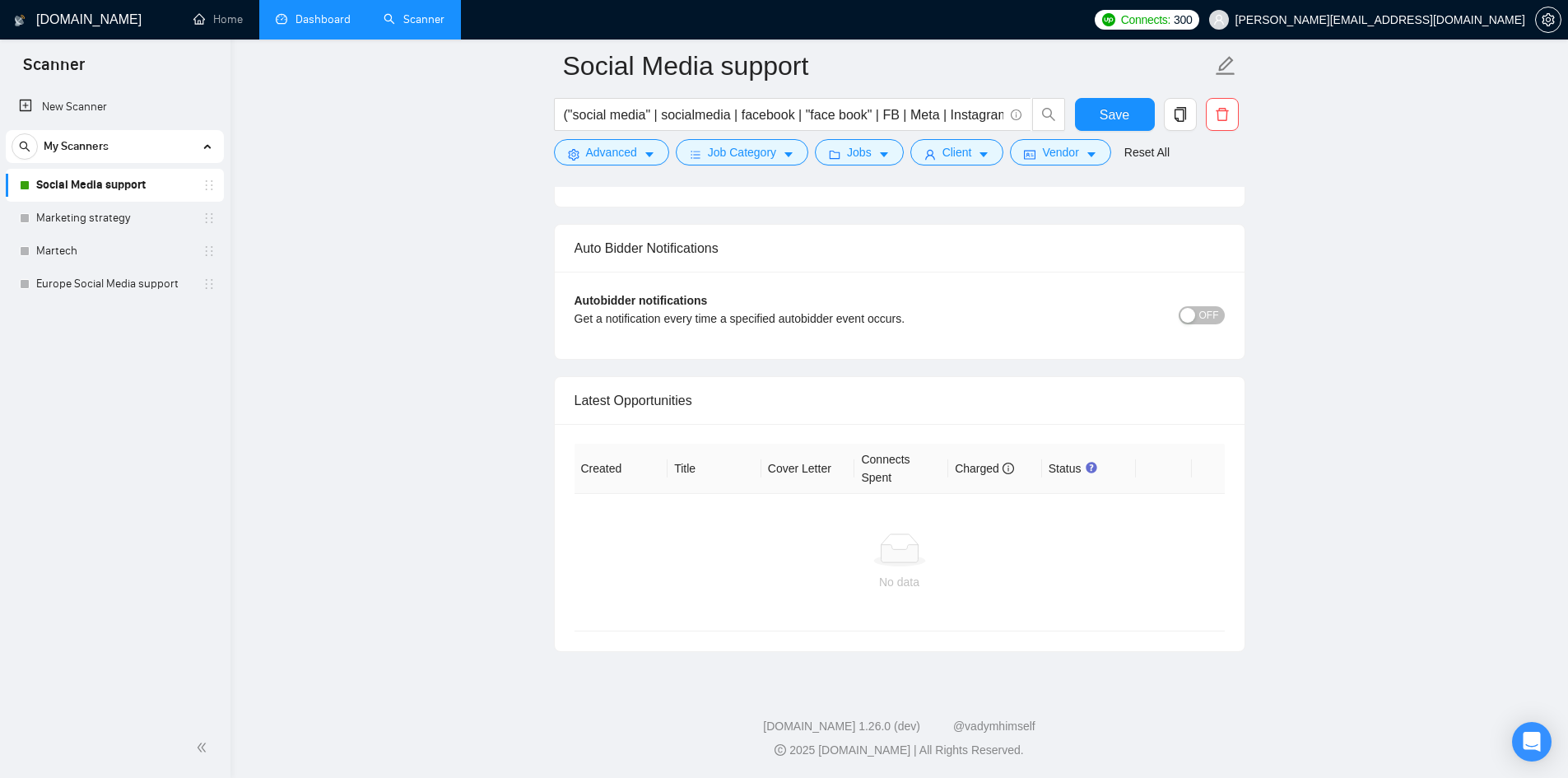
click at [871, 430] on div "Created Title Cover Letter Connects Spent Charged Status No data" at bounding box center [899, 538] width 690 height 227
click at [95, 251] on link "Martech" at bounding box center [115, 251] width 157 height 33
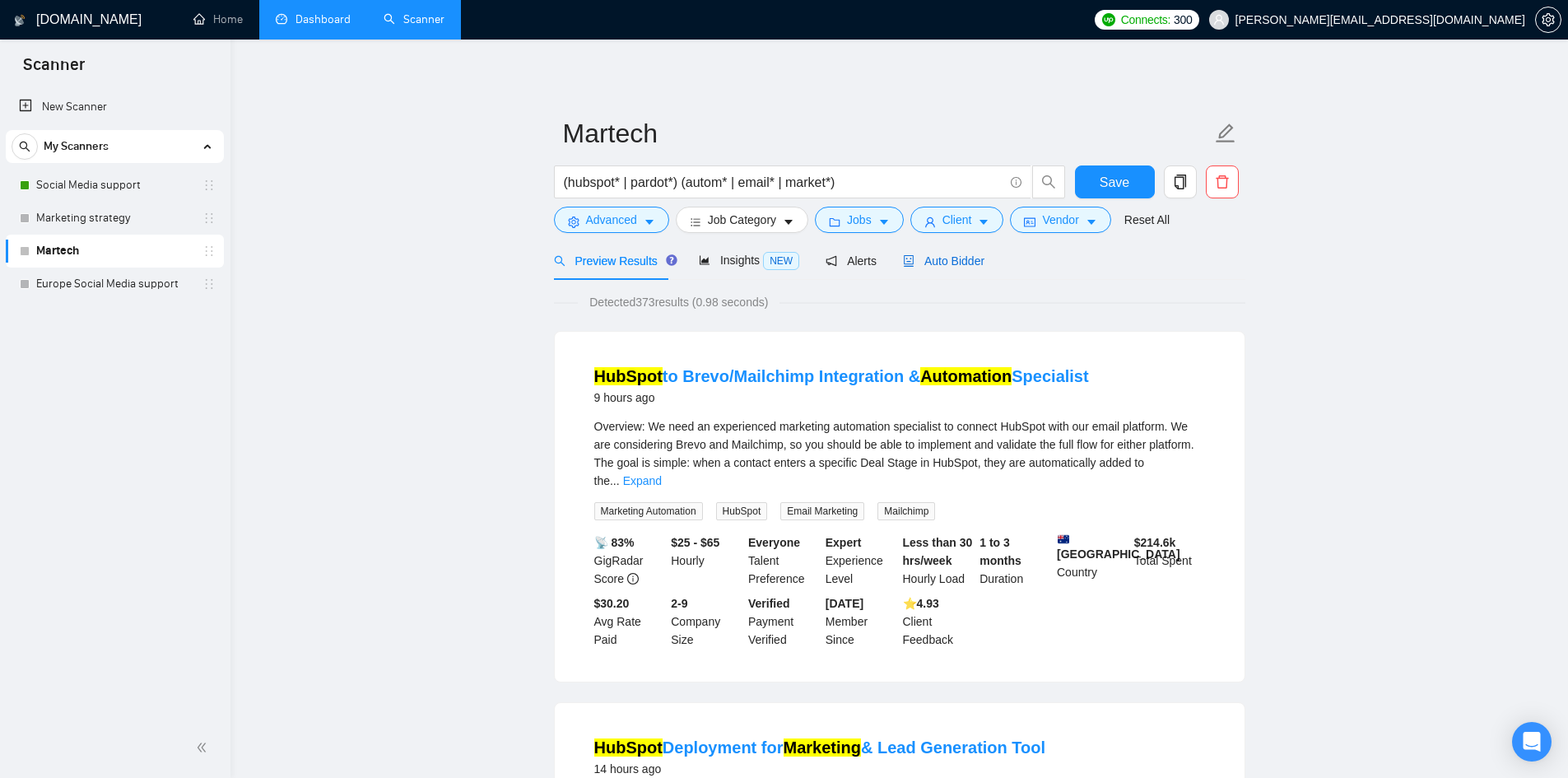
click at [945, 262] on span "Auto Bidder" at bounding box center [943, 260] width 82 height 13
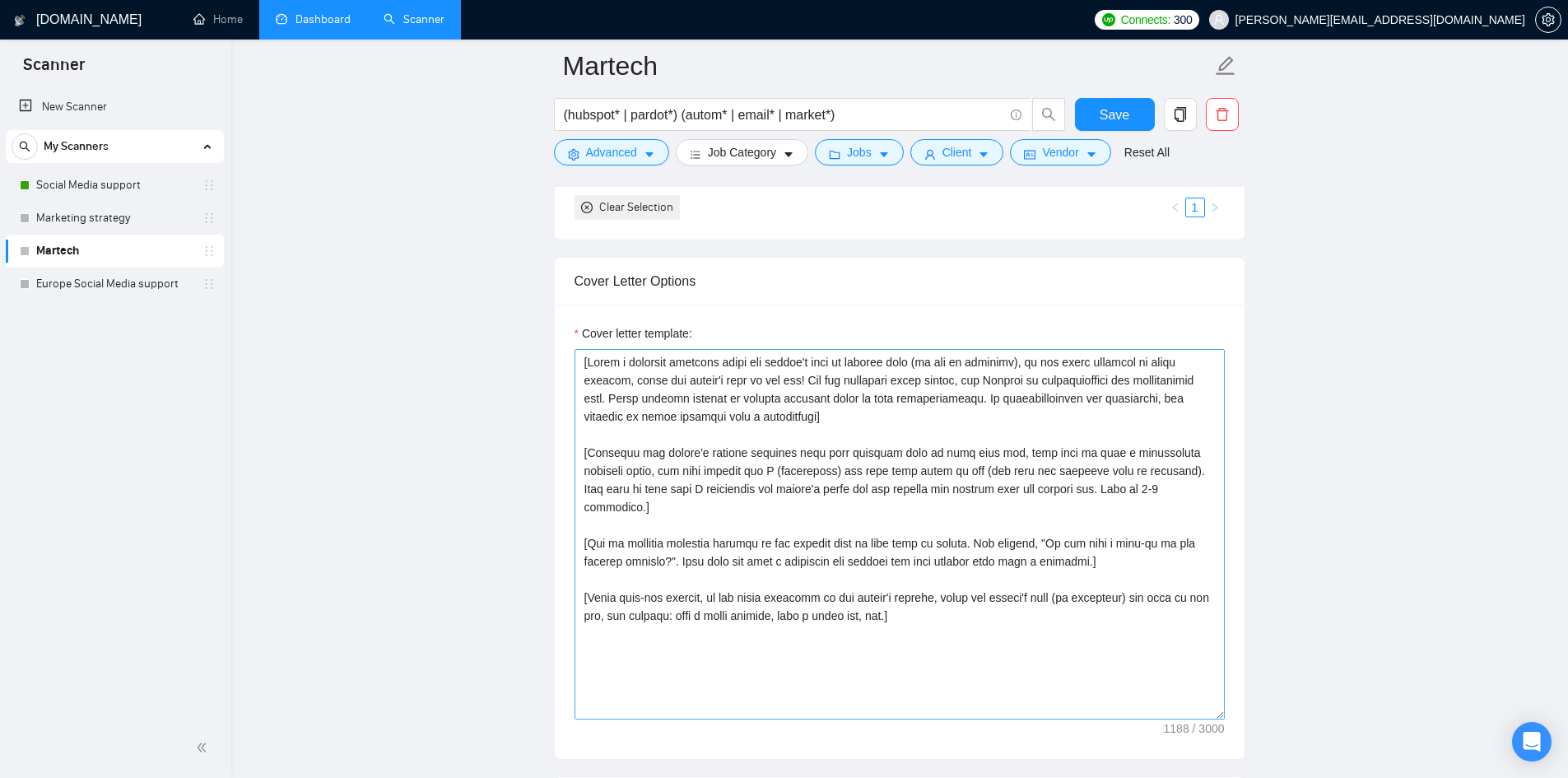
scroll to position [1729, 0]
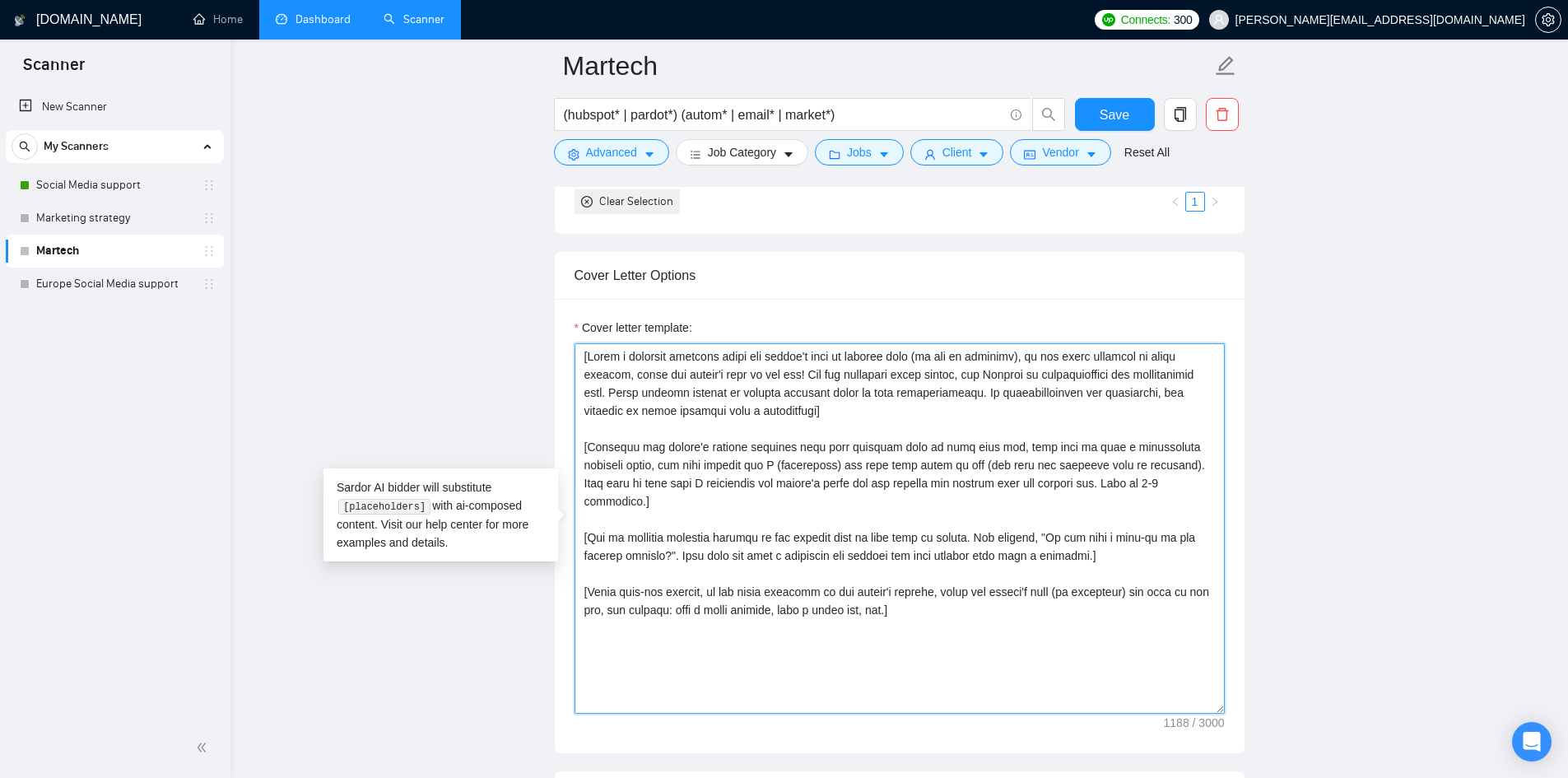
drag, startPoint x: 935, startPoint y: 595, endPoint x: 566, endPoint y: 343, distance: 446.8
click at [566, 343] on div "Cover letter template:" at bounding box center [899, 526] width 690 height 454
paste textarea "Hi [client name, don’t use country or company name]! To help you [select specif…"
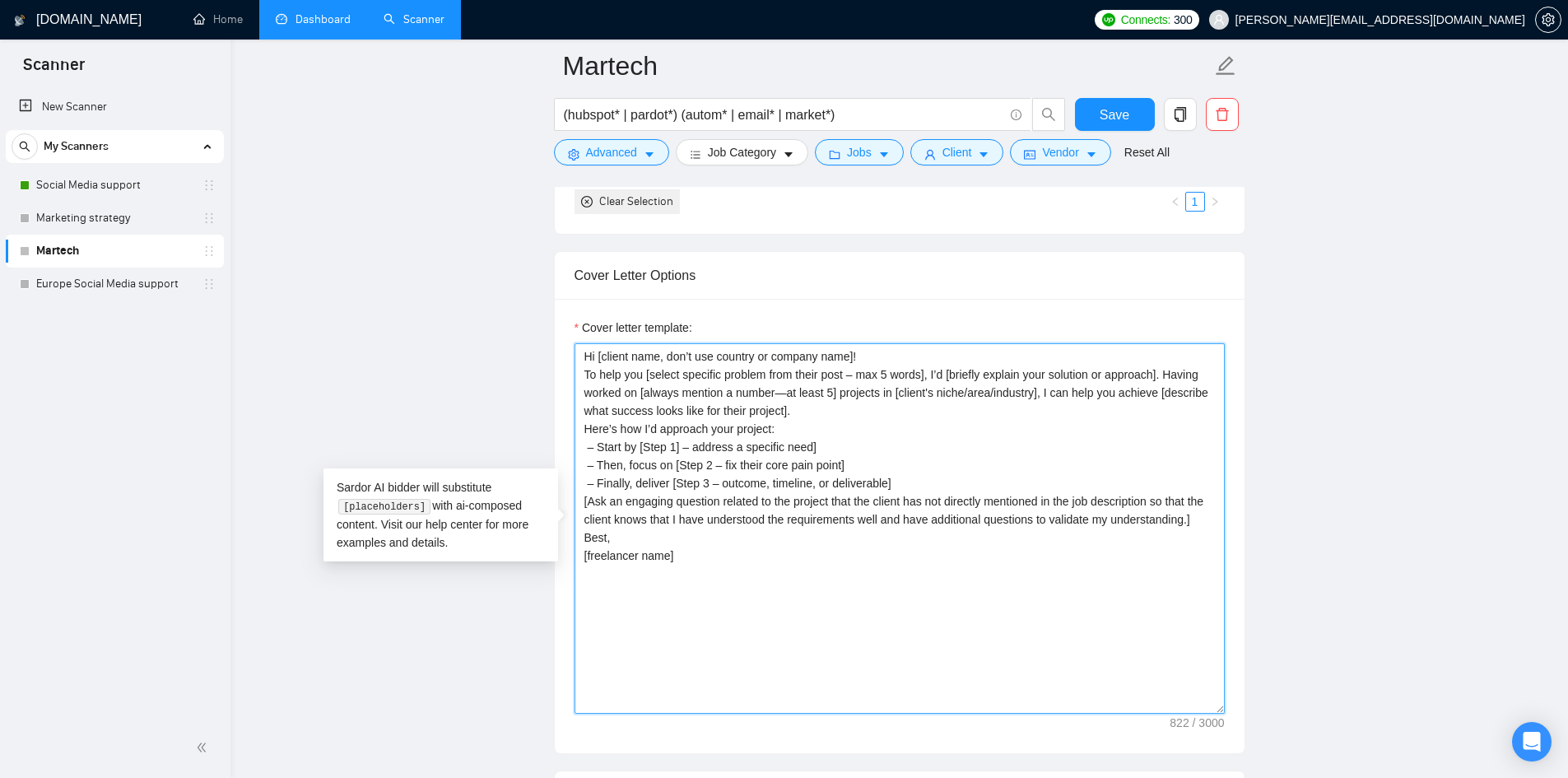
click at [583, 370] on textarea "Hi [client name, don’t use country or company name]! To help you [select specif…" at bounding box center [899, 528] width 650 height 370
click at [577, 352] on textarea "Hi [client name, don’t use country or company name]! To help you [select specif…" at bounding box center [899, 528] width 650 height 370
click at [595, 351] on textarea "Hi [client name, don’t use country or company name]! To help you [select specif…" at bounding box center [899, 528] width 650 height 370
paste textarea "[Keep the entire cover letter, including all prompt outputs, within 700 charact…"
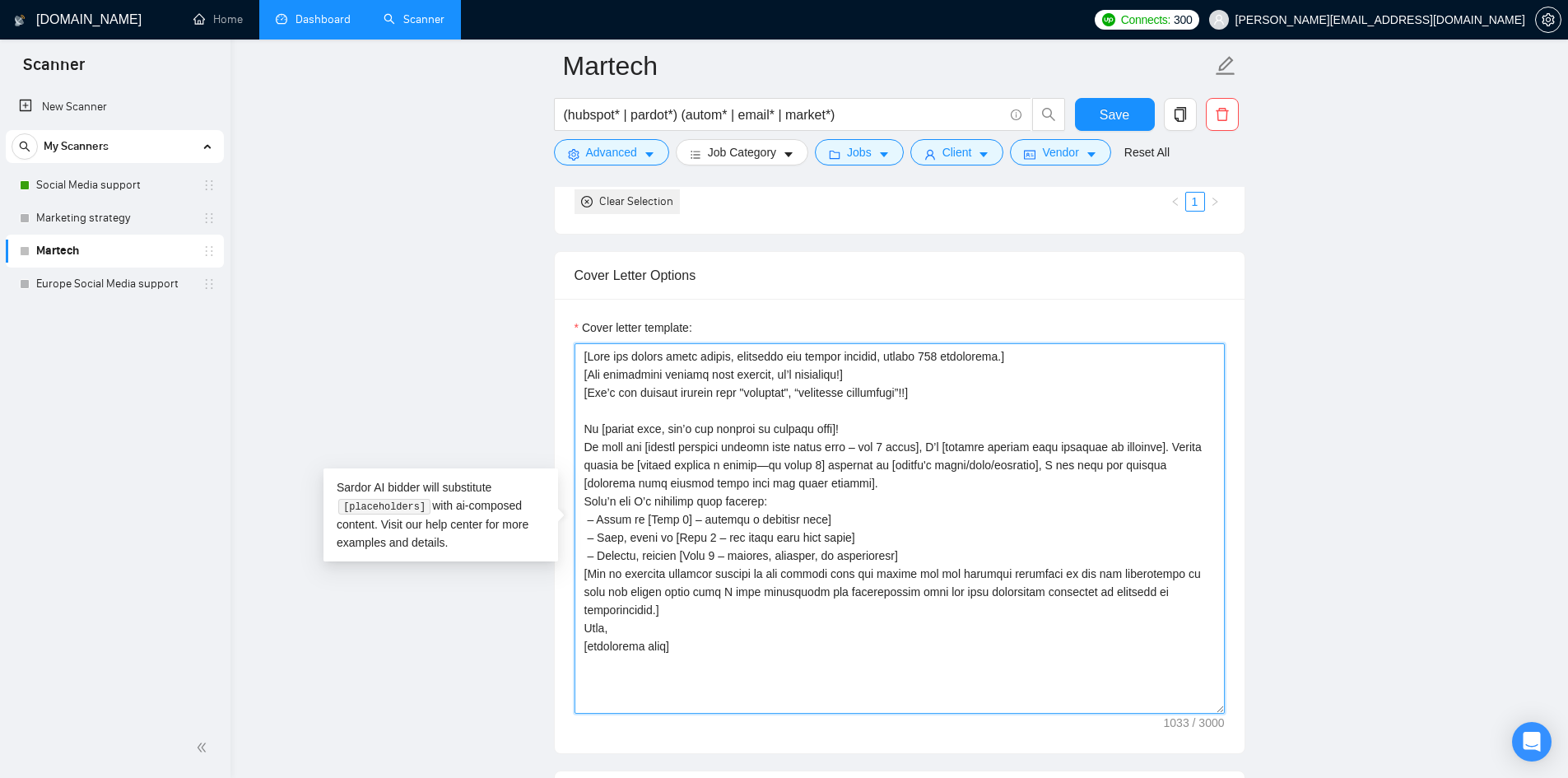
click at [581, 446] on textarea "Cover letter template:" at bounding box center [899, 528] width 650 height 370
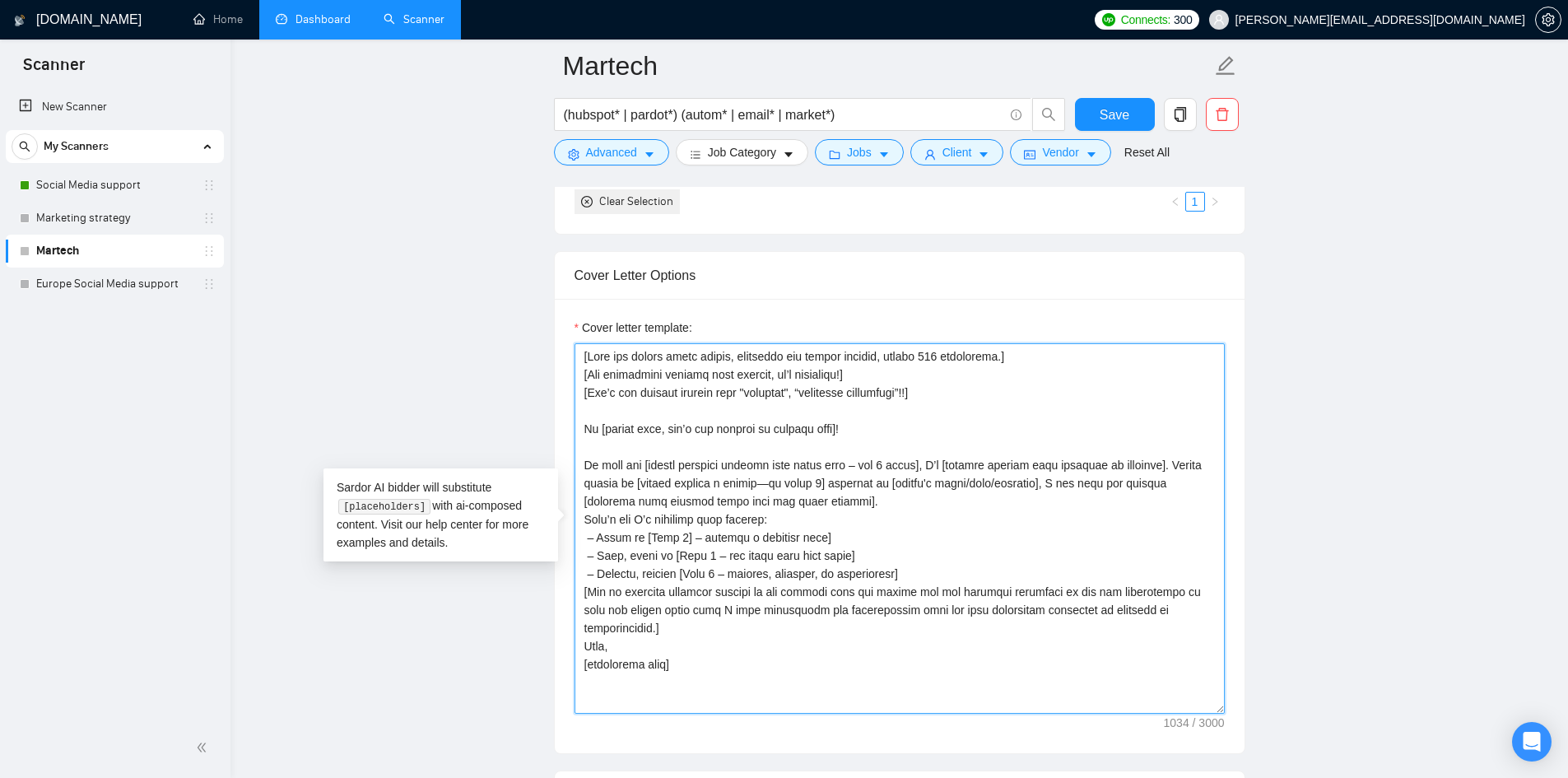
click at [584, 519] on textarea "Cover letter template:" at bounding box center [899, 528] width 650 height 370
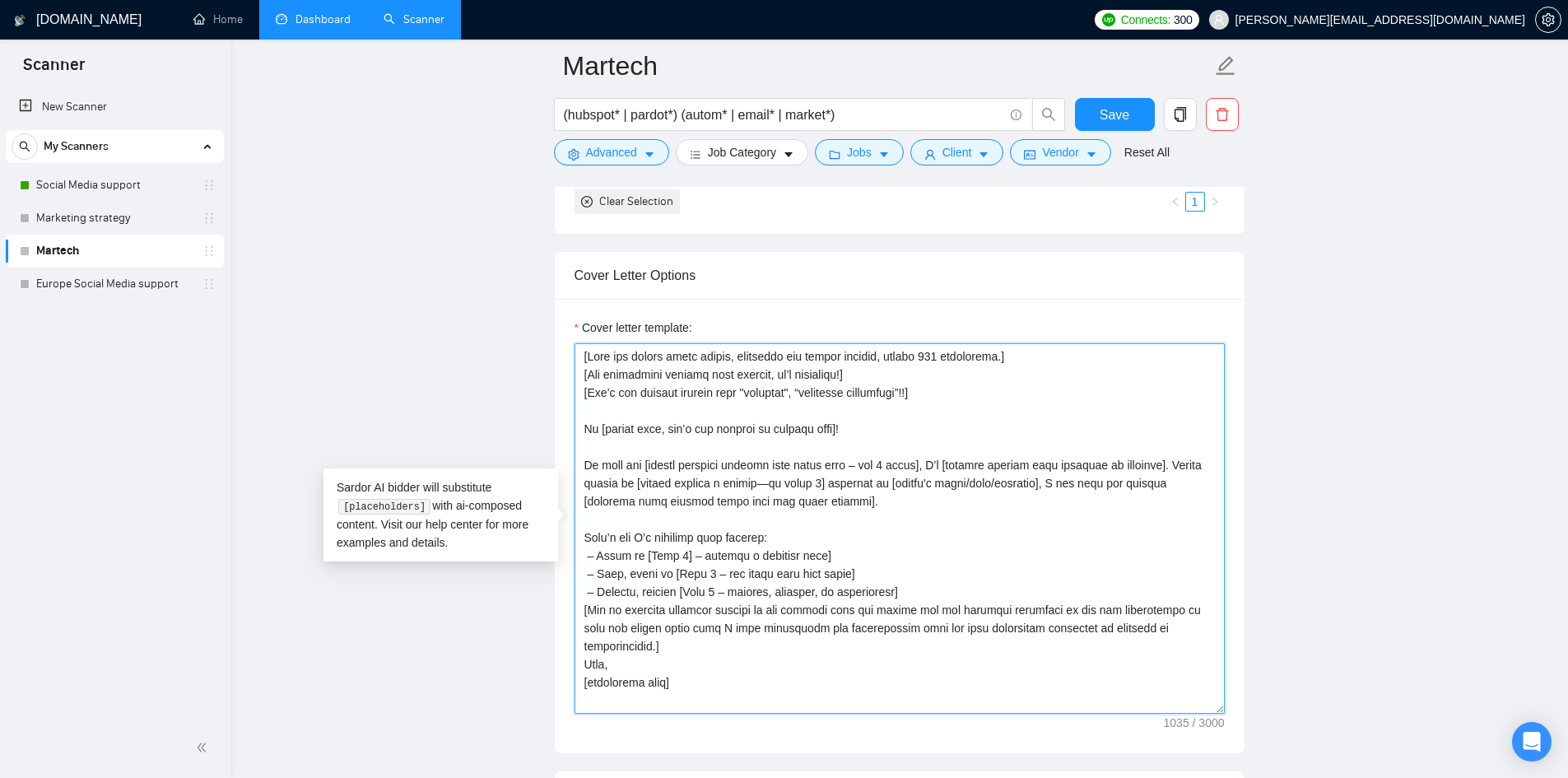
click at [587, 601] on textarea "Cover letter template:" at bounding box center [899, 528] width 650 height 370
click at [584, 601] on textarea "Cover letter template:" at bounding box center [899, 528] width 650 height 370
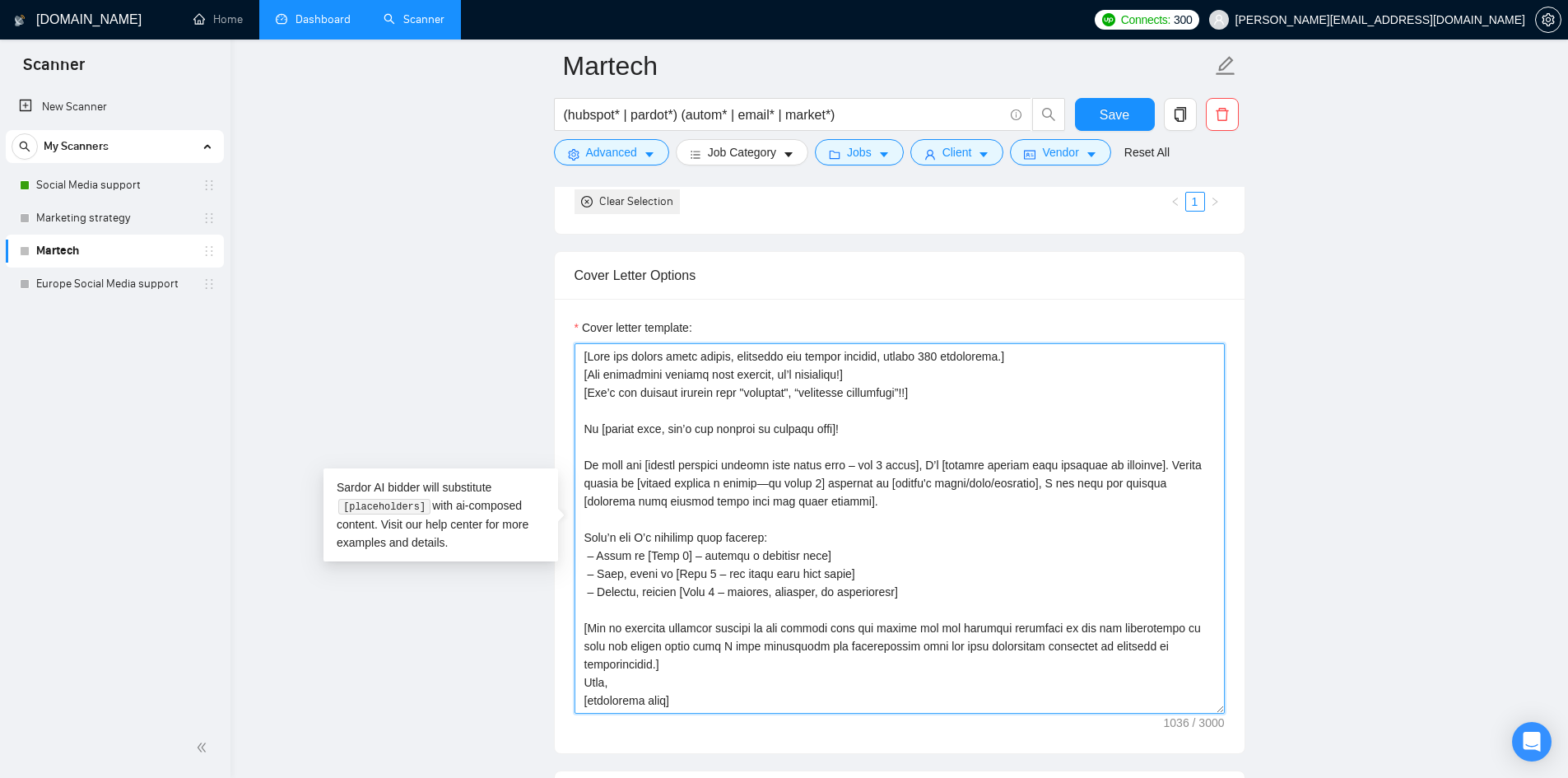
click at [582, 601] on textarea "Cover letter template:" at bounding box center [899, 528] width 650 height 370
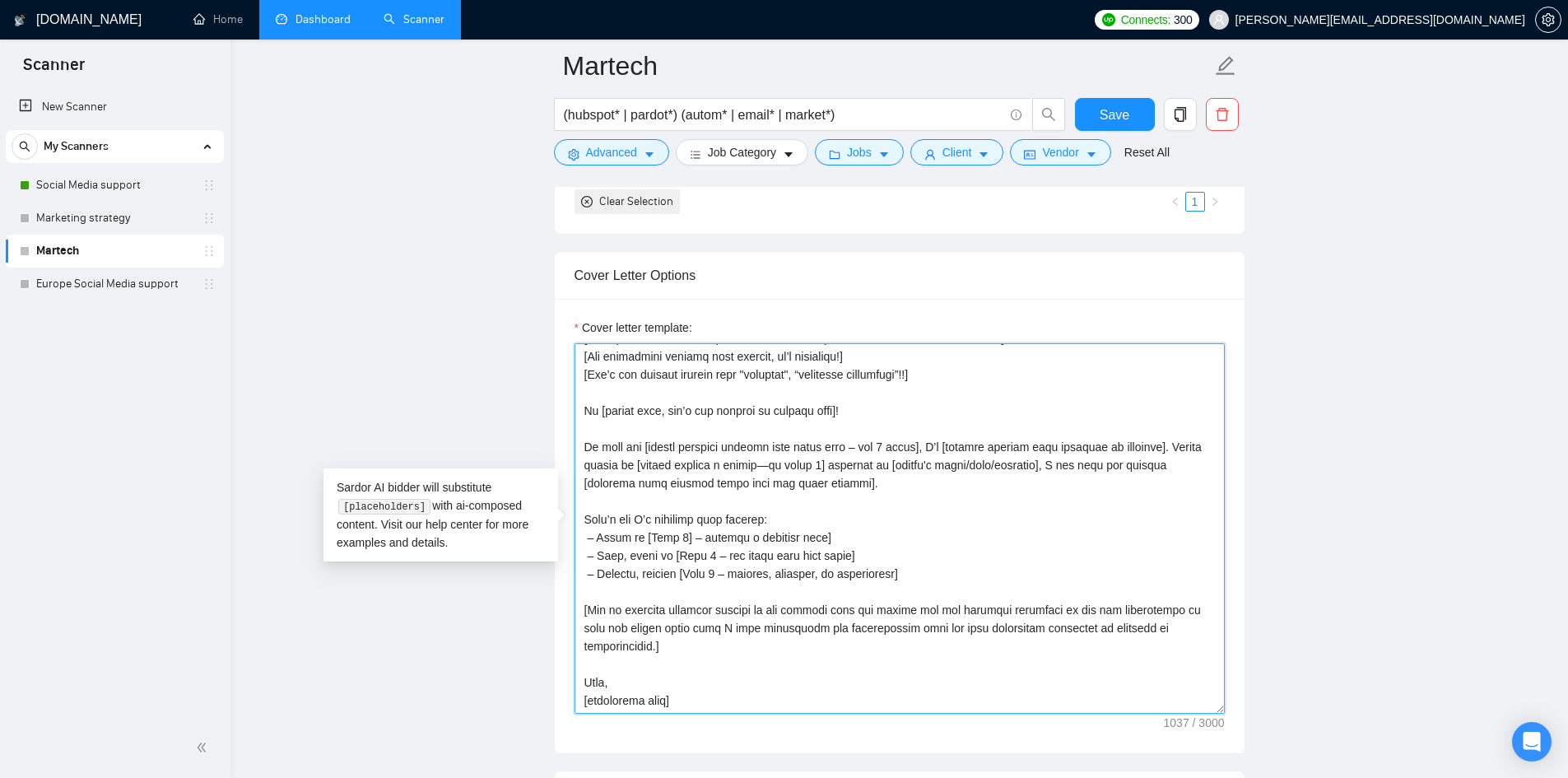
scroll to position [36, 0]
click at [579, 601] on textarea "Cover letter template:" at bounding box center [899, 528] width 650 height 370
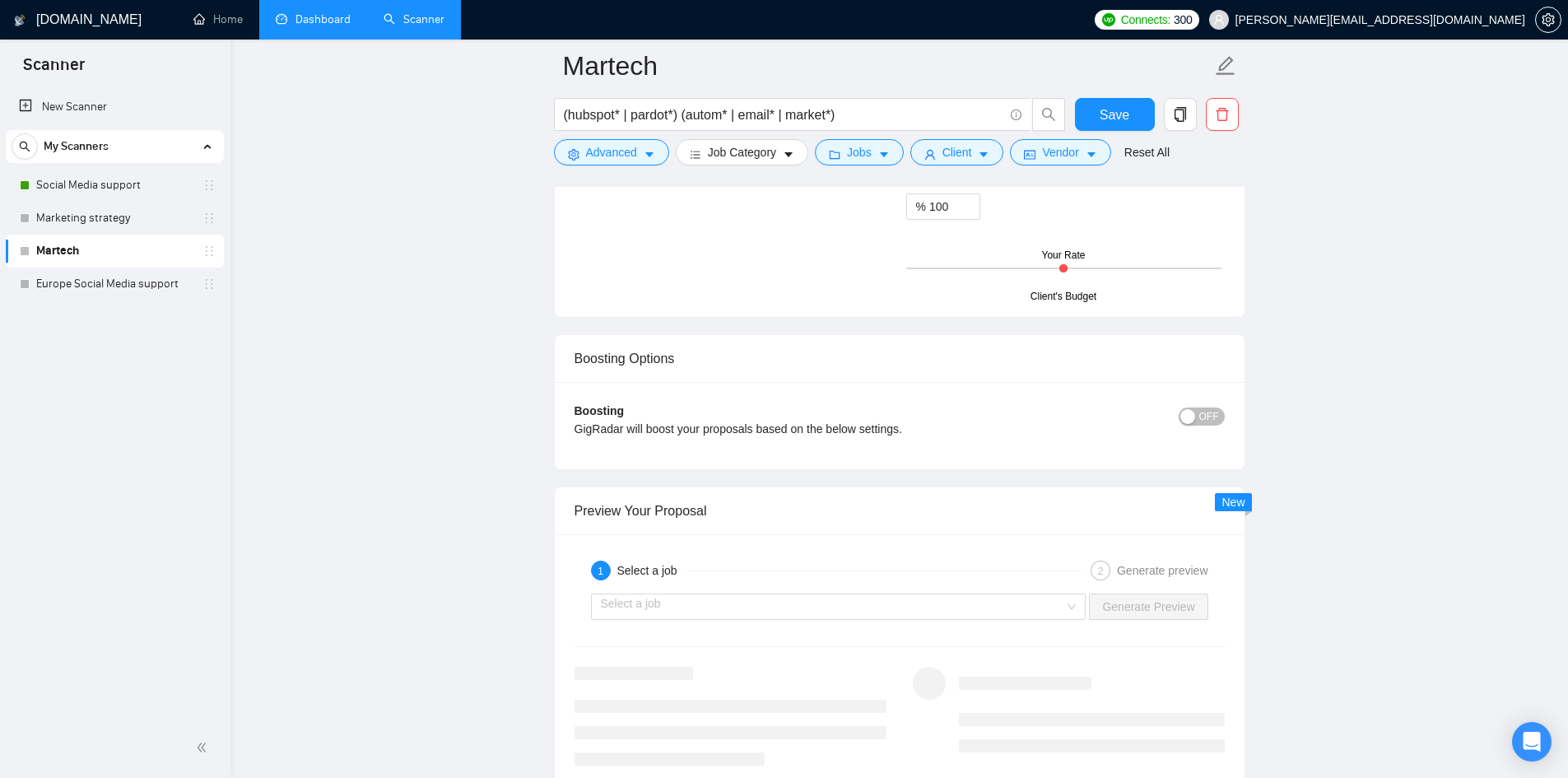
scroll to position [2799, 0]
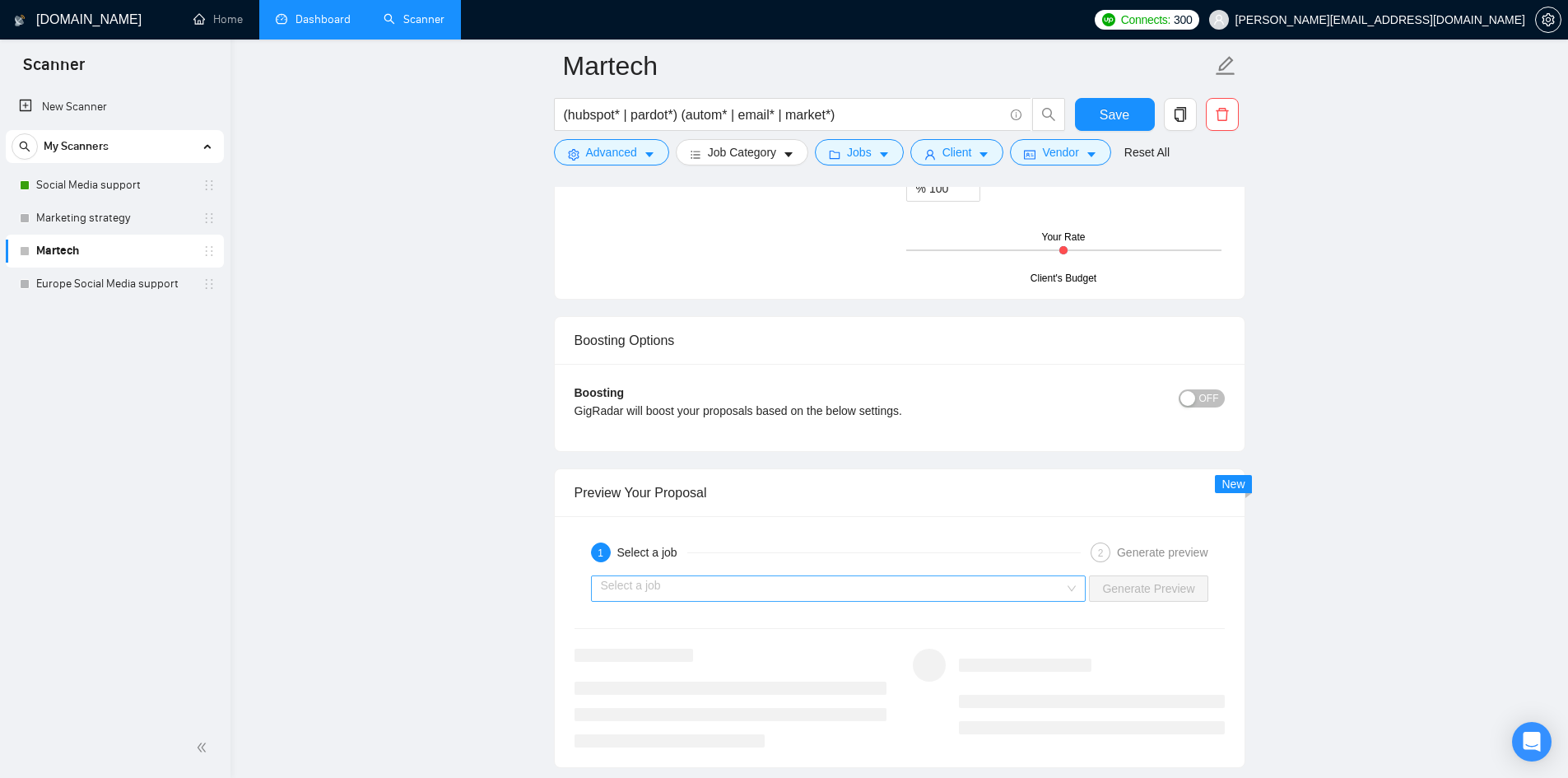
type textarea "[Lore ips dolors ametc adipis, elitseddo eiu tempor incidid, utlabo 998 etdolor…"
click at [672, 598] on input "search" at bounding box center [833, 588] width 464 height 25
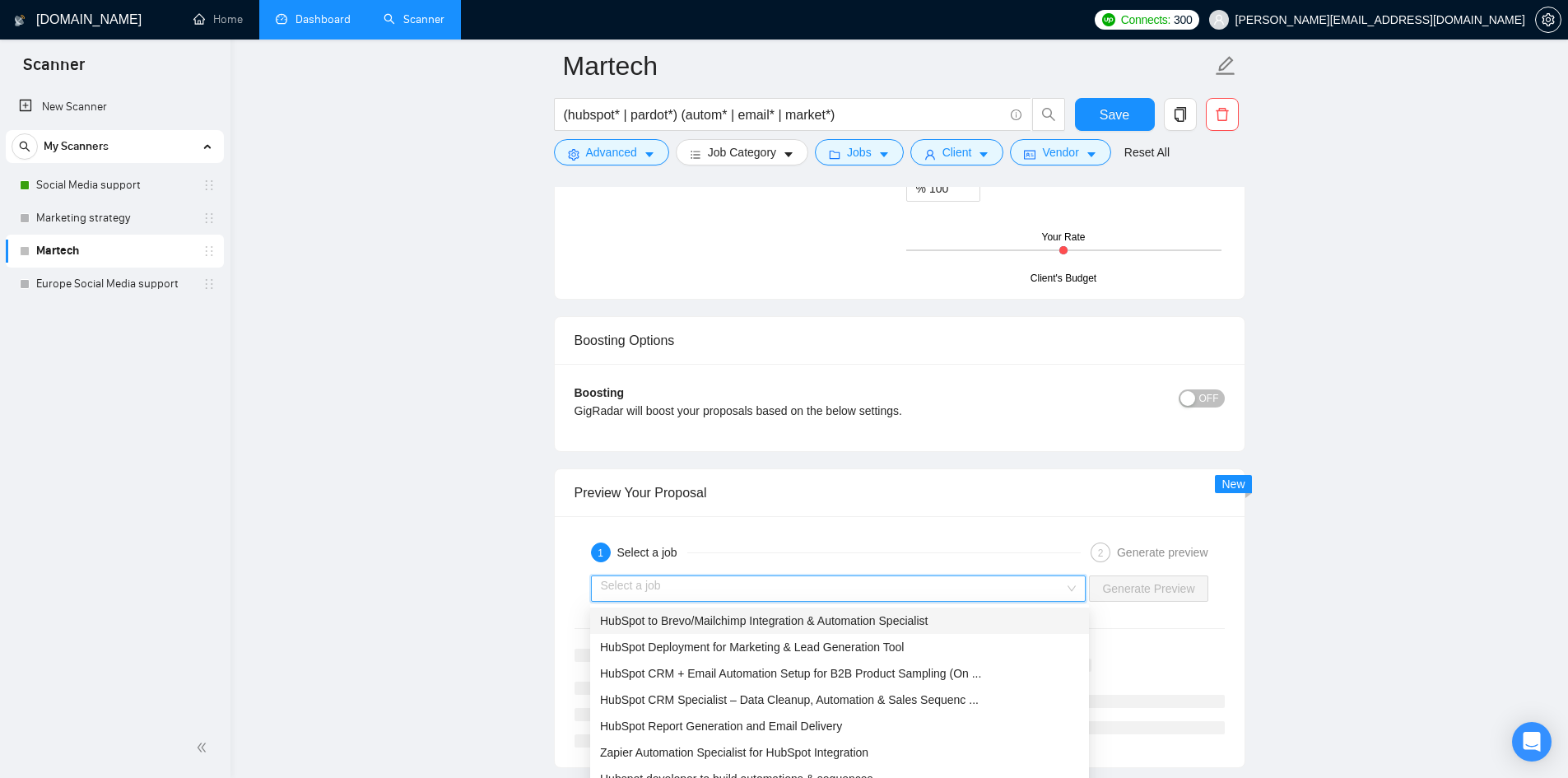
click at [669, 601] on span "HubSpot to Brevo/Mailchimp Integration & Automation Specialist" at bounding box center [764, 620] width 327 height 13
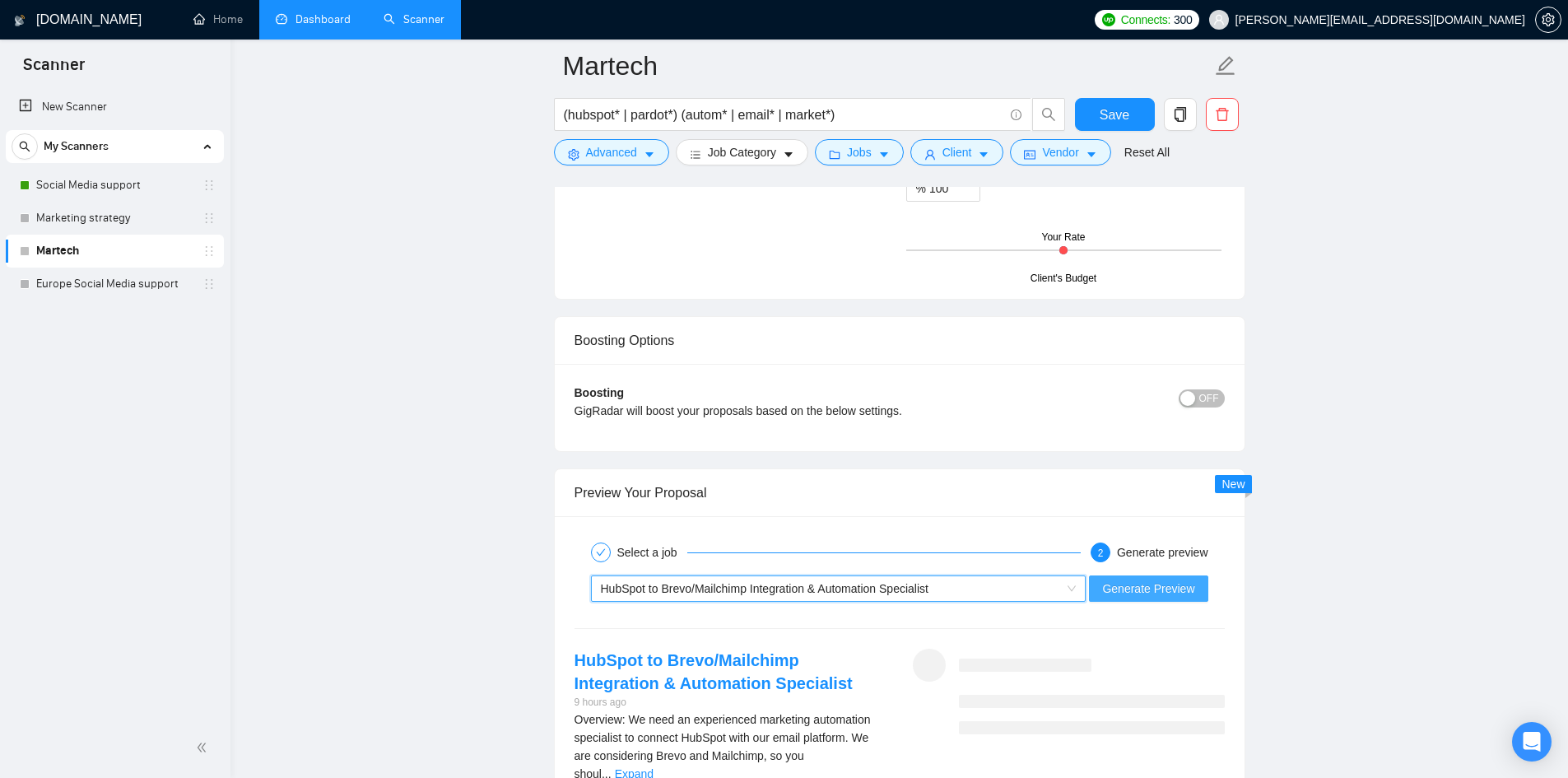
click at [1141, 588] on span "Generate Preview" at bounding box center [1148, 588] width 92 height 18
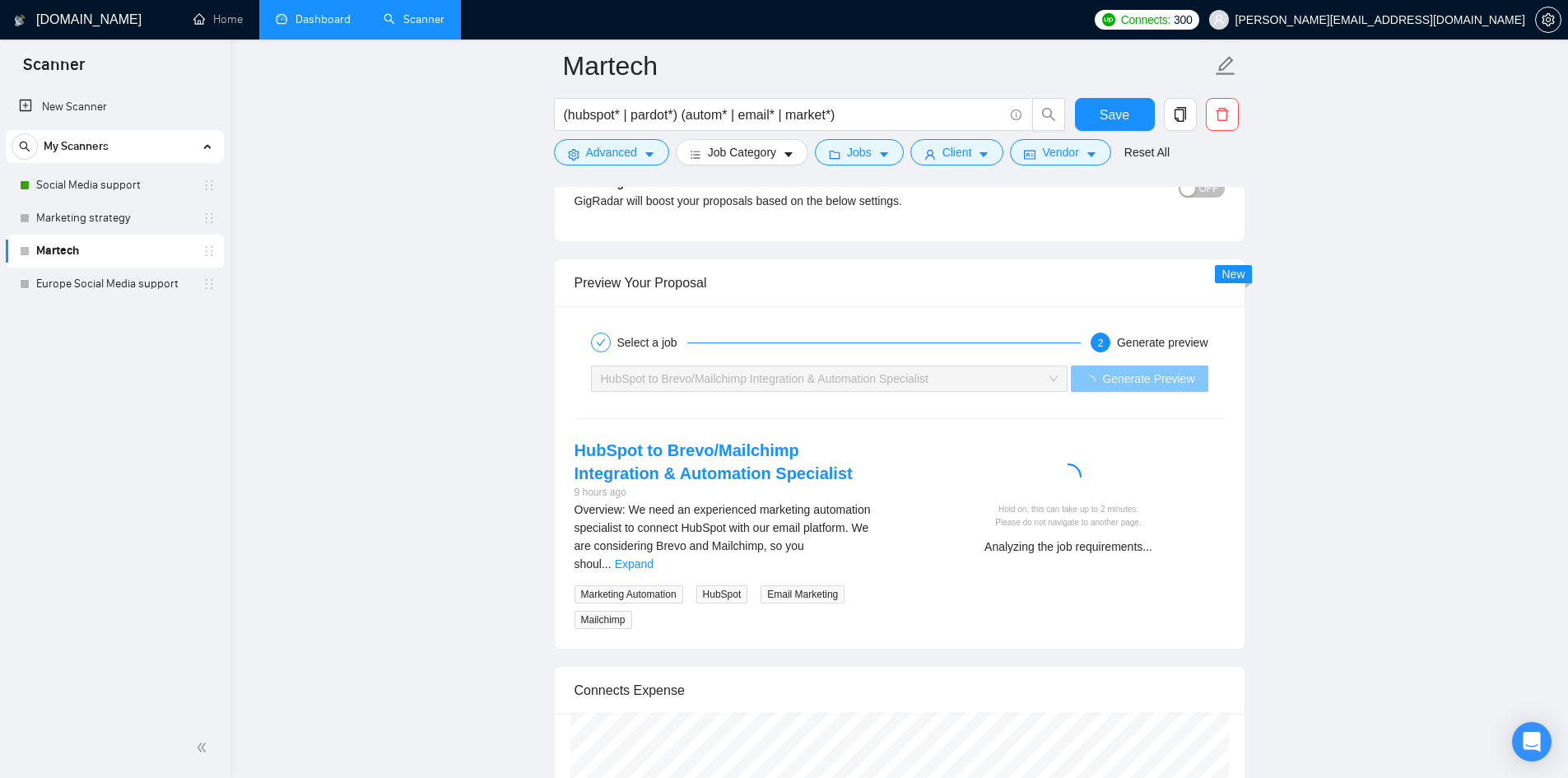
scroll to position [3128, 0]
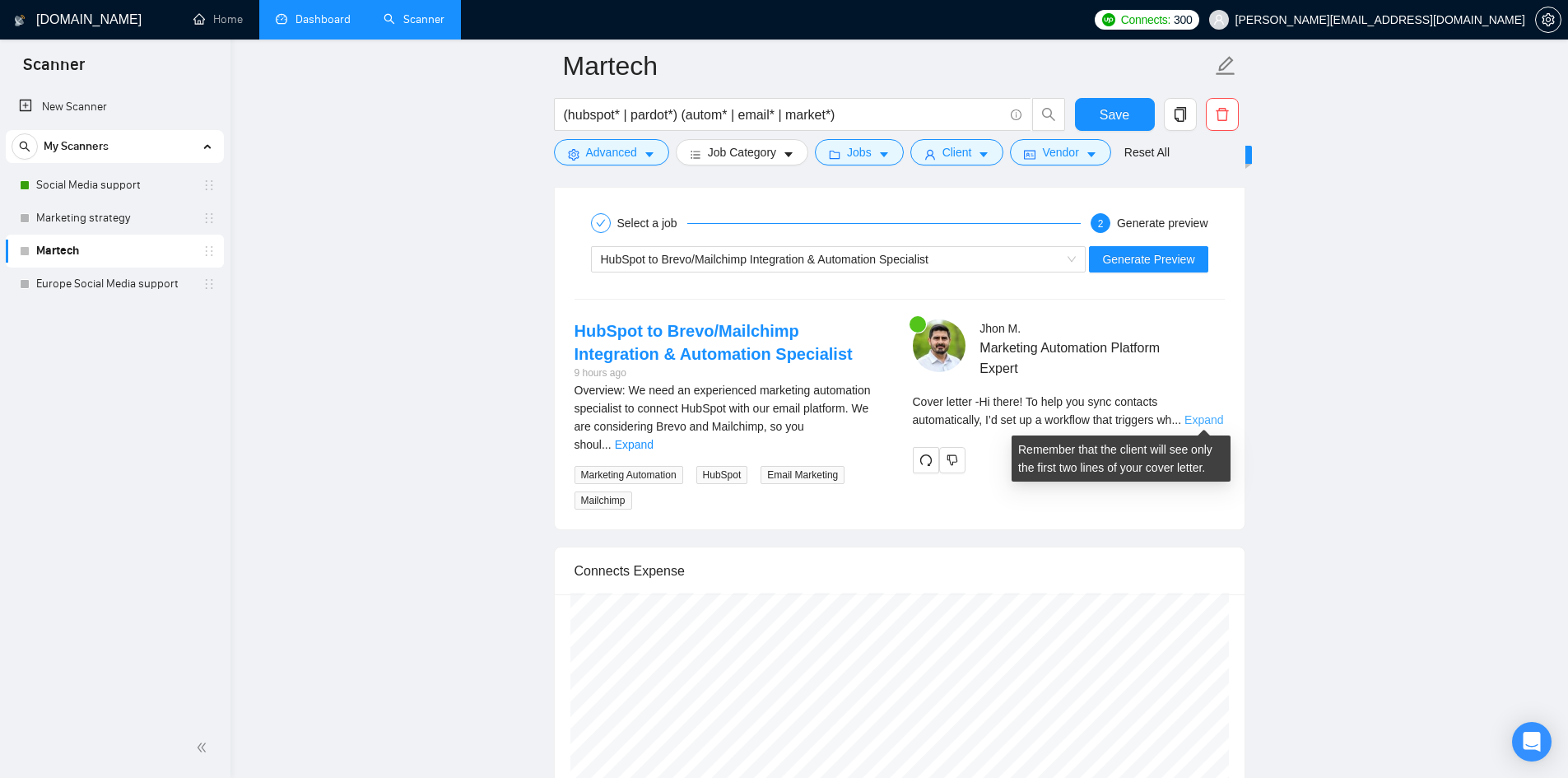
click at [1189, 420] on link "Expand" at bounding box center [1204, 420] width 39 height 13
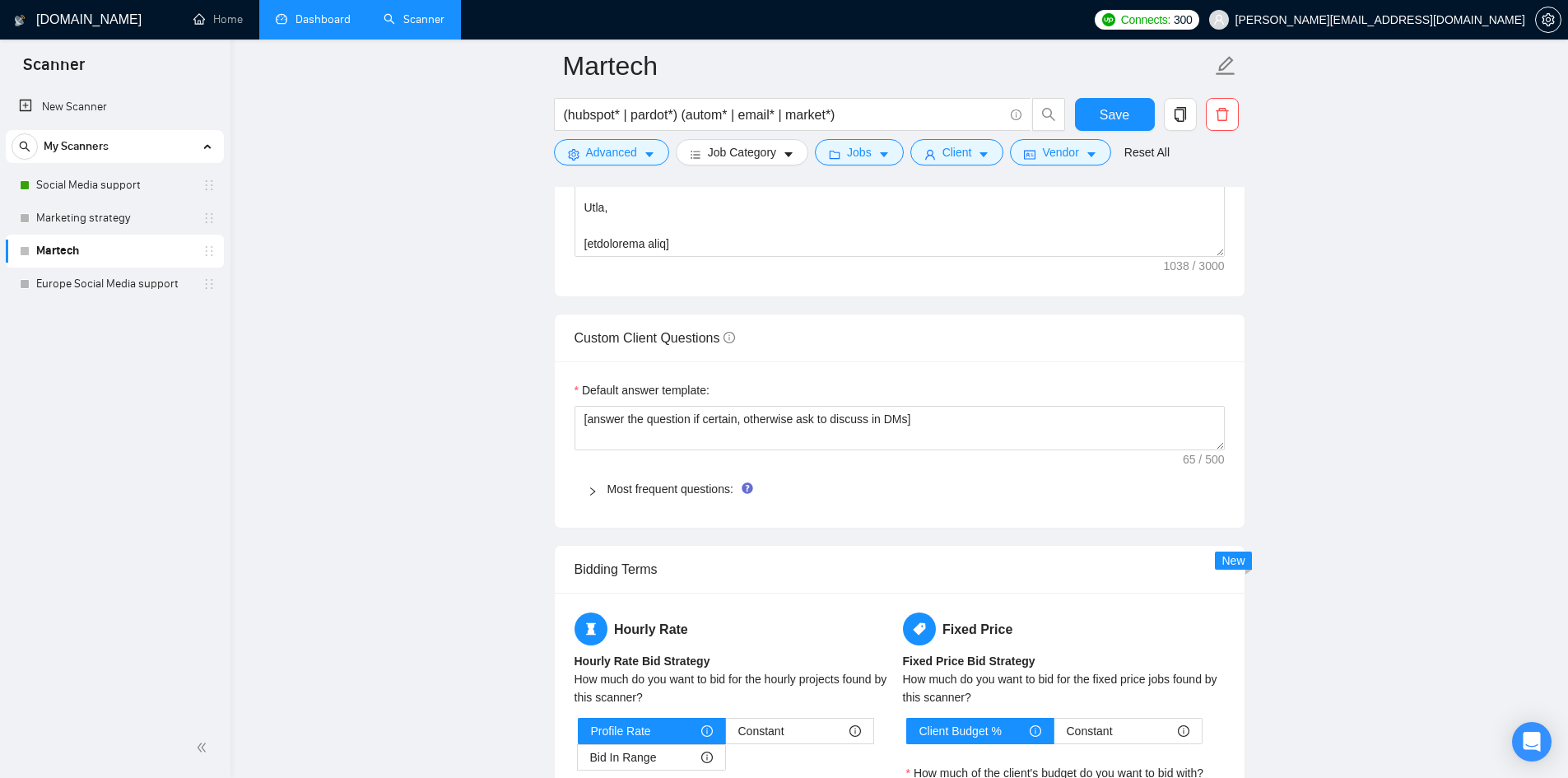
scroll to position [2179, 0]
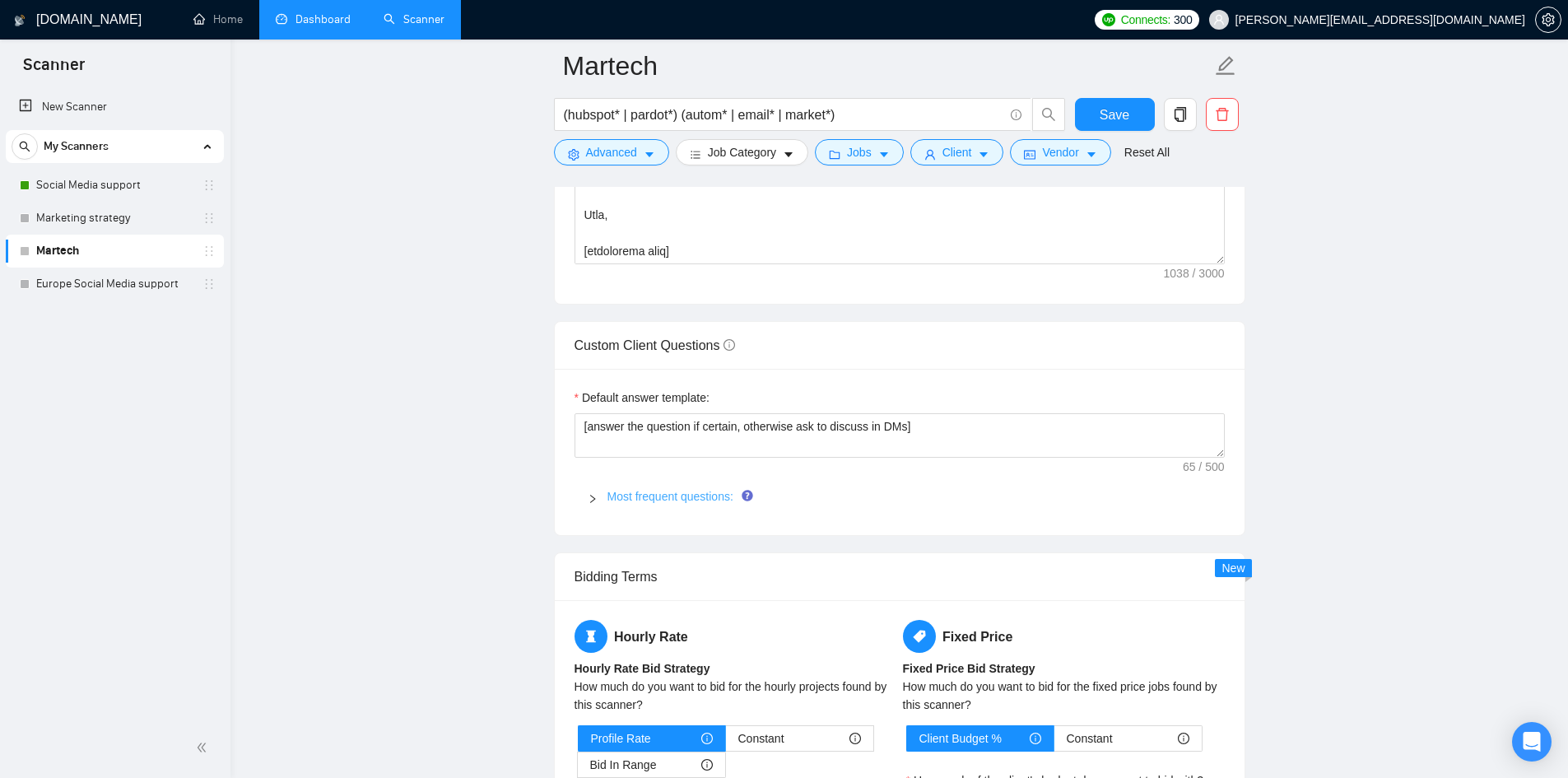
click at [618, 492] on link "Most frequent questions:" at bounding box center [670, 496] width 126 height 13
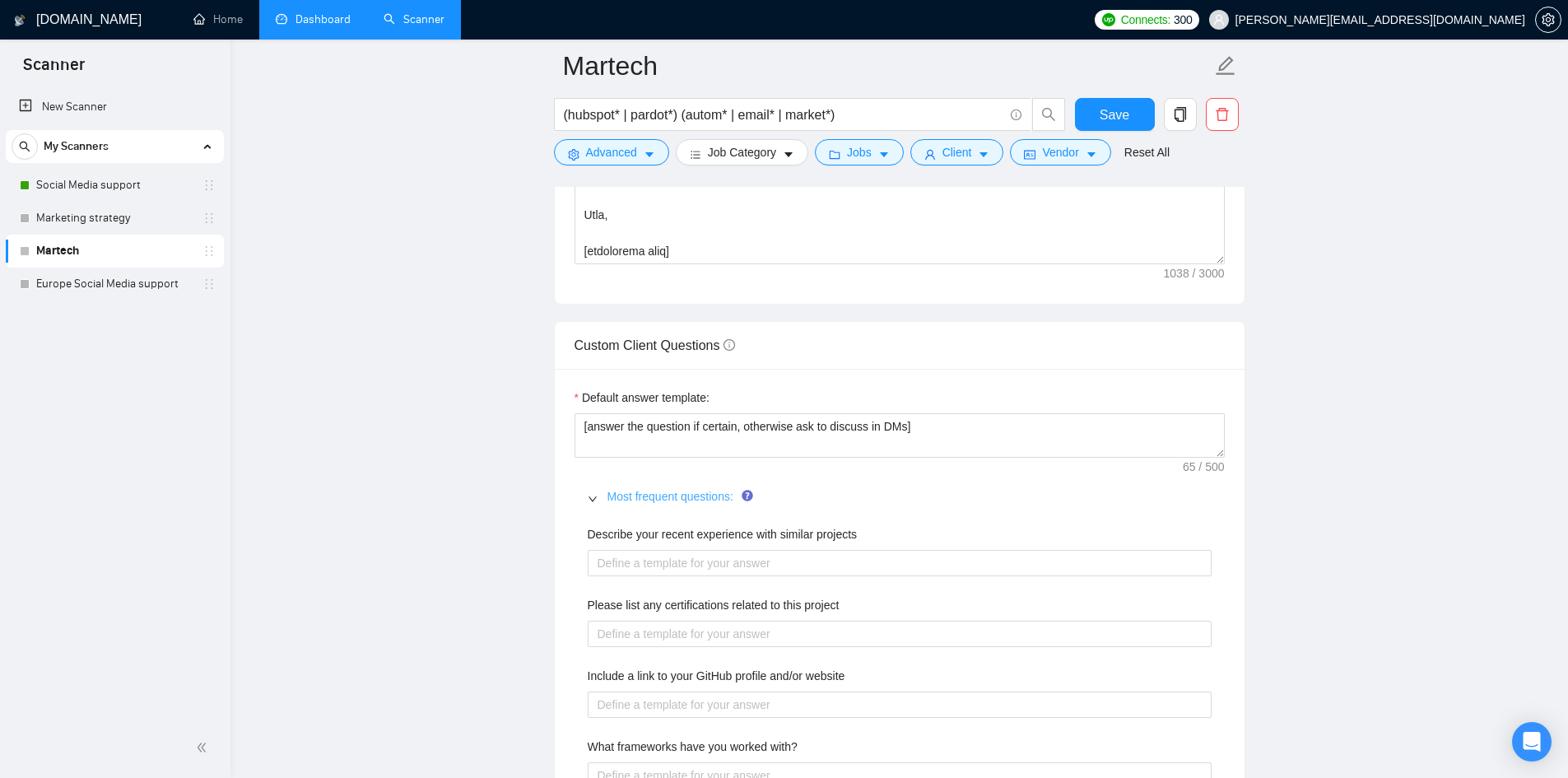
click at [618, 493] on link "Most frequent questions:" at bounding box center [670, 496] width 126 height 13
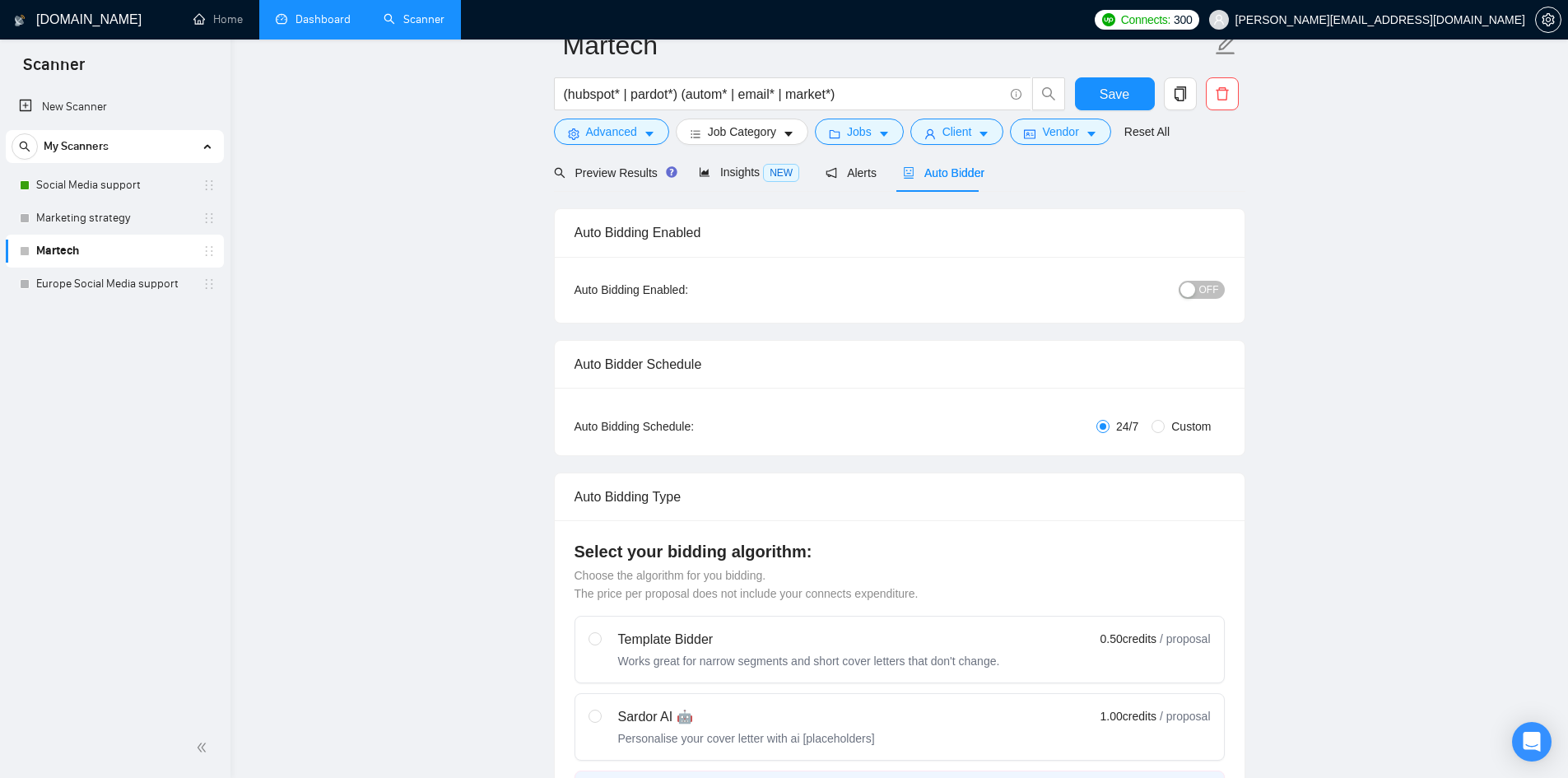
scroll to position [0, 0]
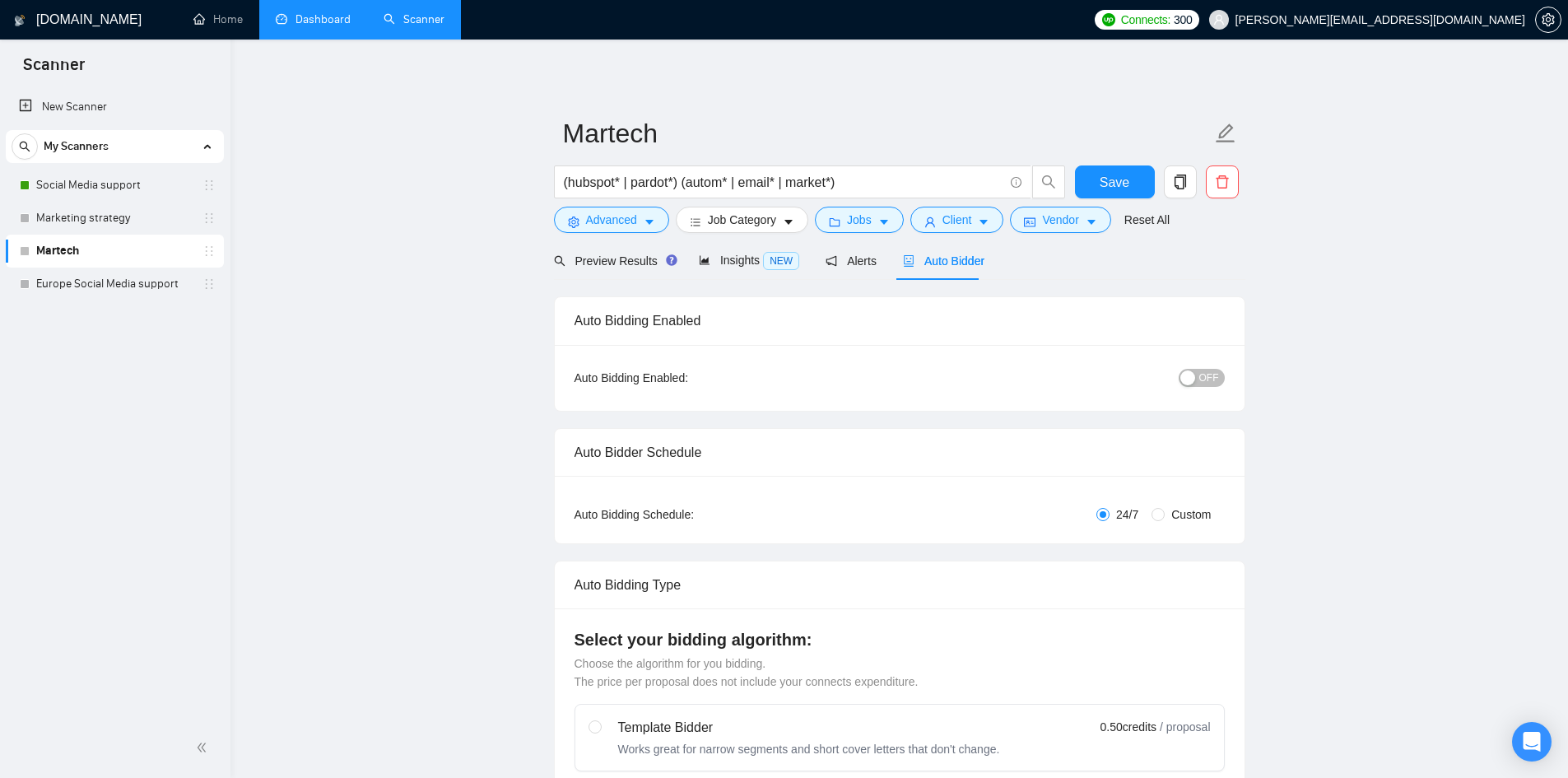
click at [1196, 380] on div "button" at bounding box center [1187, 377] width 15 height 15
click at [1121, 185] on span "Save" at bounding box center [1115, 183] width 29 height 21
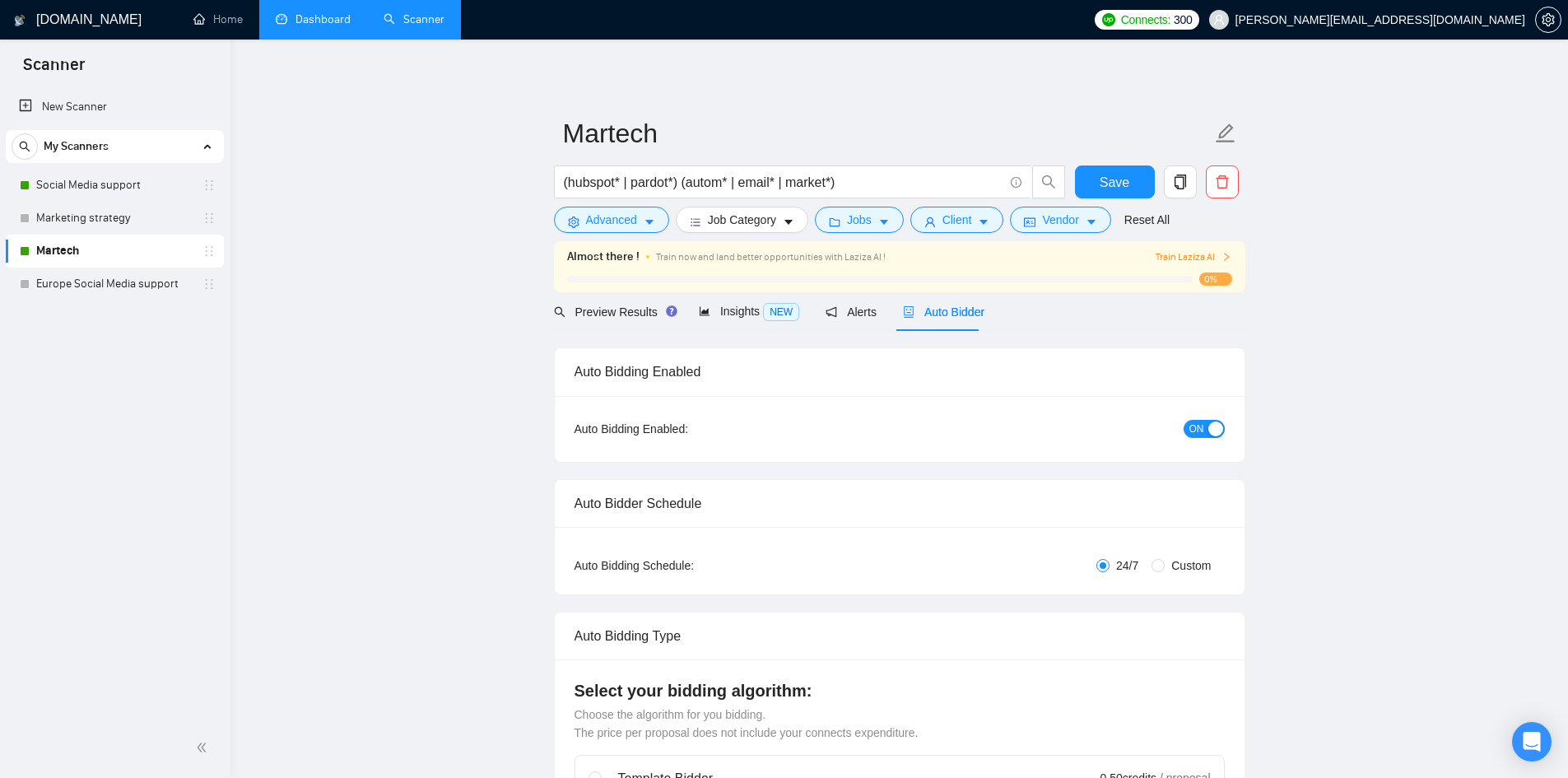
click at [307, 20] on link "Dashboard" at bounding box center [313, 19] width 75 height 14
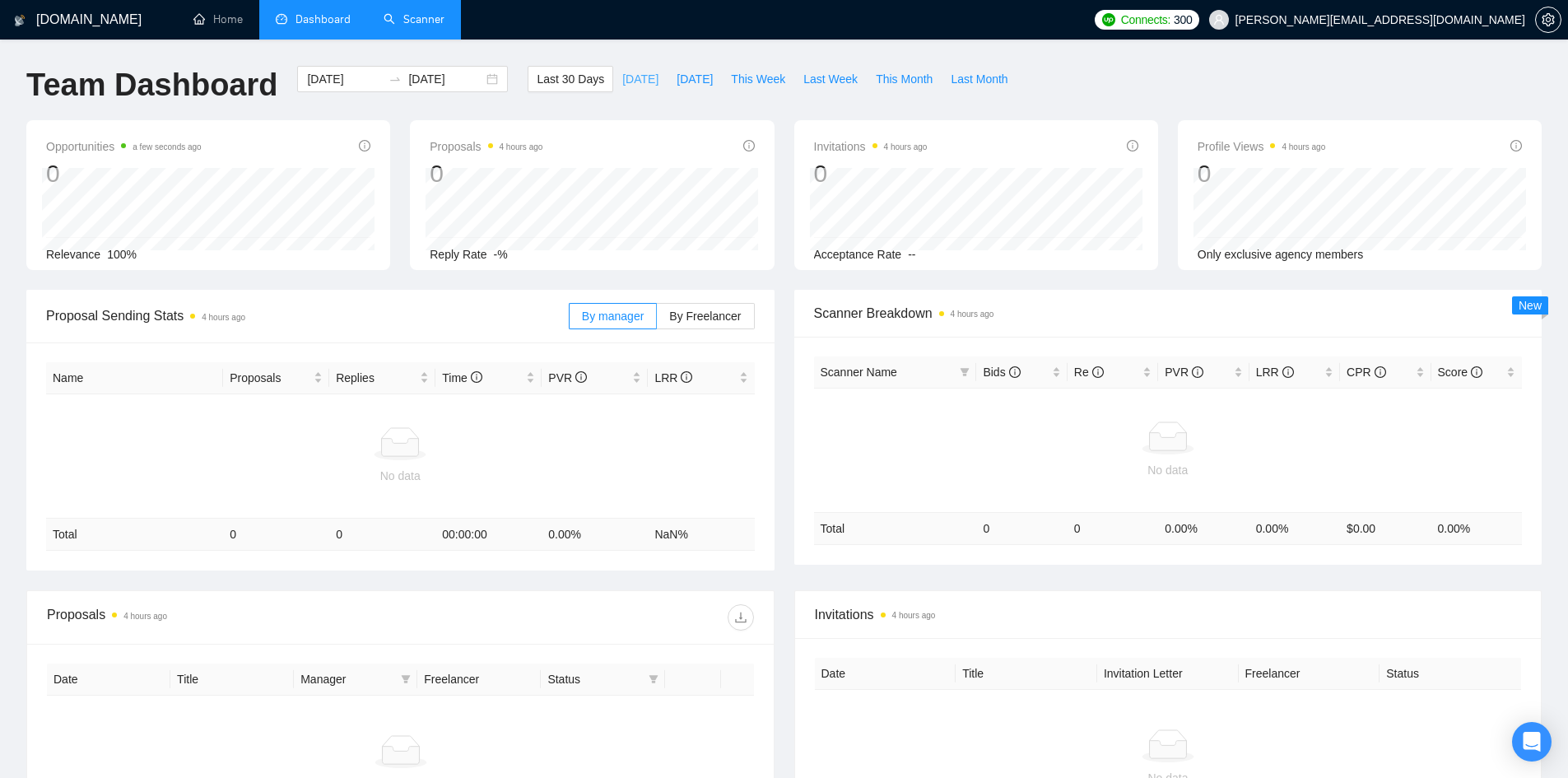
click at [622, 81] on span "[DATE]" at bounding box center [640, 78] width 36 height 18
type input "[DATE]"
